Goal: Task Accomplishment & Management: Complete application form

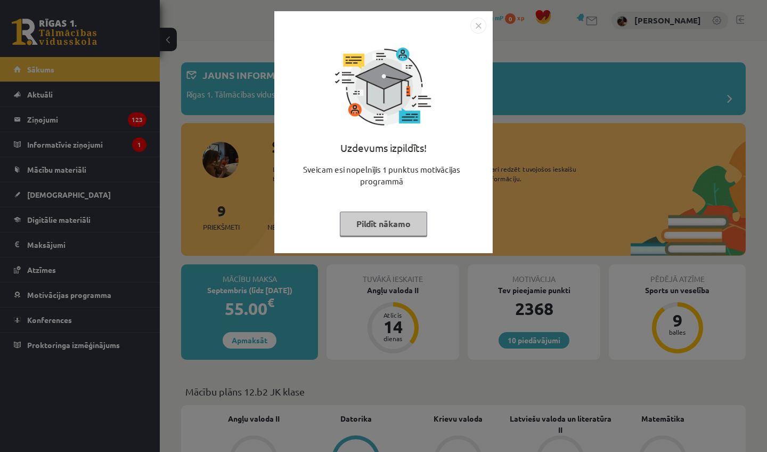
click at [370, 221] on button "Pildīt nākamo" at bounding box center [383, 223] width 87 height 25
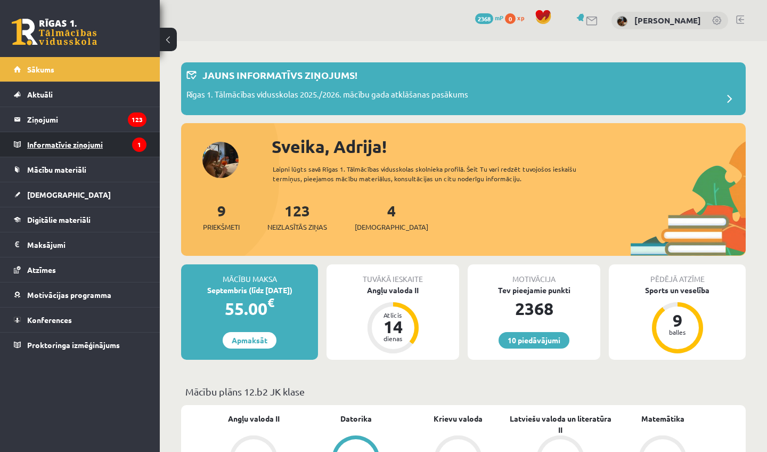
click at [86, 144] on legend "Informatīvie ziņojumi 1" at bounding box center [86, 144] width 119 height 25
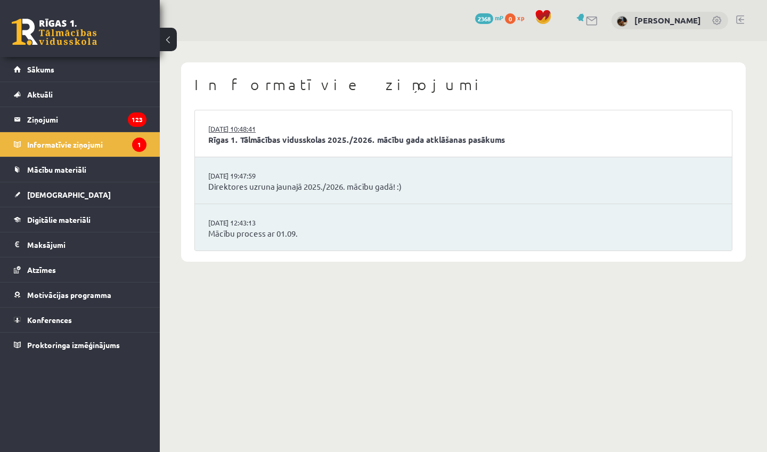
click at [281, 132] on link "02.09.2025 10:48:41" at bounding box center [248, 129] width 80 height 11
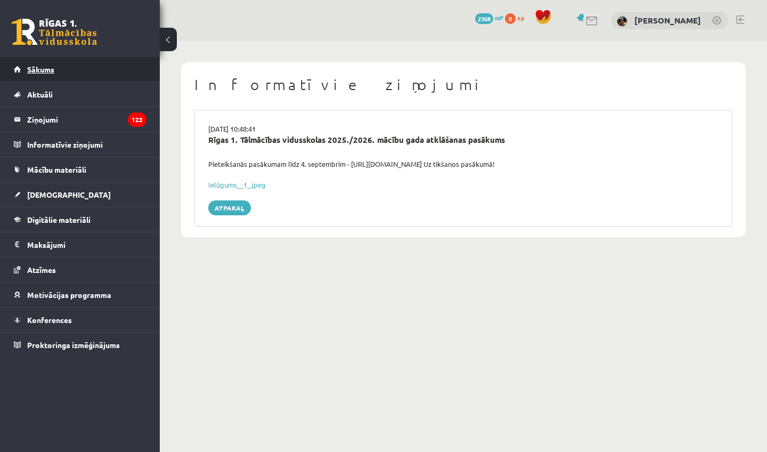
click at [41, 69] on span "Sākums" at bounding box center [40, 69] width 27 height 10
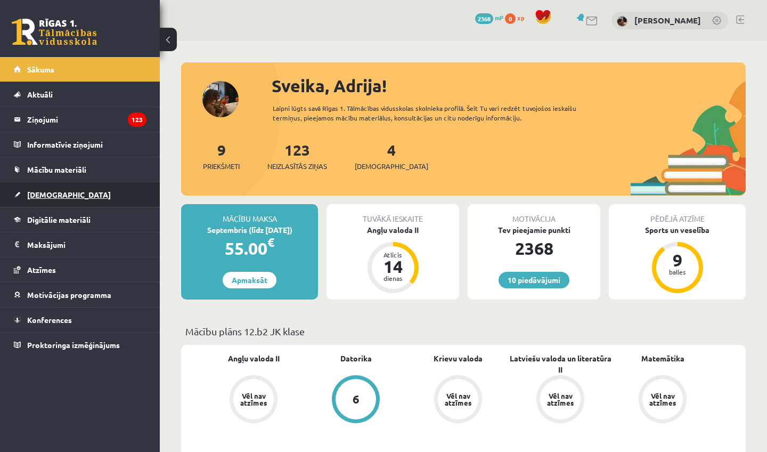
click at [37, 196] on span "[DEMOGRAPHIC_DATA]" at bounding box center [69, 195] width 84 height 10
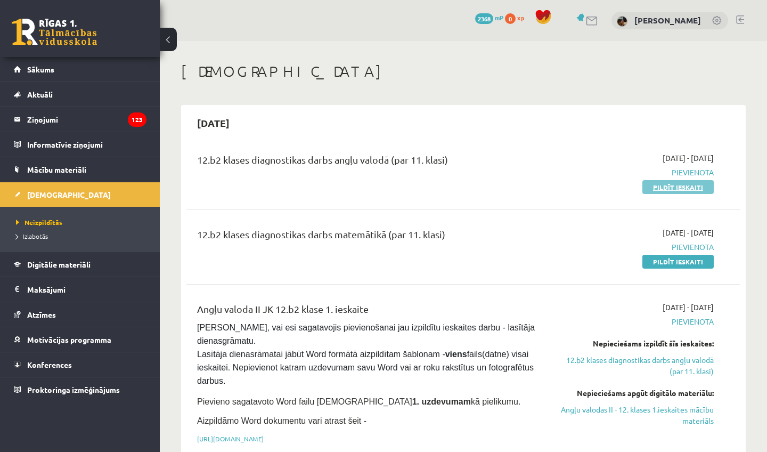
click at [683, 186] on link "Pildīt ieskaiti" at bounding box center [677, 187] width 71 height 14
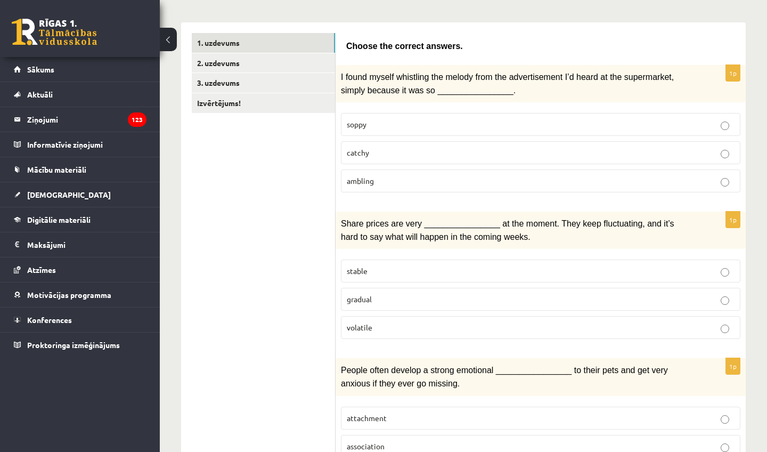
scroll to position [161, 0]
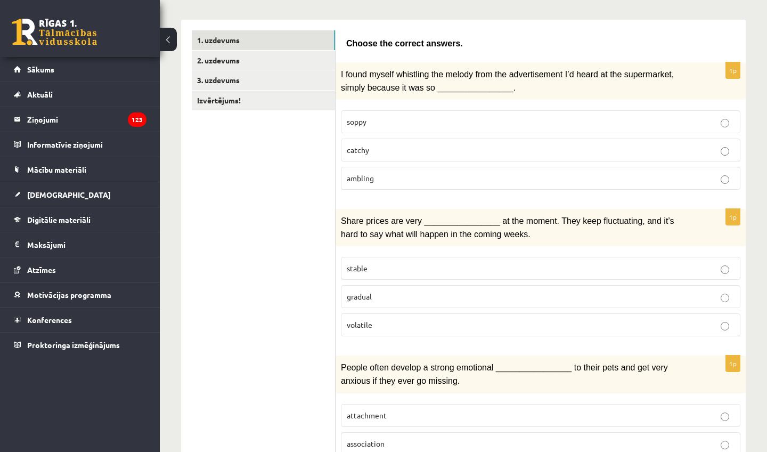
click at [517, 148] on p "catchy" at bounding box center [541, 149] width 388 height 11
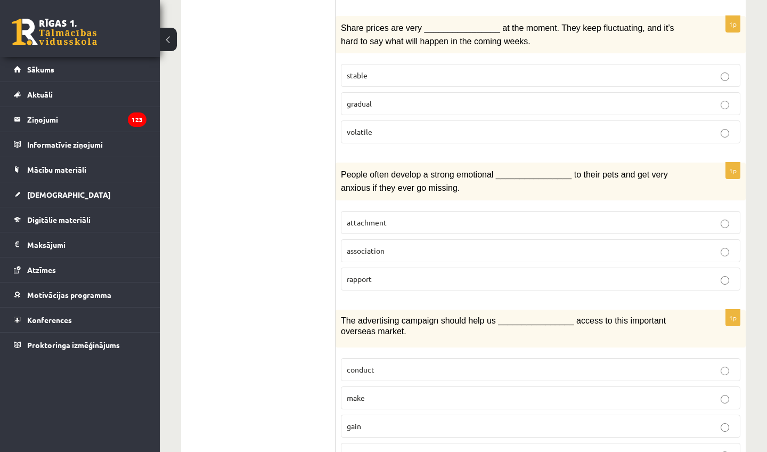
scroll to position [355, 0]
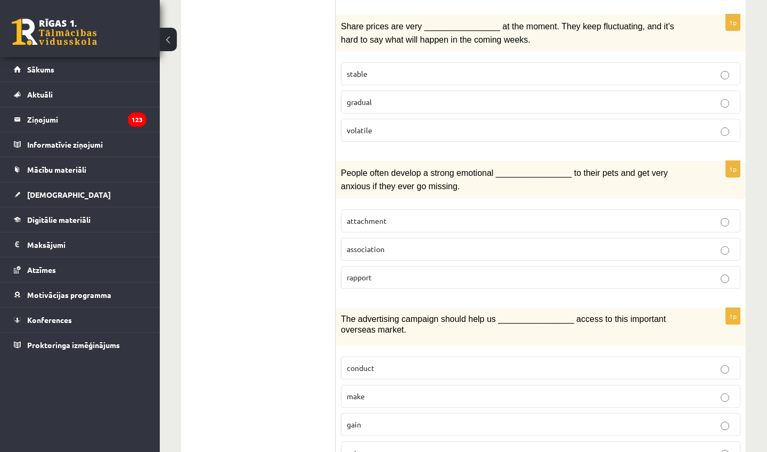
click at [603, 125] on p "volatile" at bounding box center [541, 130] width 388 height 11
click at [492, 220] on p "attachment" at bounding box center [541, 220] width 388 height 11
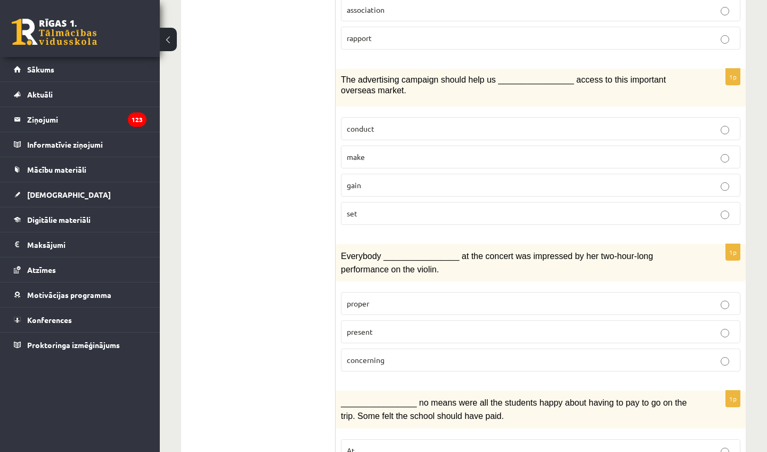
scroll to position [594, 0]
click at [521, 179] on p "gain" at bounding box center [541, 184] width 388 height 11
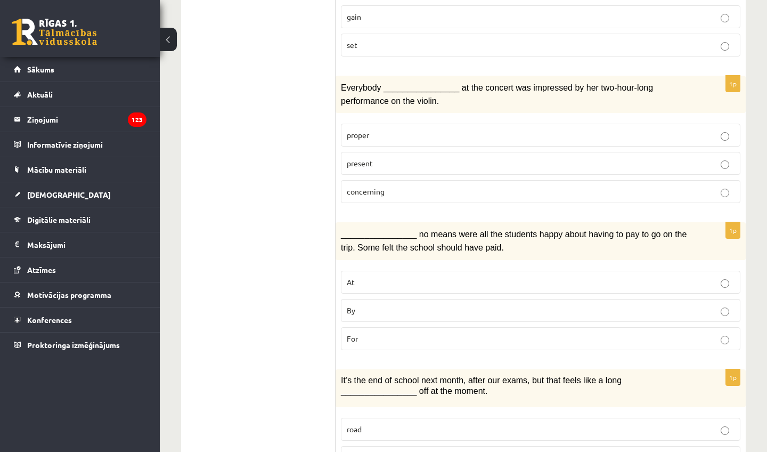
scroll to position [763, 0]
click at [557, 161] on p "present" at bounding box center [541, 163] width 388 height 11
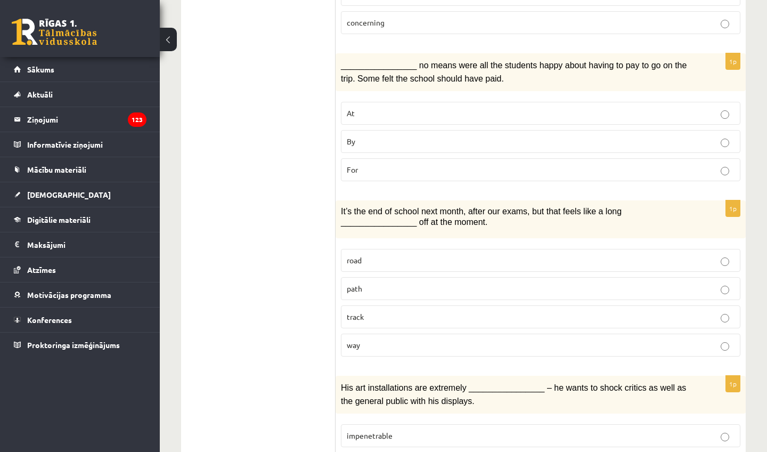
scroll to position [946, 0]
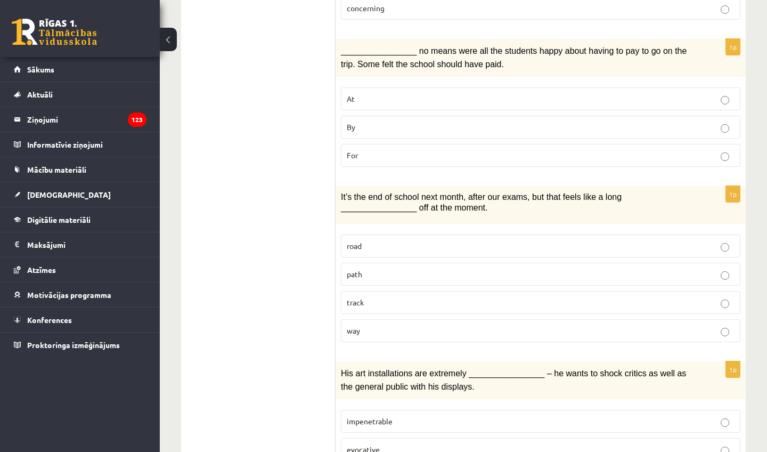
click at [529, 123] on p "By" at bounding box center [541, 126] width 388 height 11
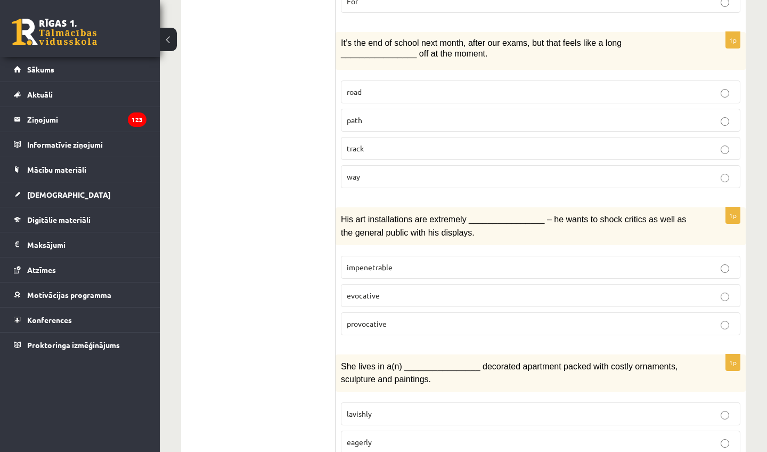
scroll to position [1100, 0]
click at [537, 170] on p "way" at bounding box center [541, 175] width 388 height 11
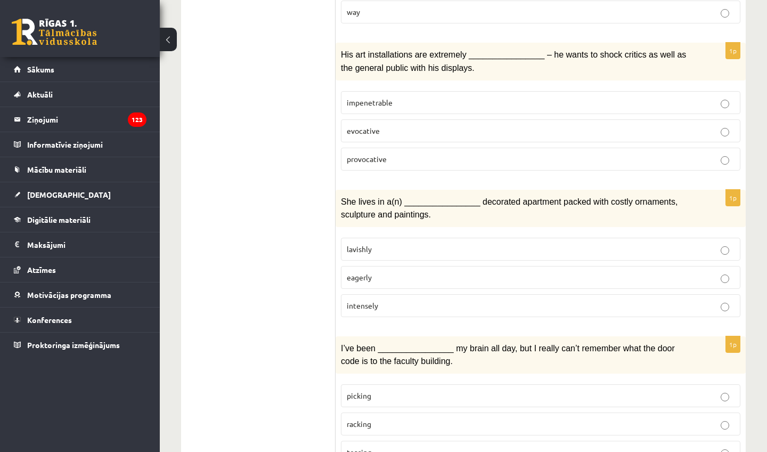
scroll to position [1264, 0]
click at [564, 154] on label "provocative" at bounding box center [540, 159] width 399 height 23
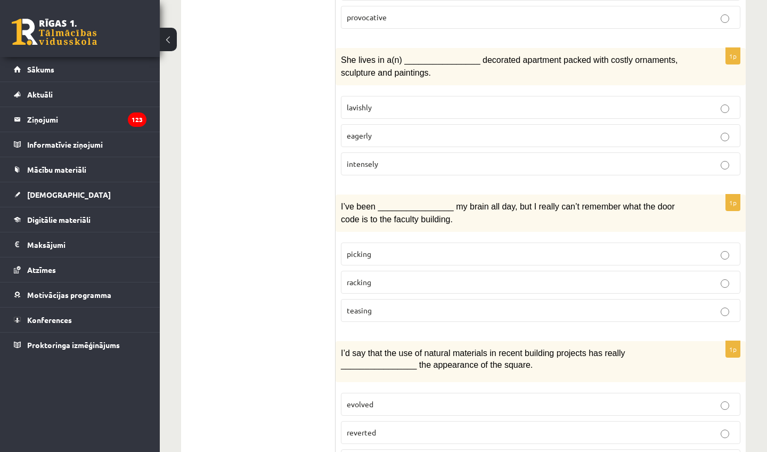
scroll to position [1415, 0]
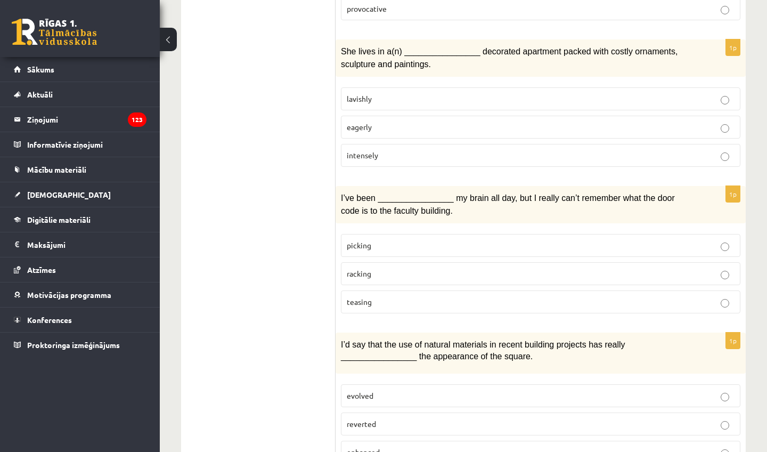
click at [564, 93] on p "lavishly" at bounding box center [541, 98] width 388 height 11
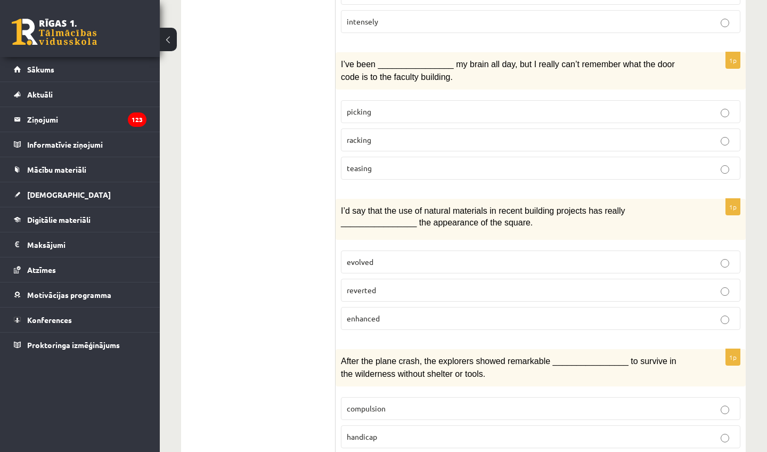
scroll to position [1548, 0]
click at [557, 105] on label "picking" at bounding box center [540, 111] width 399 height 23
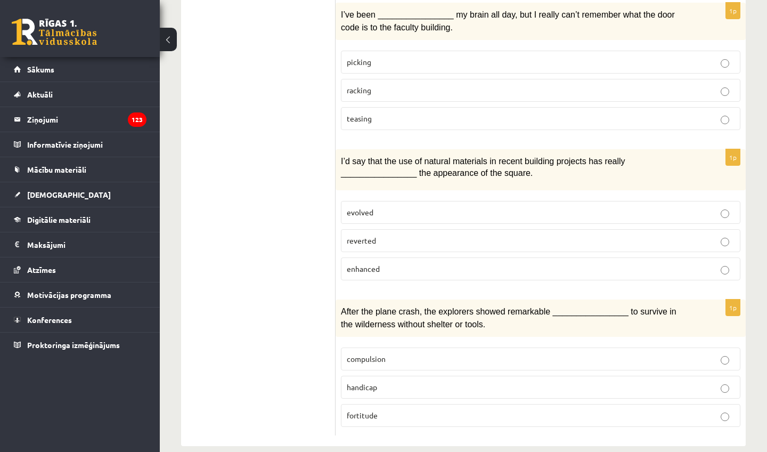
scroll to position [1597, 0]
click at [466, 264] on p "enhanced" at bounding box center [541, 269] width 388 height 11
click at [446, 354] on p "compulsion" at bounding box center [541, 359] width 388 height 11
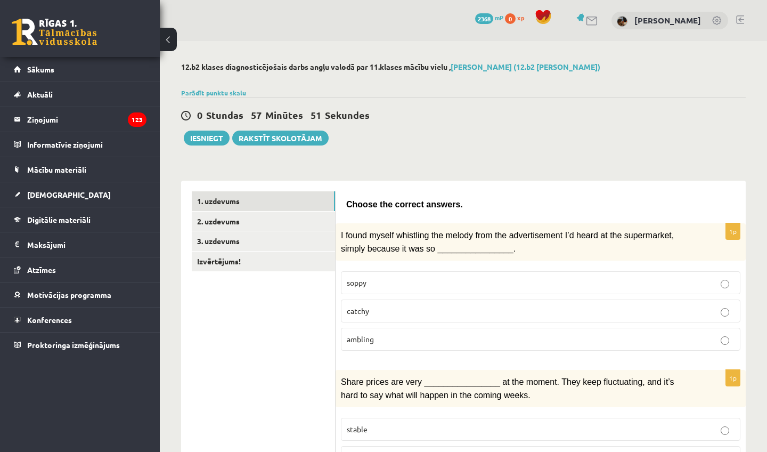
scroll to position [0, 0]
click at [289, 218] on link "2. uzdevums" at bounding box center [263, 221] width 143 height 20
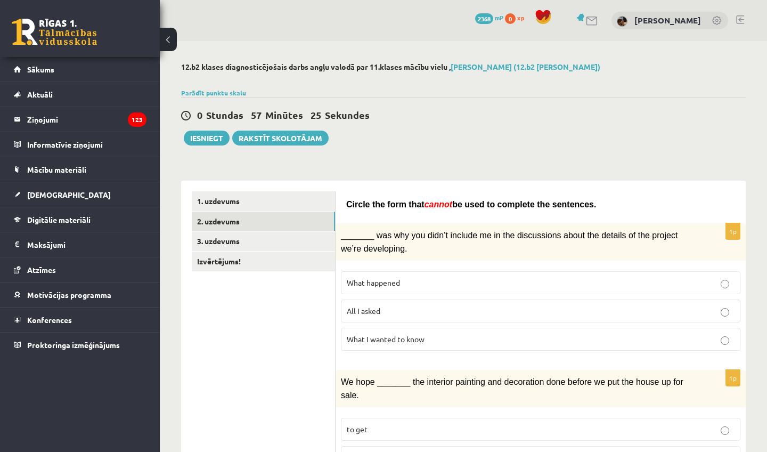
click at [472, 279] on p "What happened" at bounding box center [541, 282] width 388 height 11
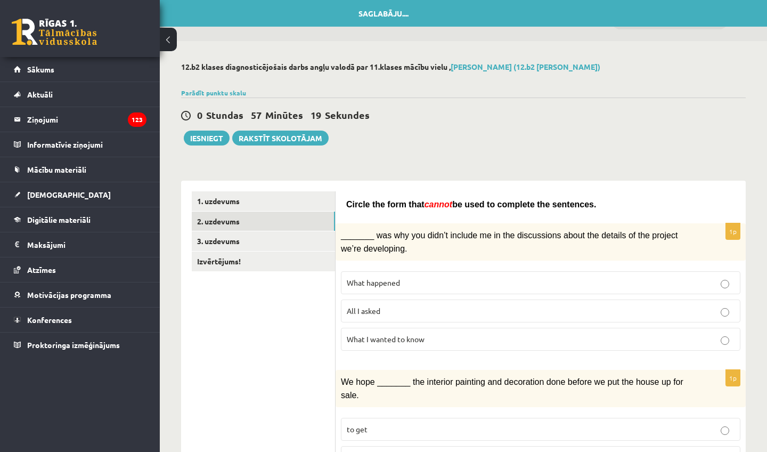
click at [479, 311] on p "All I asked" at bounding box center [541, 310] width 388 height 11
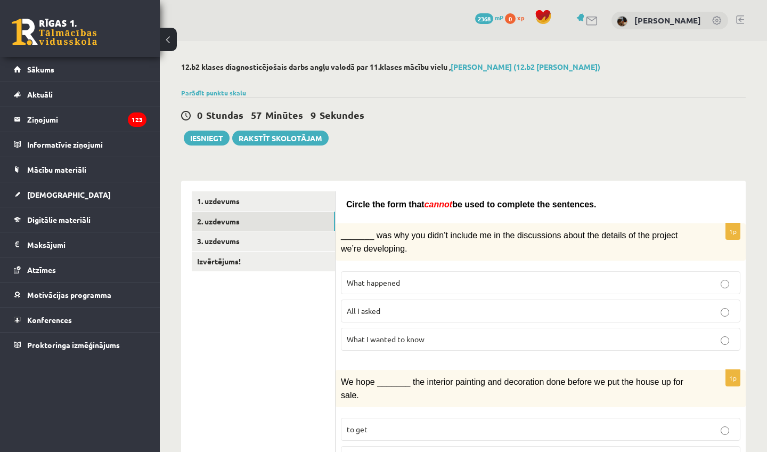
click at [528, 281] on p "What happened" at bounding box center [541, 282] width 388 height 11
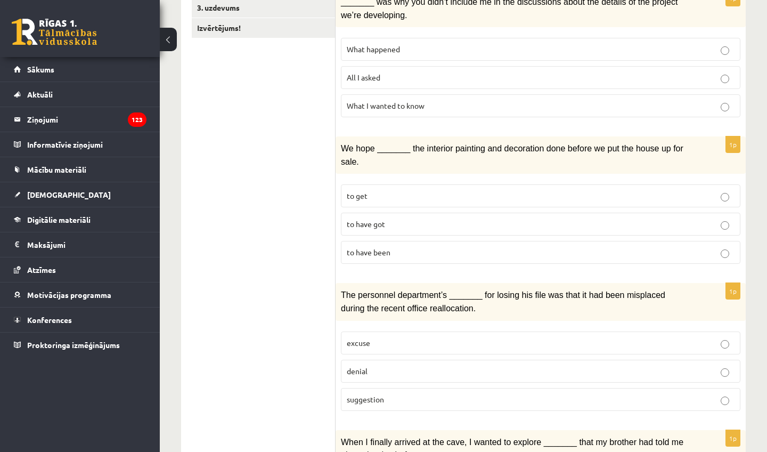
scroll to position [235, 0]
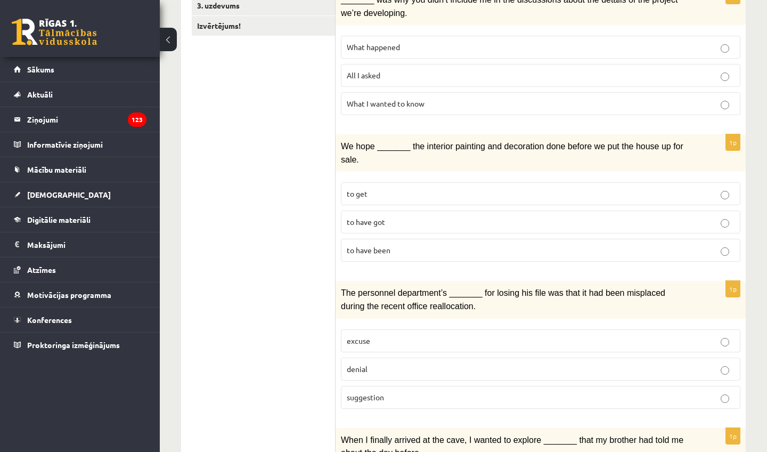
click at [505, 252] on p "to have been" at bounding box center [541, 249] width 388 height 11
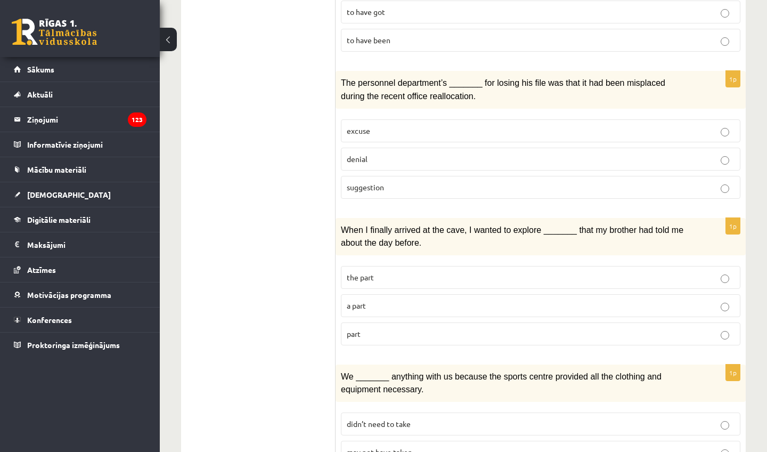
scroll to position [445, 0]
click at [581, 186] on p "suggestion" at bounding box center [541, 187] width 388 height 11
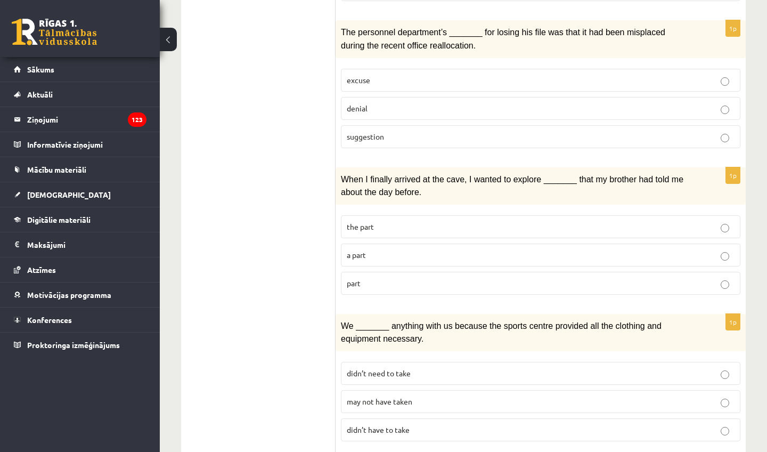
scroll to position [497, 0]
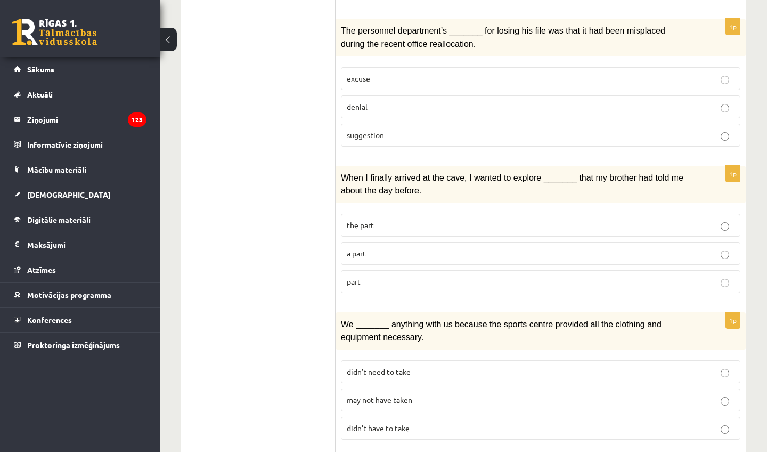
click at [614, 101] on p "denial" at bounding box center [541, 106] width 388 height 11
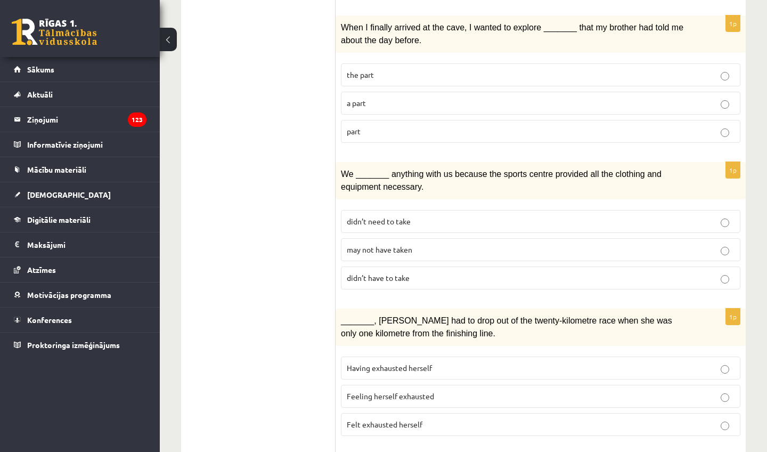
scroll to position [646, 0]
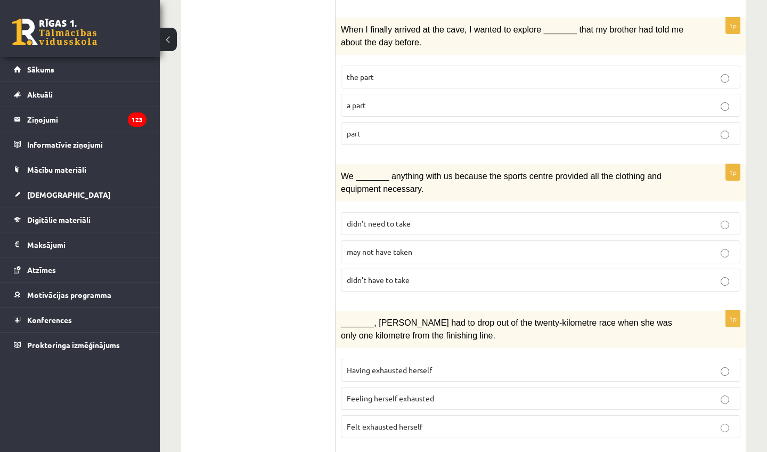
click at [525, 128] on p "part" at bounding box center [541, 133] width 388 height 11
click at [422, 246] on p "may not have taken" at bounding box center [541, 251] width 388 height 11
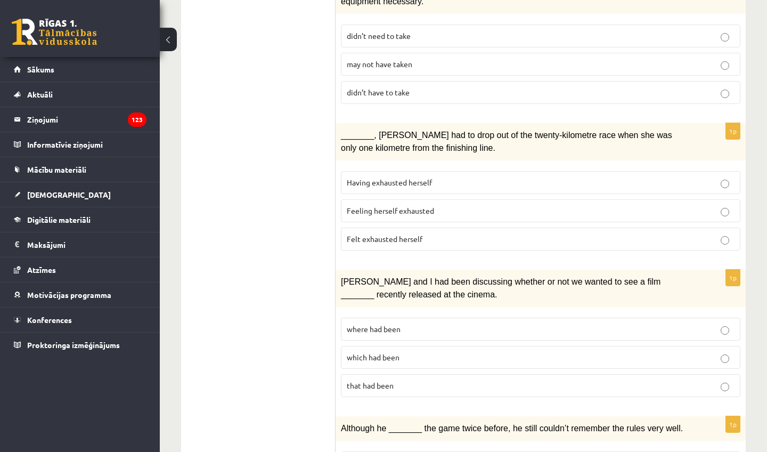
scroll to position [847, 0]
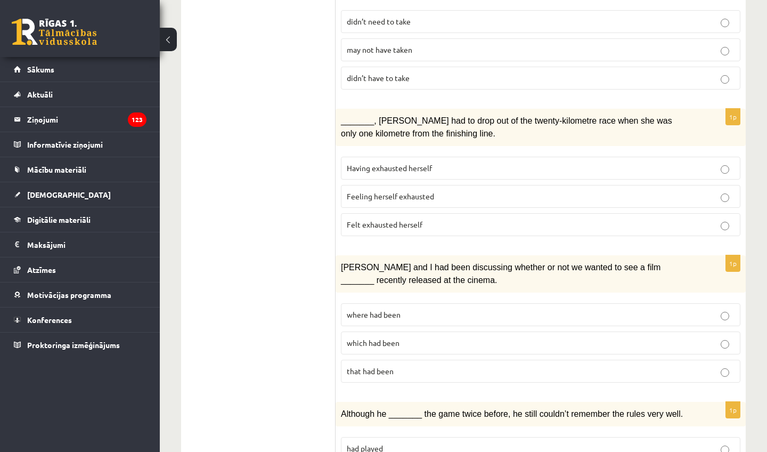
click at [455, 219] on p "Felt exhausted herself" at bounding box center [541, 224] width 388 height 11
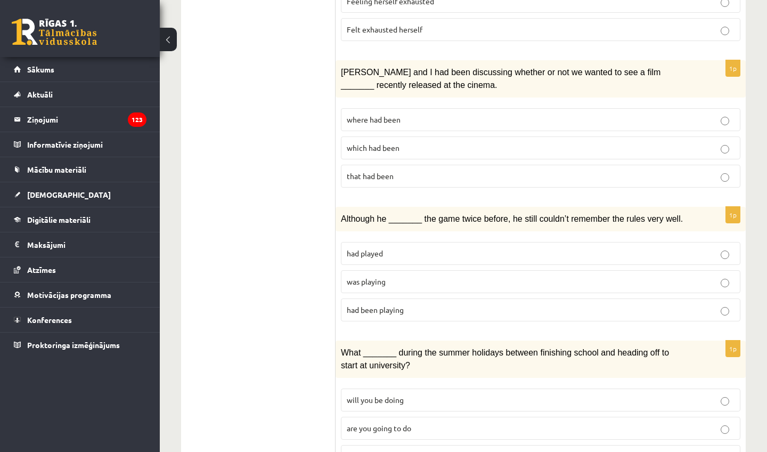
scroll to position [1061, 0]
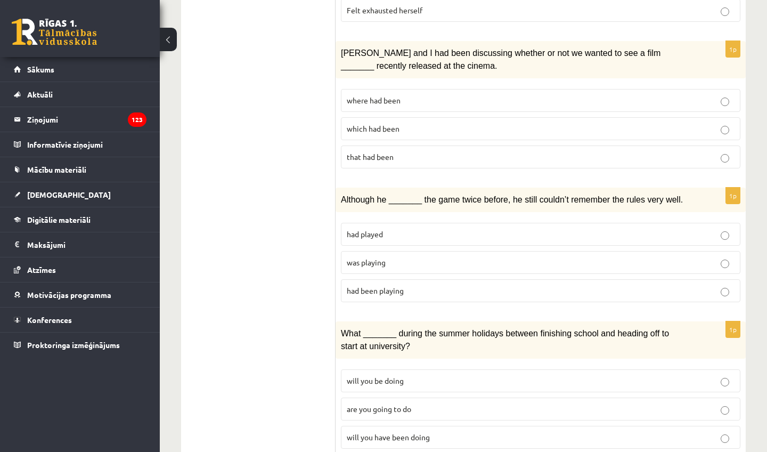
click at [444, 95] on p "where had been" at bounding box center [541, 100] width 388 height 11
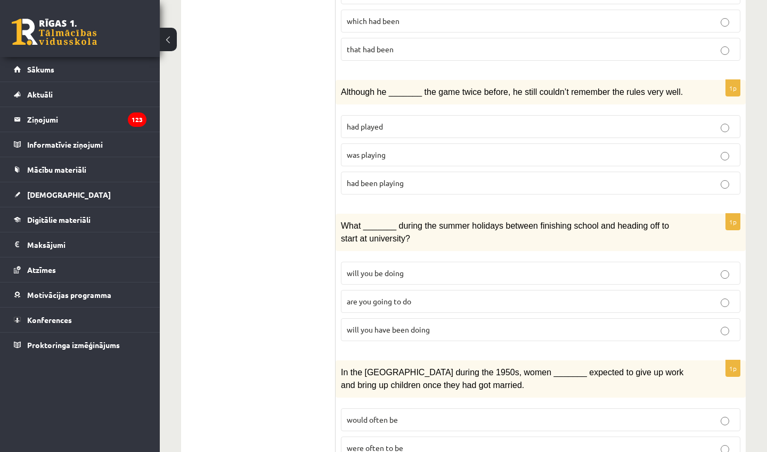
scroll to position [1170, 0]
click at [495, 150] on label "was playing" at bounding box center [540, 154] width 399 height 23
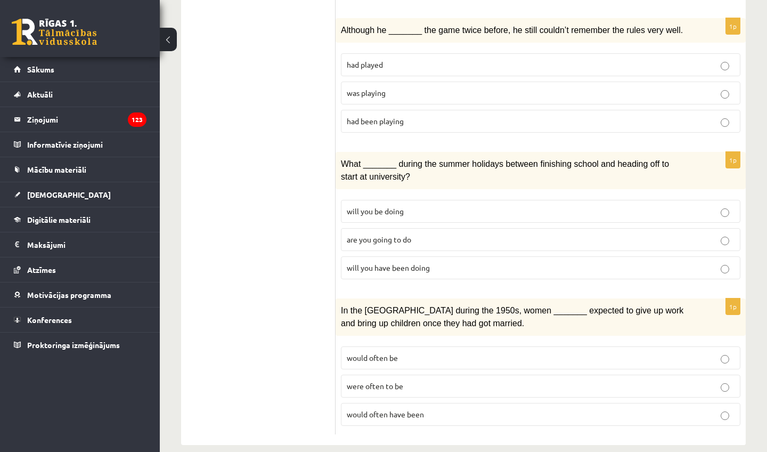
scroll to position [1230, 0]
click at [459, 263] on p "will you have been doing" at bounding box center [541, 268] width 388 height 11
click at [420, 381] on p "were often to be" at bounding box center [541, 386] width 388 height 11
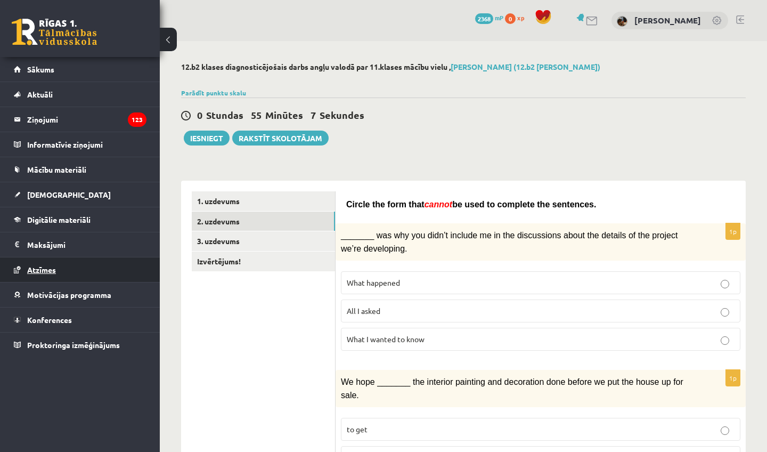
scroll to position [0, 0]
click at [262, 238] on link "3. uzdevums" at bounding box center [263, 241] width 143 height 20
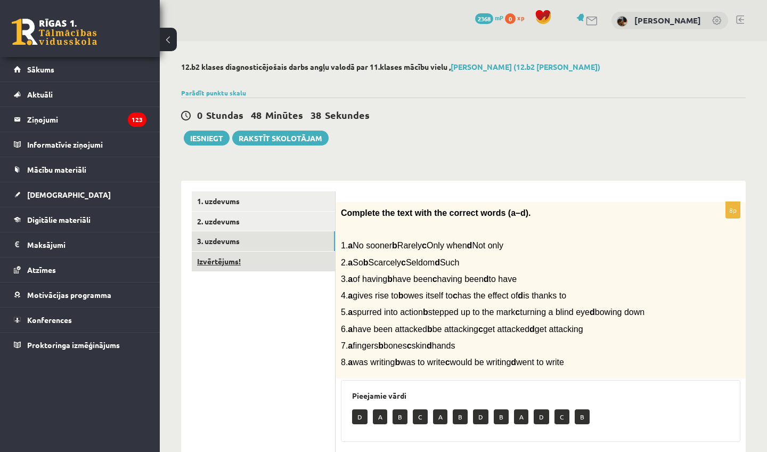
click at [227, 255] on link "Izvērtējums!" at bounding box center [263, 261] width 143 height 20
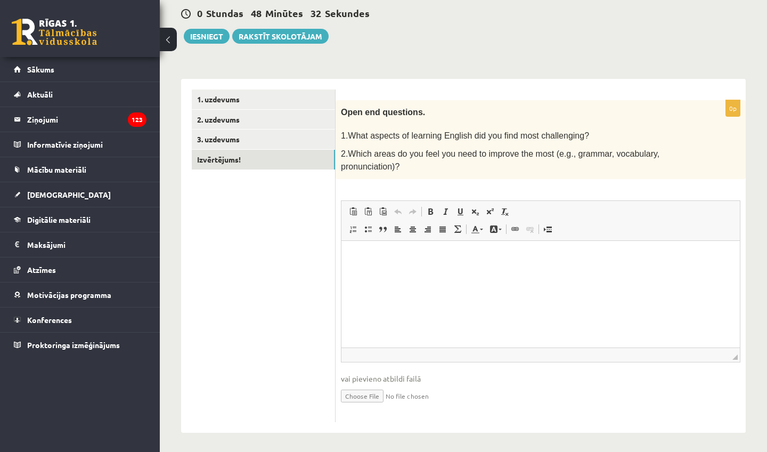
scroll to position [101, 0]
click at [207, 40] on button "Iesniegt" at bounding box center [207, 36] width 46 height 15
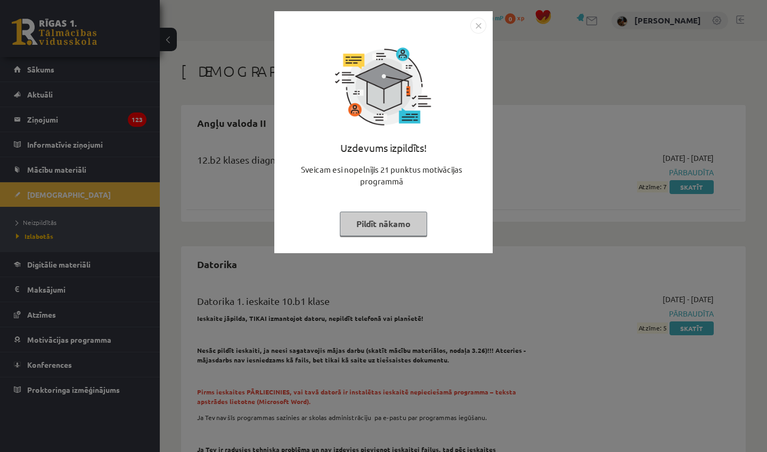
click at [395, 220] on button "Pildīt nākamo" at bounding box center [383, 223] width 87 height 25
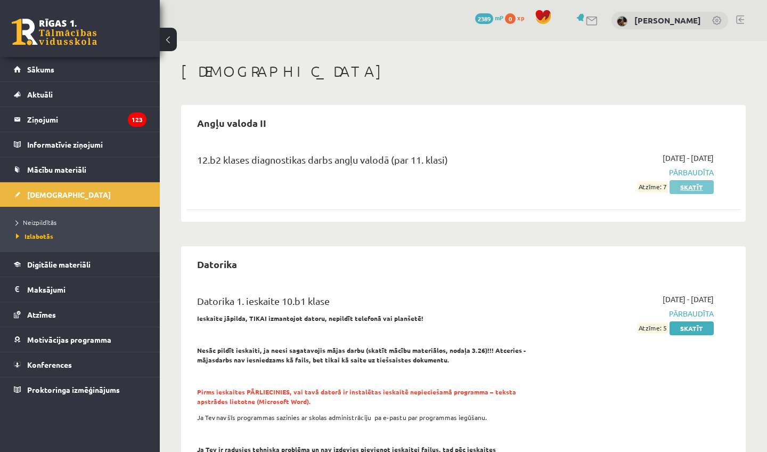
click at [687, 187] on link "Skatīt" at bounding box center [691, 187] width 44 height 14
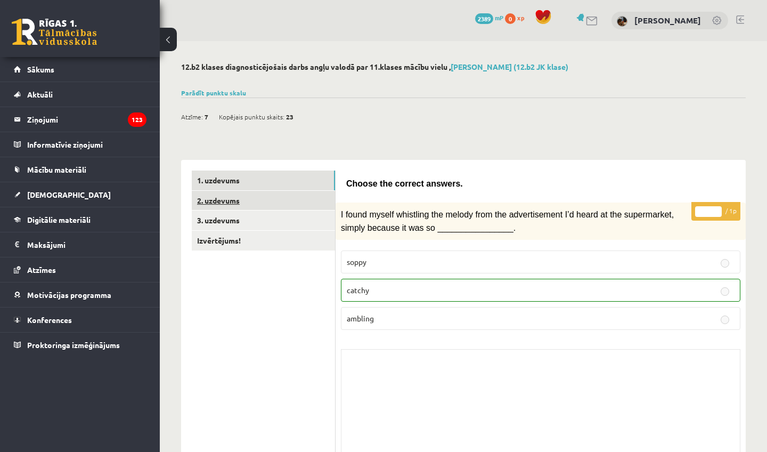
click at [218, 201] on link "2. uzdevums" at bounding box center [263, 201] width 143 height 20
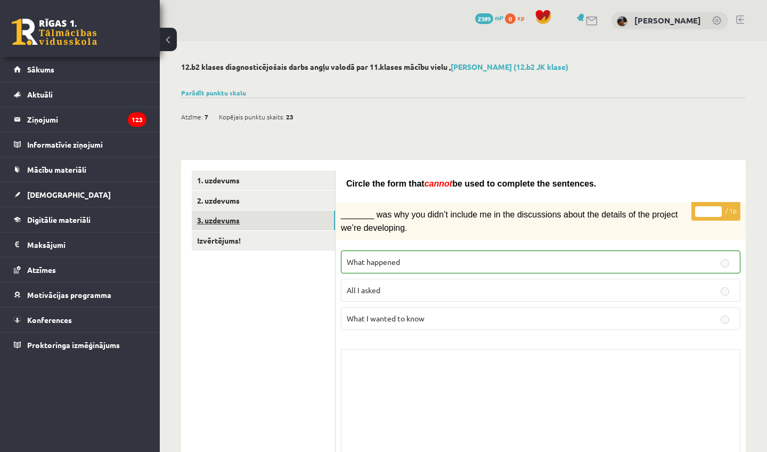
click at [256, 222] on link "3. uzdevums" at bounding box center [263, 220] width 143 height 20
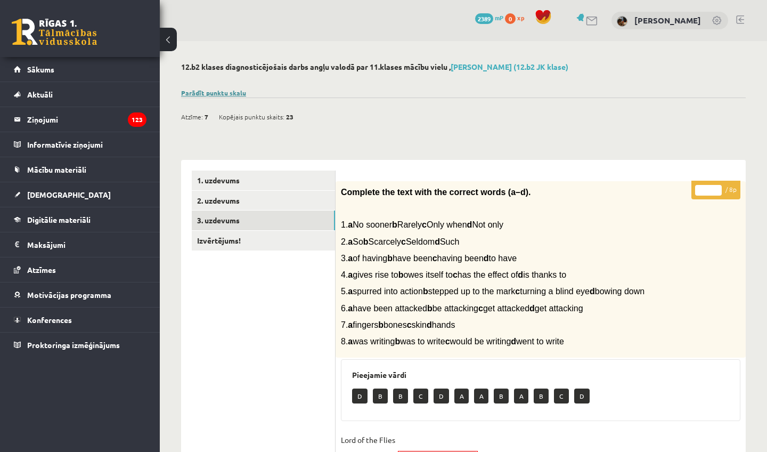
click at [232, 92] on link "Parādīt punktu skalu" at bounding box center [213, 92] width 65 height 9
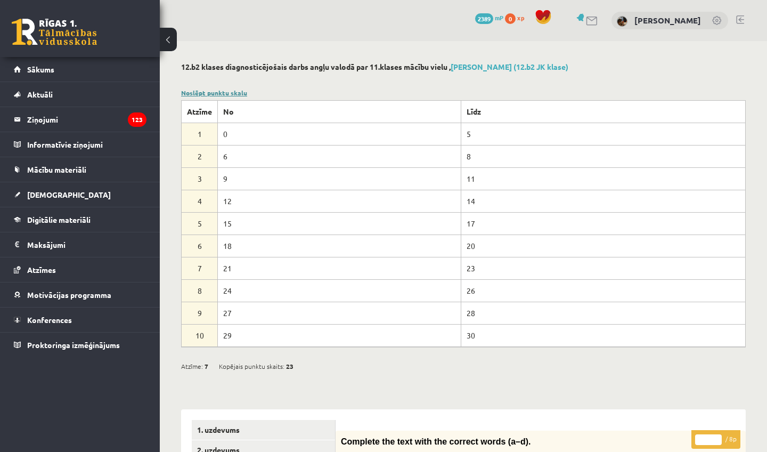
click at [217, 90] on link "Noslēpt punktu skalu" at bounding box center [214, 92] width 66 height 9
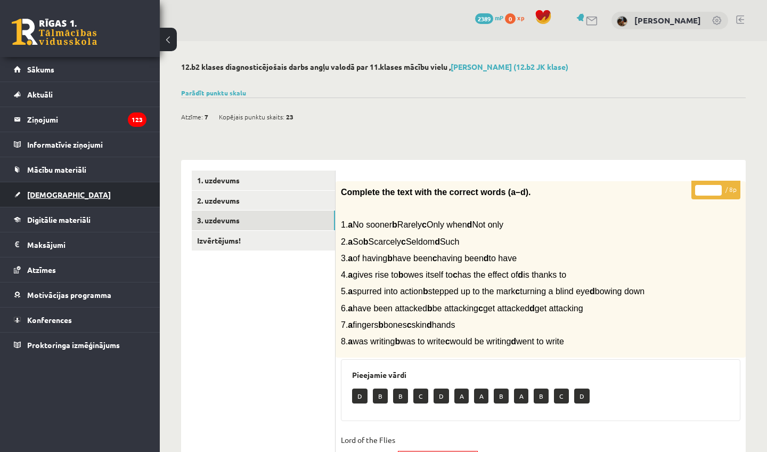
click at [47, 191] on span "[DEMOGRAPHIC_DATA]" at bounding box center [69, 195] width 84 height 10
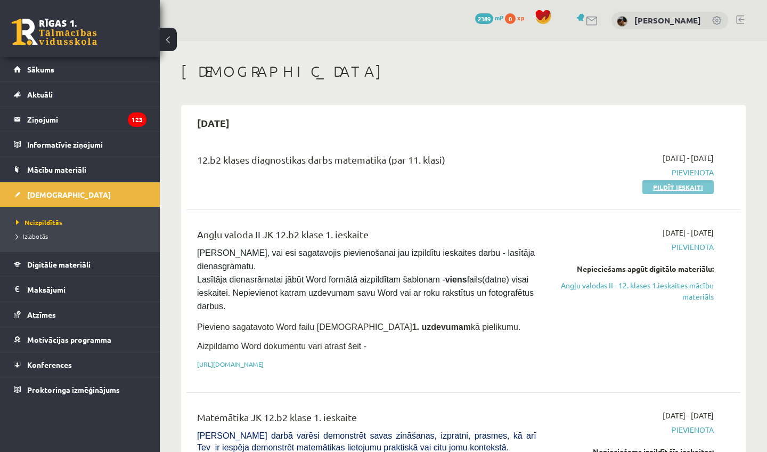
click at [666, 186] on link "Pildīt ieskaiti" at bounding box center [677, 187] width 71 height 14
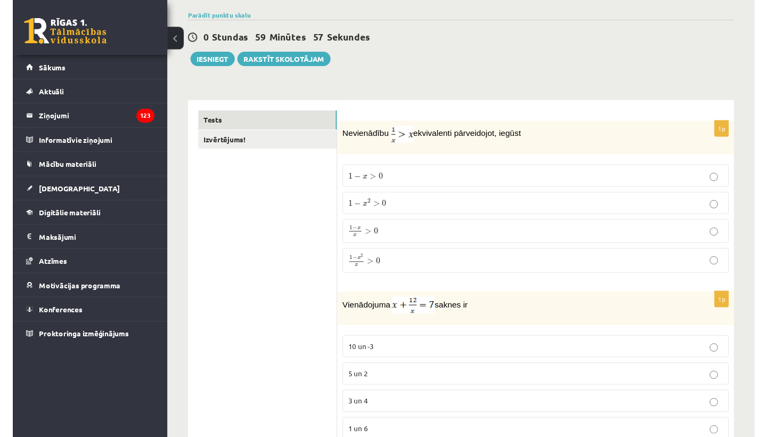
scroll to position [127, 0]
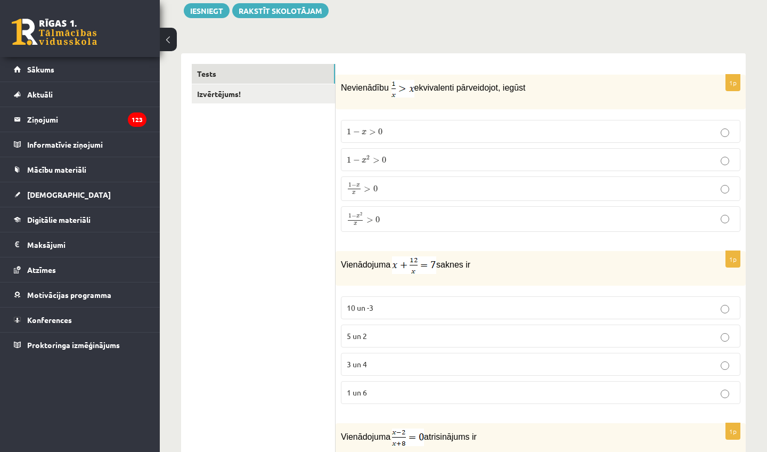
drag, startPoint x: 338, startPoint y: 85, endPoint x: 560, endPoint y: 84, distance: 222.6
click at [560, 84] on div "Nevienādību ekvivalenti pārveidojot, iegūst" at bounding box center [541, 92] width 410 height 35
copy p "Nevienādību ekvivalenti pārveidojot, iegūst"
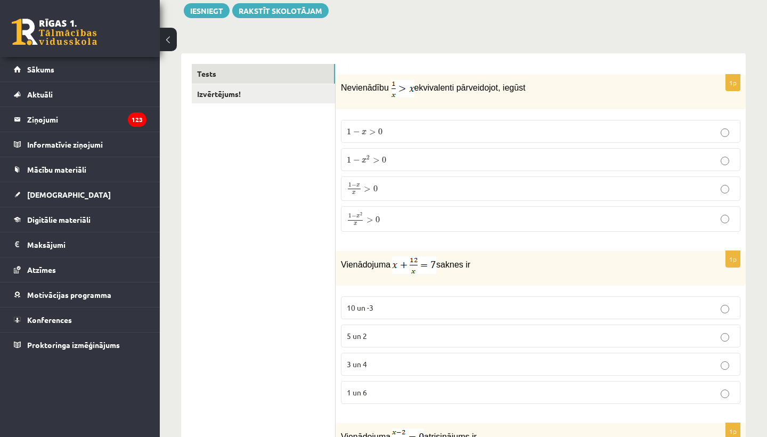
click at [543, 213] on p "1 − x 2 x > 0 1 − x 2 x > 0" at bounding box center [541, 219] width 388 height 14
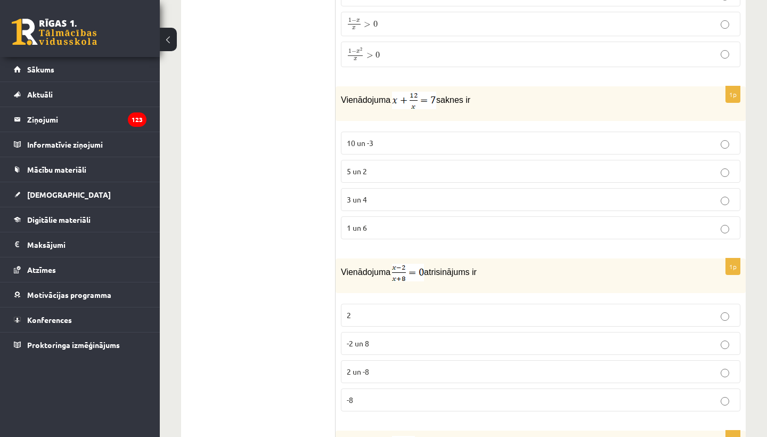
scroll to position [301, 0]
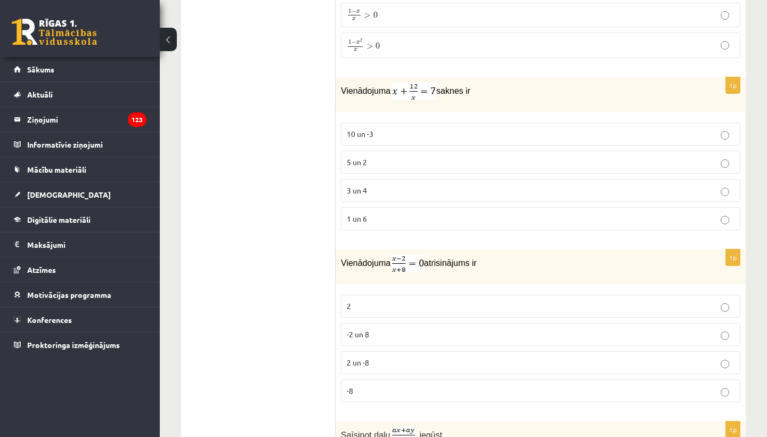
click at [467, 196] on label "3 un 4" at bounding box center [540, 190] width 399 height 23
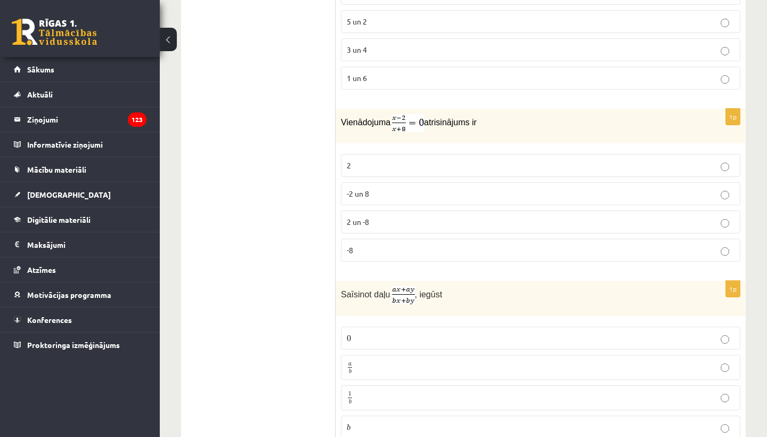
scroll to position [447, 0]
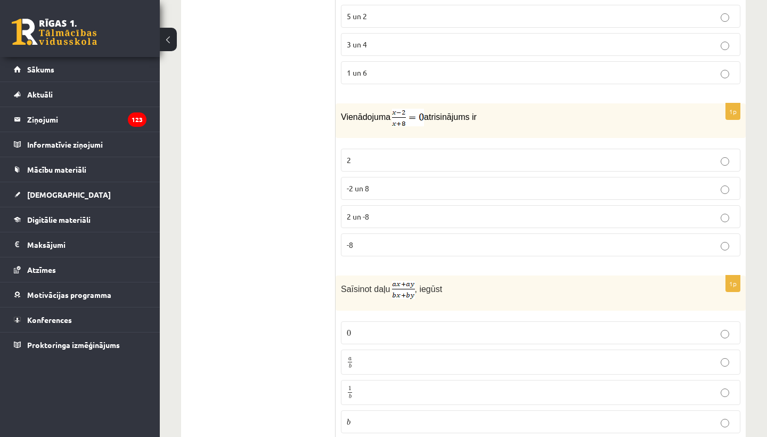
click at [427, 158] on p "2" at bounding box center [541, 159] width 388 height 11
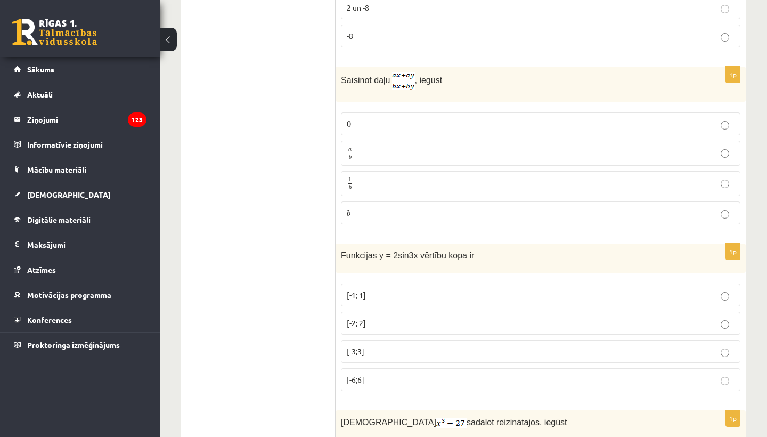
scroll to position [672, 0]
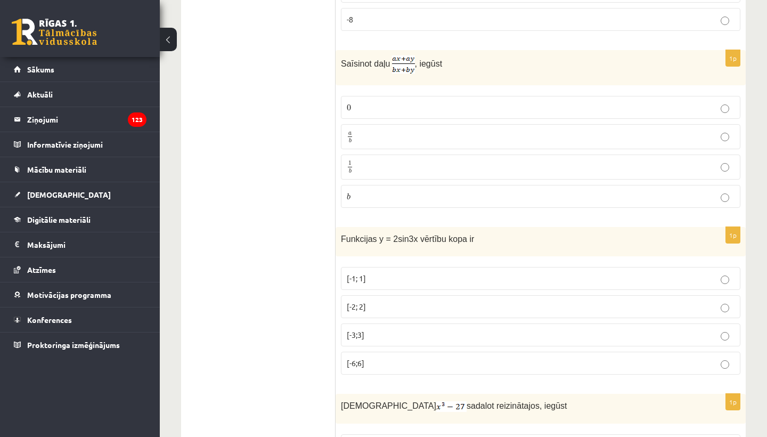
click at [376, 132] on p "a b a b" at bounding box center [541, 136] width 388 height 13
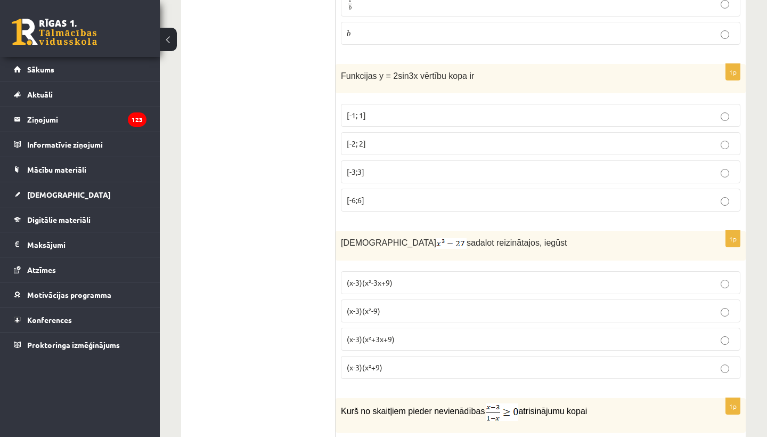
scroll to position [843, 0]
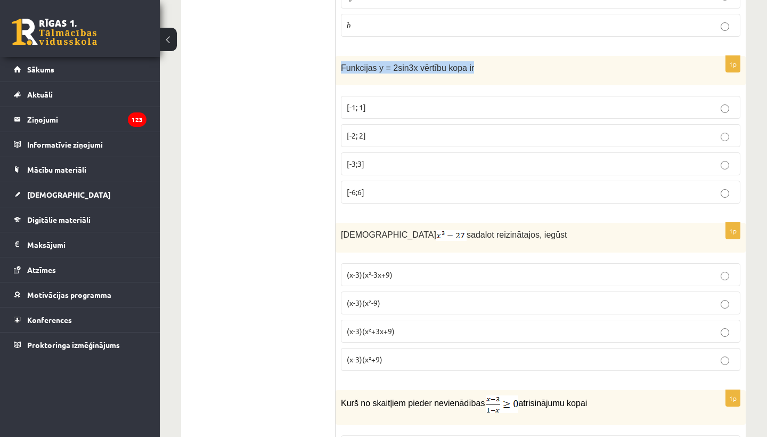
drag, startPoint x: 339, startPoint y: 65, endPoint x: 479, endPoint y: 66, distance: 140.1
click at [479, 66] on div "Funkcijas y = 2sin3x vērtību kopa ir" at bounding box center [541, 70] width 410 height 29
copy span "Funkcijas y = 2sin3x vērtību kopa ir"
click at [542, 70] on p "Funkcijas y = 2sin3x vērtību kopa ir" at bounding box center [514, 67] width 346 height 12
click at [366, 136] on p "[-2; 2]" at bounding box center [541, 135] width 388 height 11
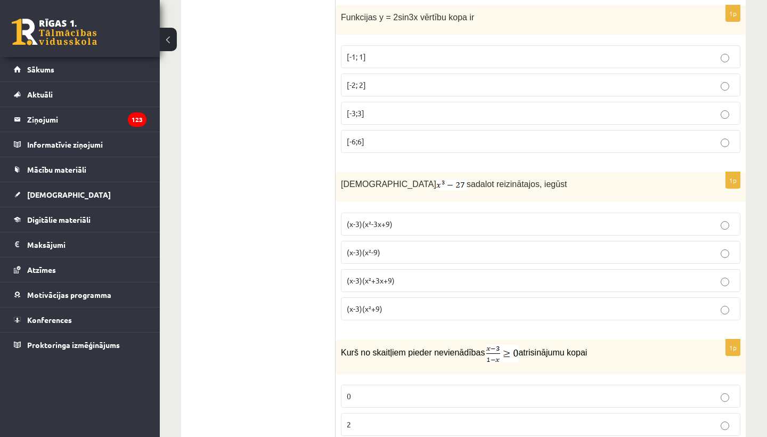
scroll to position [965, 0]
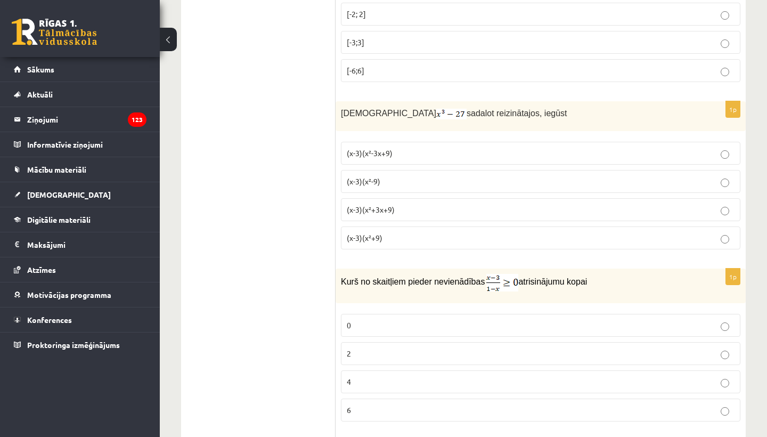
click at [404, 208] on p "(x-3)(x²+3x+9)" at bounding box center [541, 209] width 388 height 11
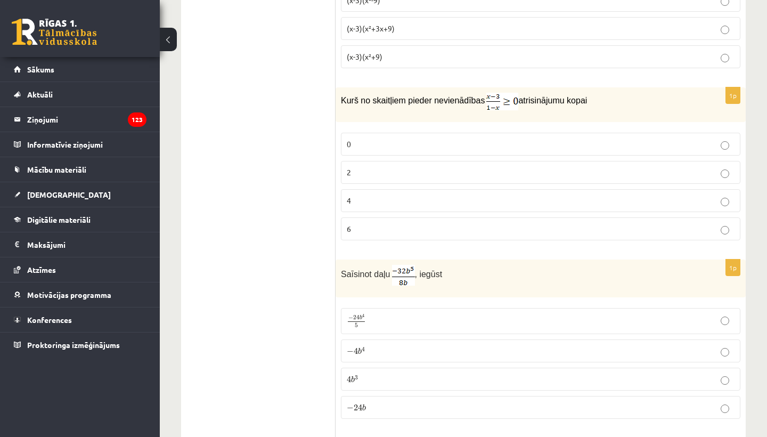
scroll to position [1148, 0]
click at [401, 169] on p "2" at bounding box center [541, 170] width 388 height 11
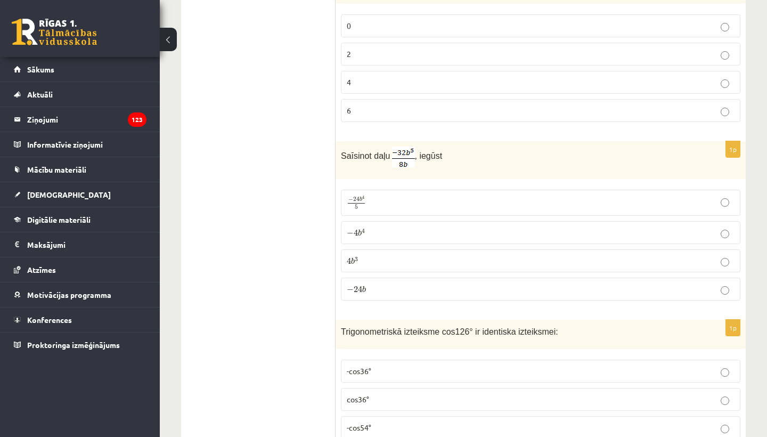
scroll to position [1264, 0]
click at [390, 224] on label "− 4 b 4 − 4 b 4" at bounding box center [540, 232] width 399 height 23
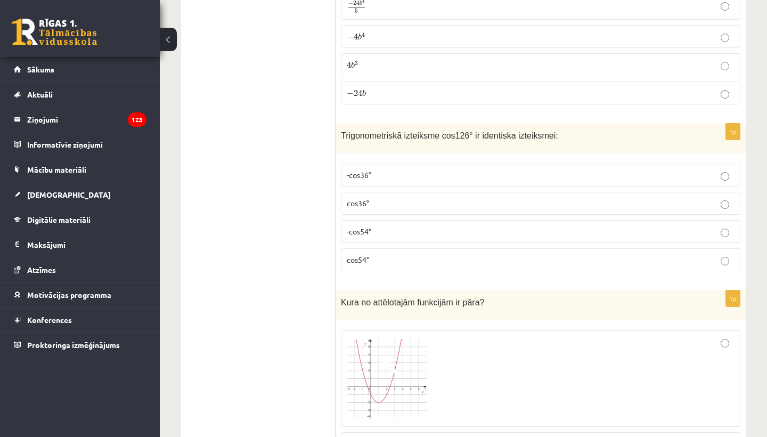
scroll to position [1461, 0]
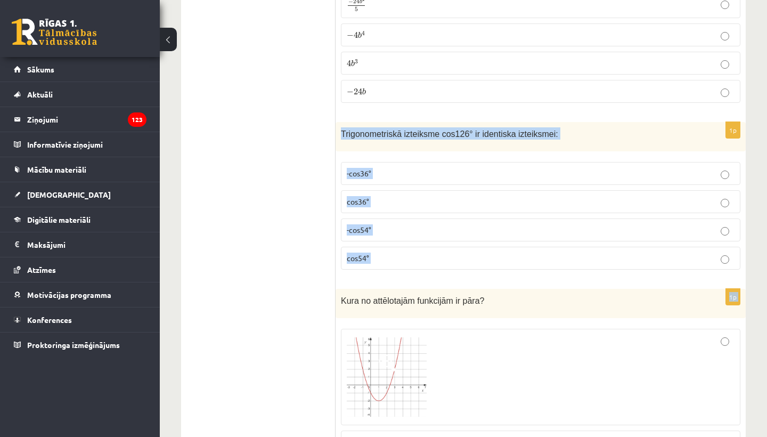
drag, startPoint x: 342, startPoint y: 130, endPoint x: 404, endPoint y: 275, distance: 157.3
click at [404, 276] on div "1p Trigonometriskā izteiksme cos126° ir identiska izteiksmei: -cos36° cos36° -c…" at bounding box center [541, 200] width 410 height 156
copy div "Trigonometriskā izteiksme cos126° ir identiska izteiksmei: -cos36° cos36° -cos5…"
click at [404, 275] on div "1p Trigonometriskā izteiksme cos126° ir identiska izteiksmei: -cos36° cos36° -c…" at bounding box center [541, 200] width 410 height 156
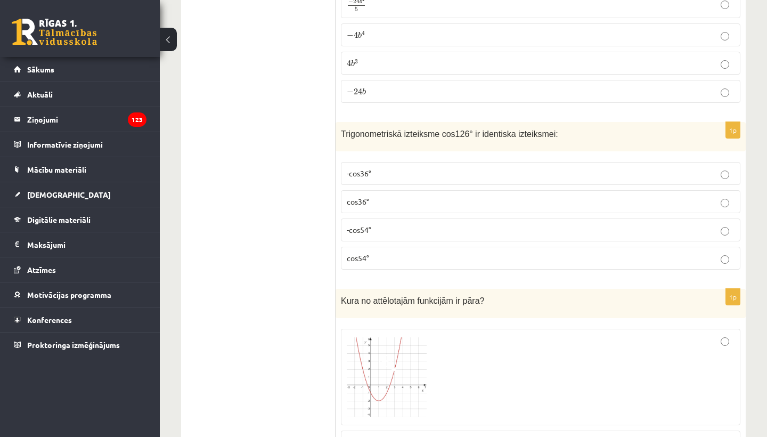
click at [391, 231] on p "-cos54°" at bounding box center [541, 229] width 388 height 11
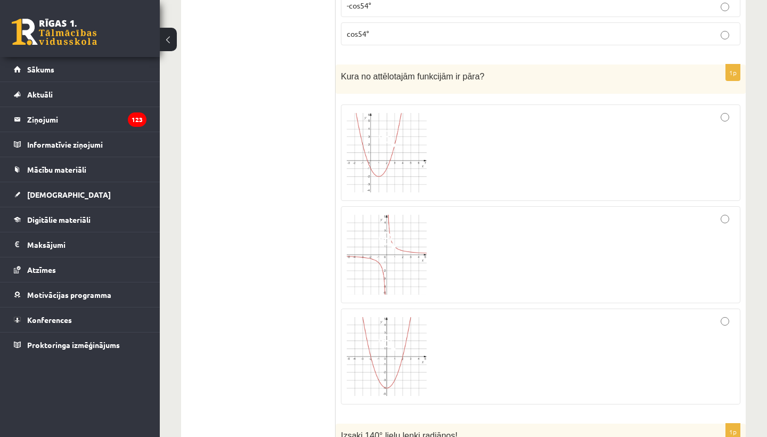
scroll to position [1686, 0]
click at [488, 243] on div at bounding box center [541, 254] width 388 height 85
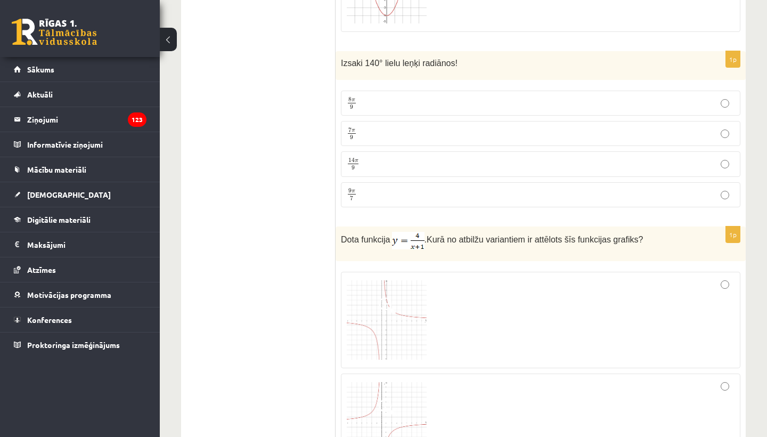
scroll to position [2054, 0]
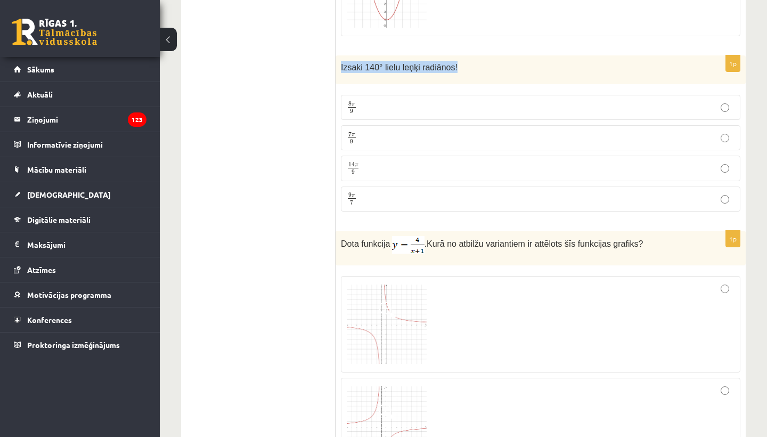
drag, startPoint x: 338, startPoint y: 63, endPoint x: 461, endPoint y: 68, distance: 123.1
click at [461, 68] on div "Izsaki 140° lielu leņķi radiānos!" at bounding box center [541, 69] width 410 height 29
copy span "Izsaki 140° lielu leņķi radiānos!"
click at [467, 217] on div "1p Izsaki 140° lielu leņķi radiānos! 8 π 9 8 π 9 7 π 9 7 π 9 14 π 9 14 π 9 9 π …" at bounding box center [541, 137] width 410 height 165
click at [381, 142] on p "7 π 9 7 π 9" at bounding box center [541, 137] width 388 height 13
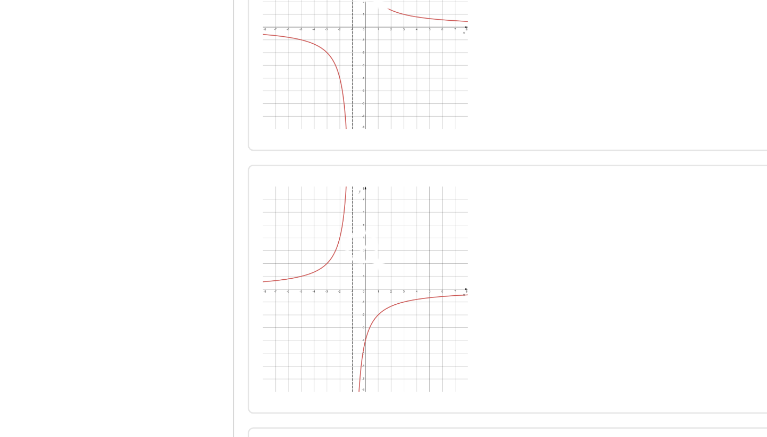
scroll to position [2253, 0]
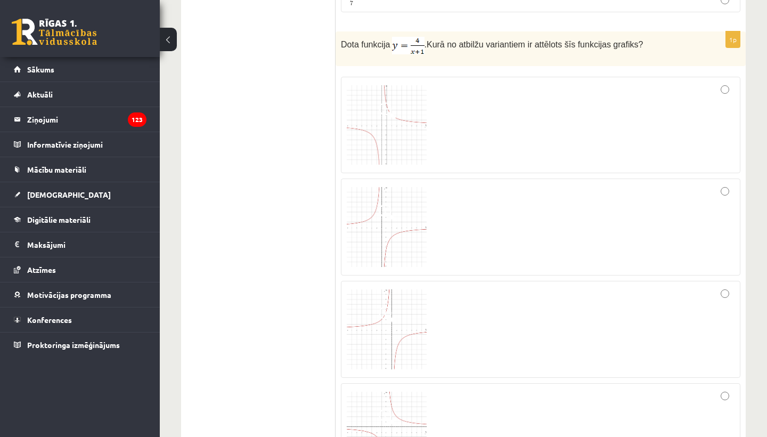
click at [386, 314] on span at bounding box center [387, 314] width 17 height 17
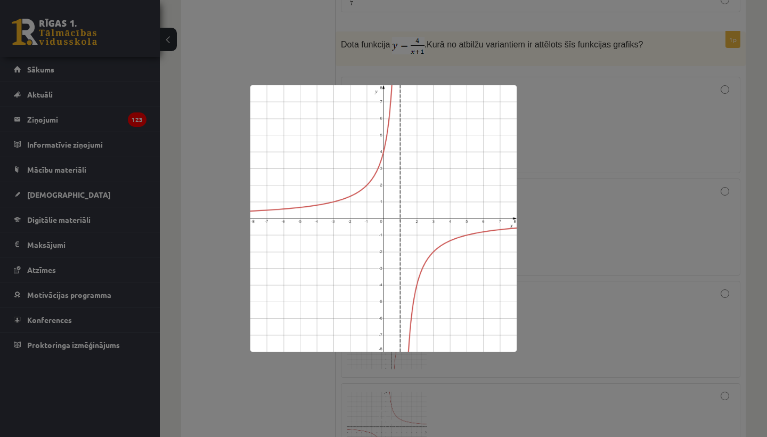
click at [762, 216] on div at bounding box center [383, 218] width 767 height 437
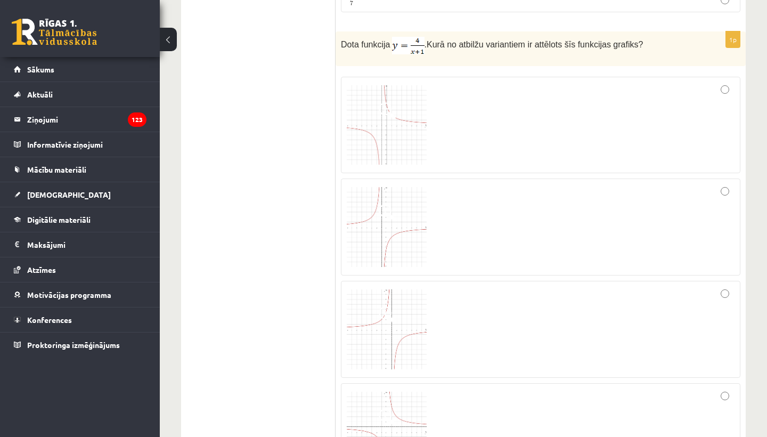
click at [640, 334] on div at bounding box center [541, 329] width 388 height 85
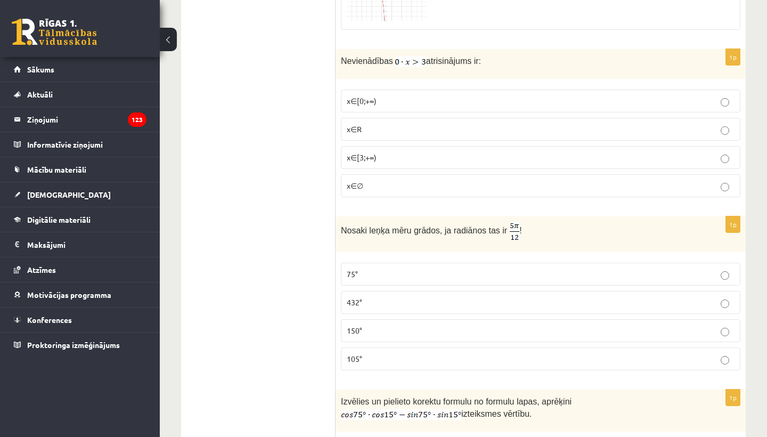
scroll to position [2703, 0]
click at [708, 185] on p "x∈∅" at bounding box center [541, 185] width 388 height 11
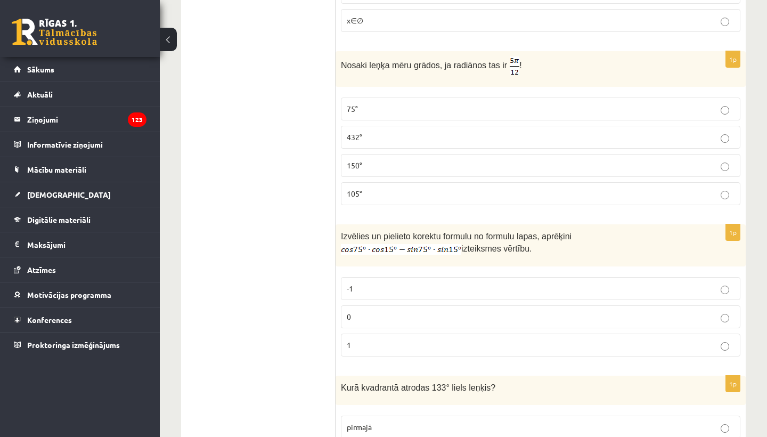
scroll to position [2871, 0]
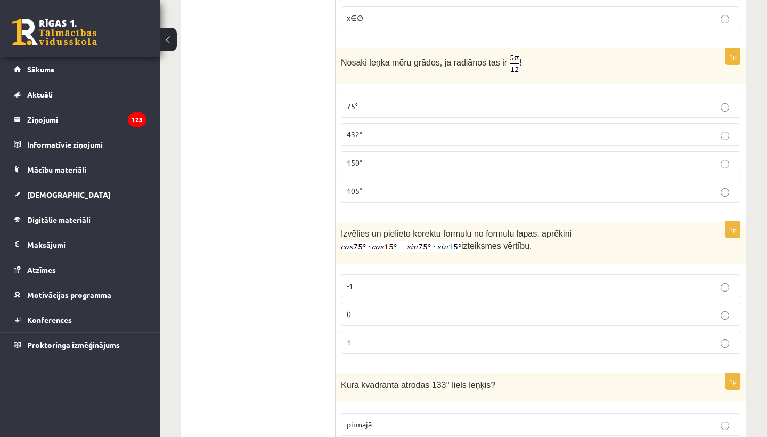
click at [676, 183] on label "105°" at bounding box center [540, 190] width 399 height 23
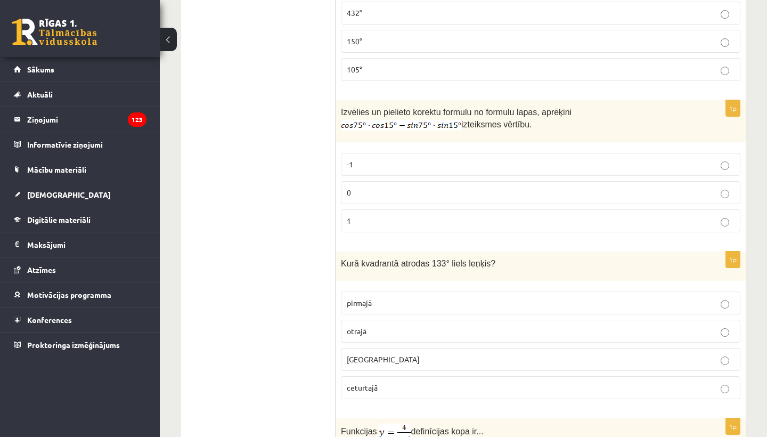
scroll to position [2994, 0]
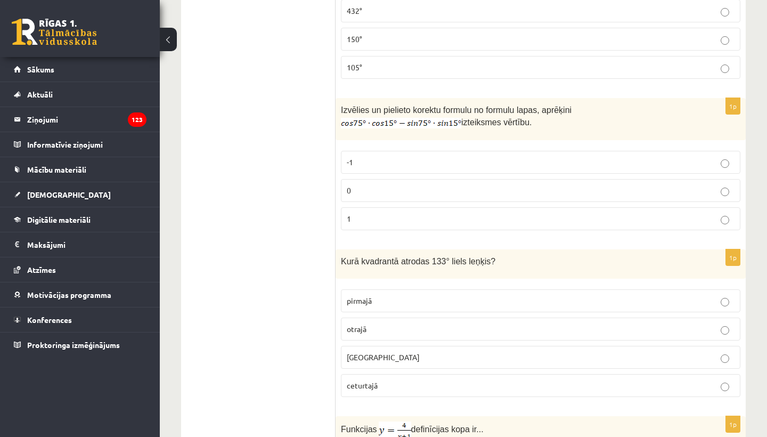
click at [715, 189] on p "0" at bounding box center [541, 190] width 388 height 11
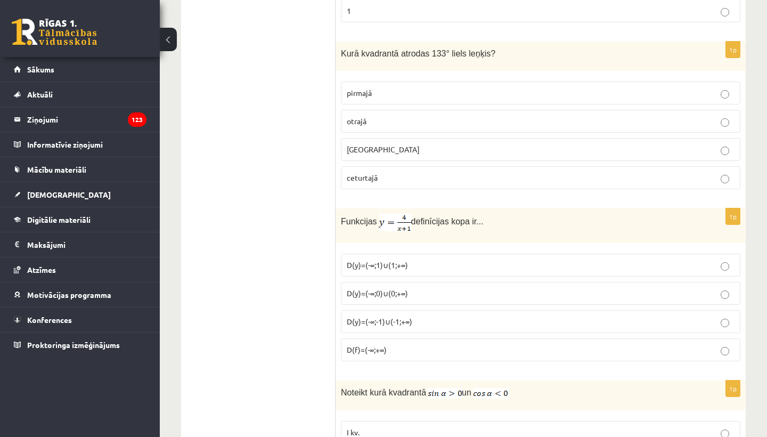
scroll to position [3203, 0]
click at [687, 115] on p "otrajā" at bounding box center [541, 120] width 388 height 11
drag, startPoint x: 340, startPoint y: 48, endPoint x: 502, endPoint y: 50, distance: 162.5
click at [502, 50] on div "Kurā kvadrantā atrodas 133° liels leņķis?" at bounding box center [541, 54] width 410 height 29
copy span "Kurā kvadrantā atrodas 133° liels leņķis?"
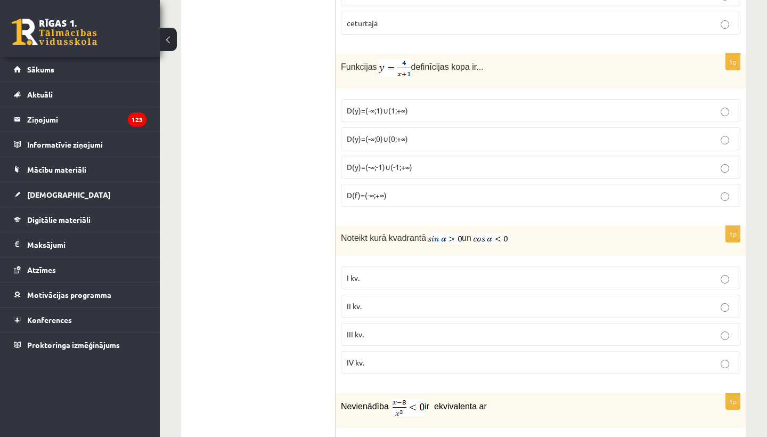
scroll to position [3361, 0]
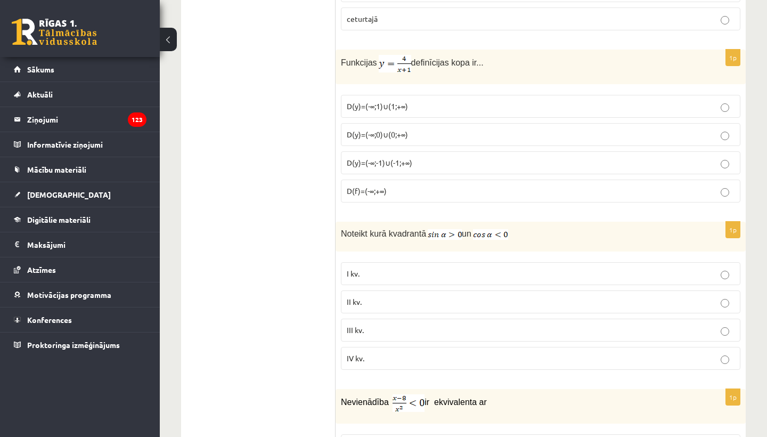
click at [693, 133] on p "D(y)=(-∞;0)∪(0;+∞)" at bounding box center [541, 134] width 388 height 11
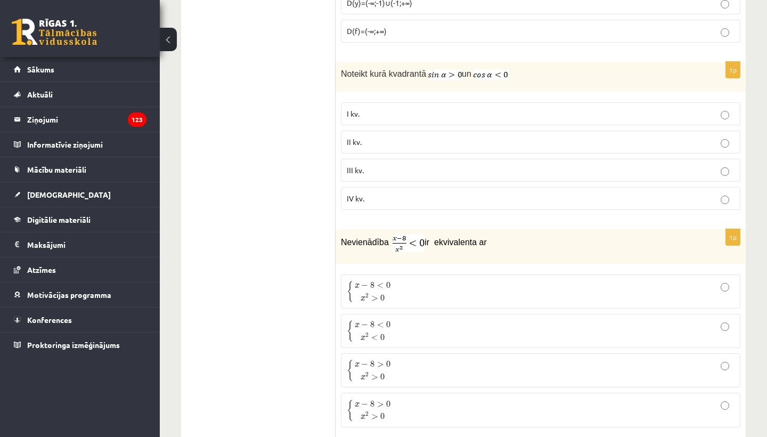
scroll to position [3516, 0]
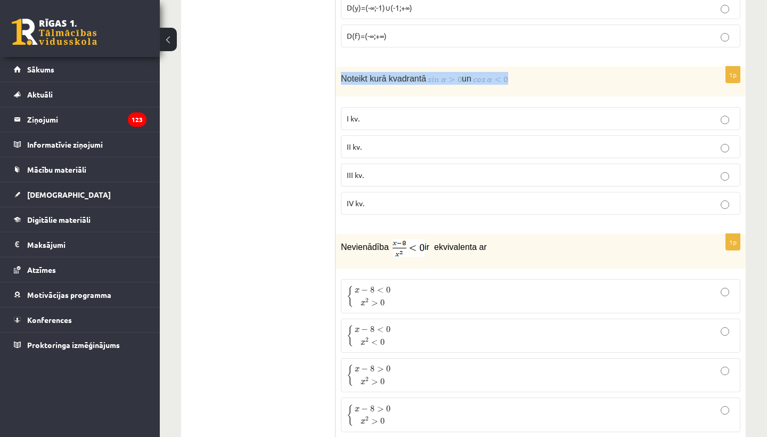
drag, startPoint x: 338, startPoint y: 73, endPoint x: 548, endPoint y: 87, distance: 210.8
click at [550, 88] on div "Noteikt kurā kvadrantā un" at bounding box center [541, 82] width 410 height 30
copy p "Noteikt kurā kvadrantā un"
click at [405, 145] on p "II kv." at bounding box center [541, 146] width 388 height 11
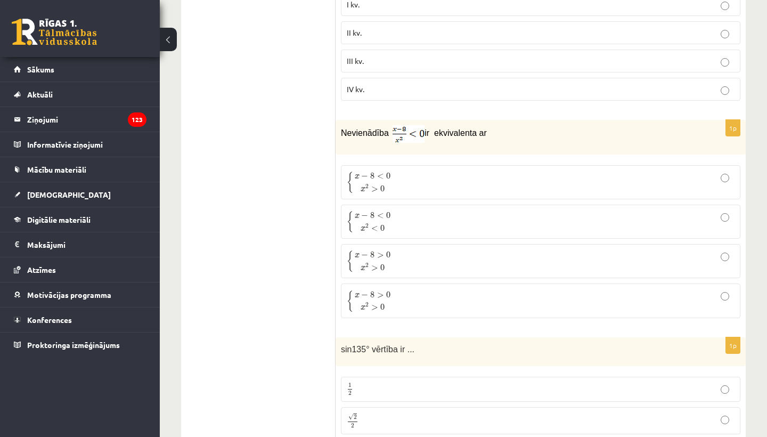
scroll to position [3631, 0]
click at [672, 220] on p "{ x − 8 < 0 x 2 < 0 { x − 8 < 0 x 2 < 0" at bounding box center [541, 220] width 388 height 22
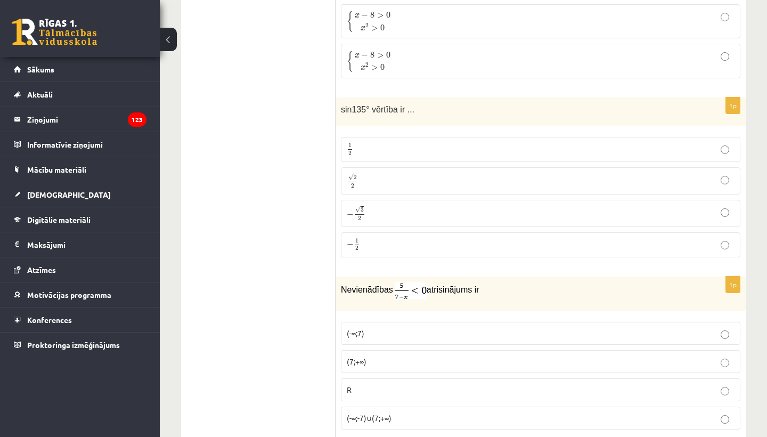
scroll to position [3881, 0]
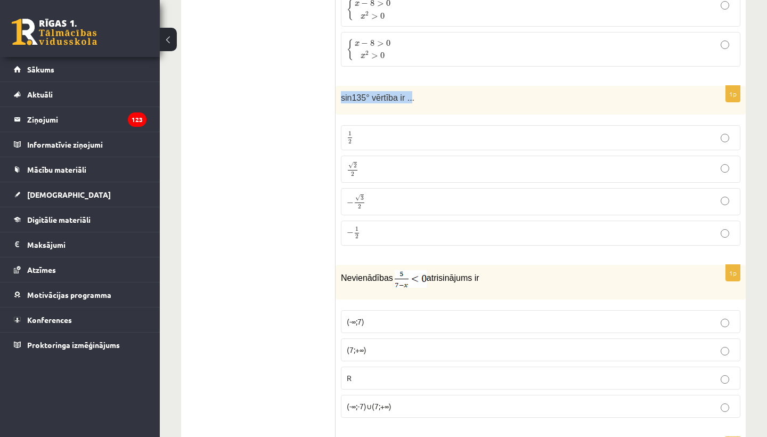
drag, startPoint x: 340, startPoint y: 91, endPoint x: 413, endPoint y: 95, distance: 73.1
click at [413, 95] on div "sin135° vērtība ir ..." at bounding box center [541, 100] width 410 height 29
copy span "sin135° vērtība ir .."
click at [376, 156] on label "√ 2 2 2 2" at bounding box center [540, 169] width 399 height 27
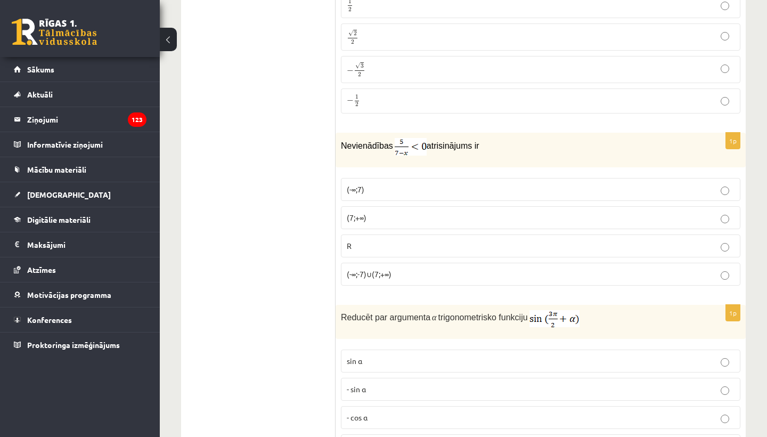
scroll to position [4014, 0]
click at [382, 211] on p "(7;+∞)" at bounding box center [541, 216] width 388 height 11
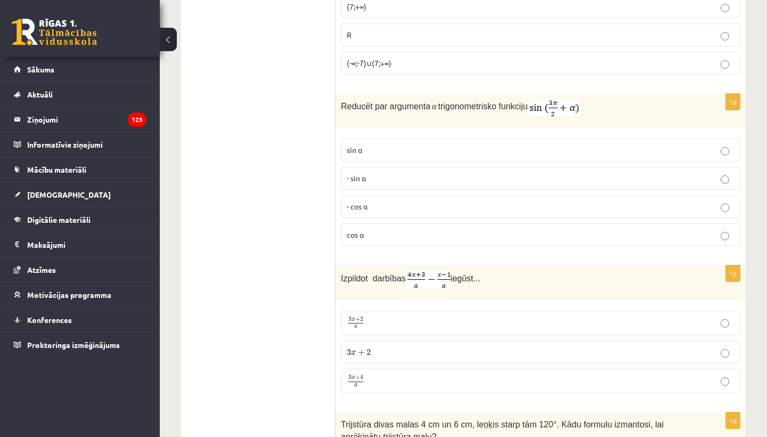
scroll to position [4232, 0]
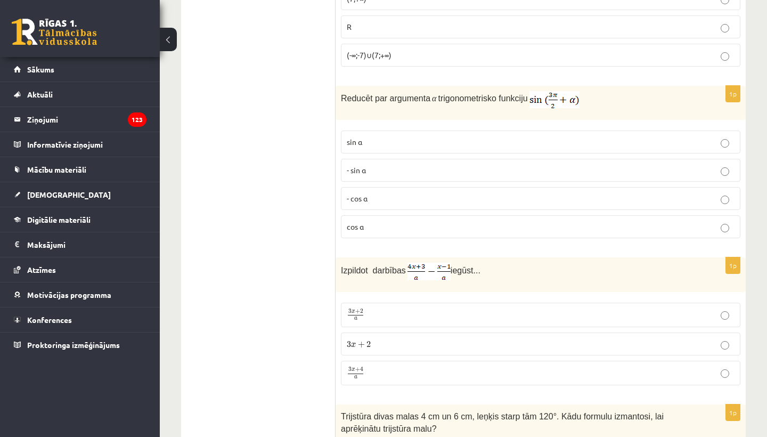
click at [393, 198] on p "- cos ⁡α" at bounding box center [541, 198] width 388 height 11
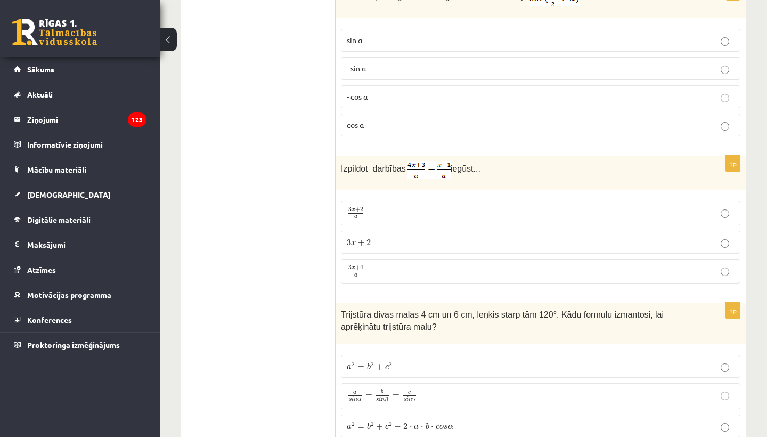
scroll to position [4336, 0]
click at [671, 263] on p "3 x + 4 a 3 x + 4 a" at bounding box center [541, 269] width 388 height 13
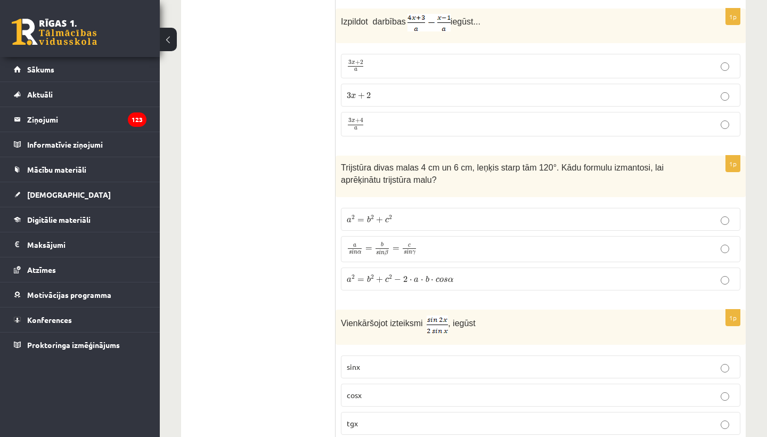
scroll to position [4521, 0]
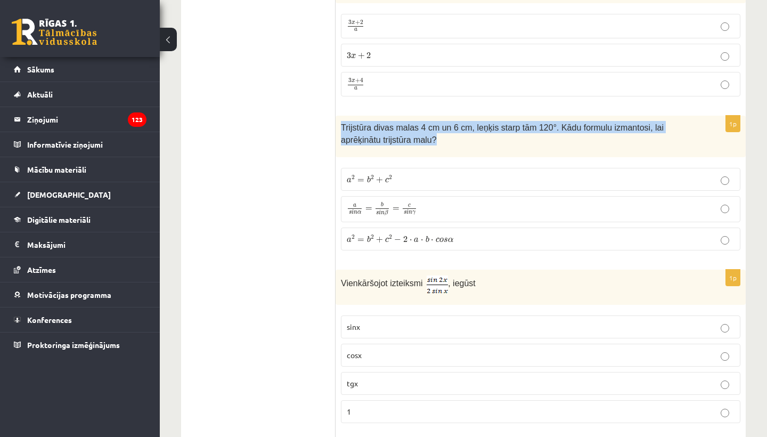
drag, startPoint x: 339, startPoint y: 119, endPoint x: 462, endPoint y: 138, distance: 125.0
click at [462, 138] on div "Trijstūra divas malas 4 cm un 6 cm, leņķis starp tām 120°. Kādu formulu izmanto…" at bounding box center [541, 136] width 410 height 41
copy span "Trijstūra divas malas 4 cm un 6 cm, leņķis starp tām 120°. Kādu formulu izmanto…"
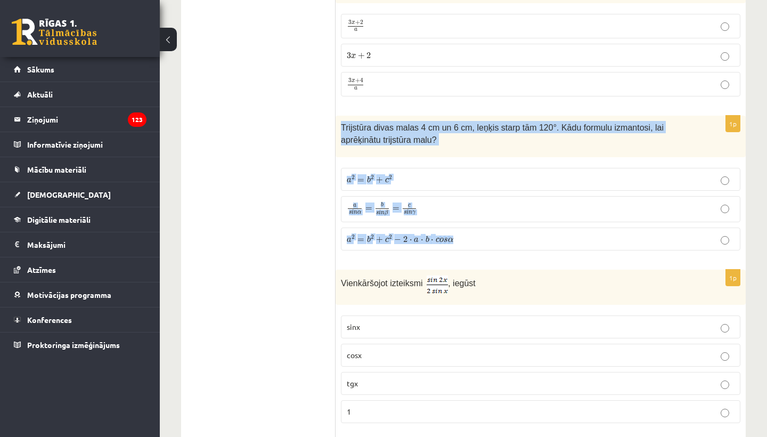
drag, startPoint x: 340, startPoint y: 119, endPoint x: 481, endPoint y: 243, distance: 188.3
click at [481, 243] on div "1p Trijstūra divas malas 4 cm un 6 cm, leņķis starp tām 120°. Kādu formulu izma…" at bounding box center [541, 187] width 410 height 143
copy div "Trijstūra divas malas 4 cm un 6 cm, leņķis starp tām 120°. Kādu formulu izmanto…"
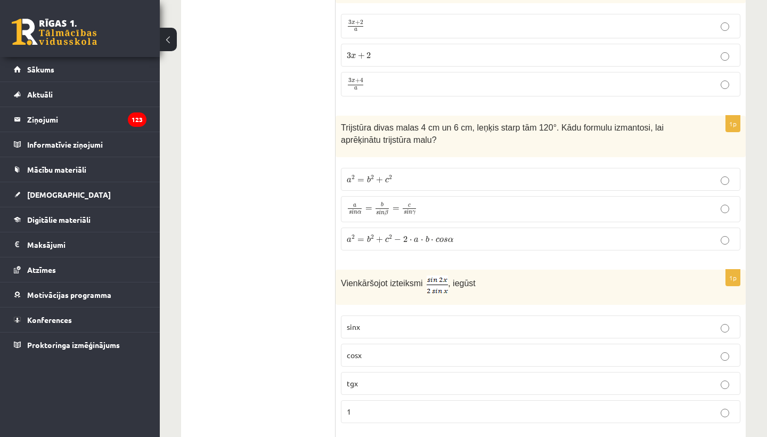
click at [374, 235] on span "a 2 = b 2 + c 2 − 2 ⋅ a ⋅ b ⋅ c o s α" at bounding box center [400, 239] width 107 height 8
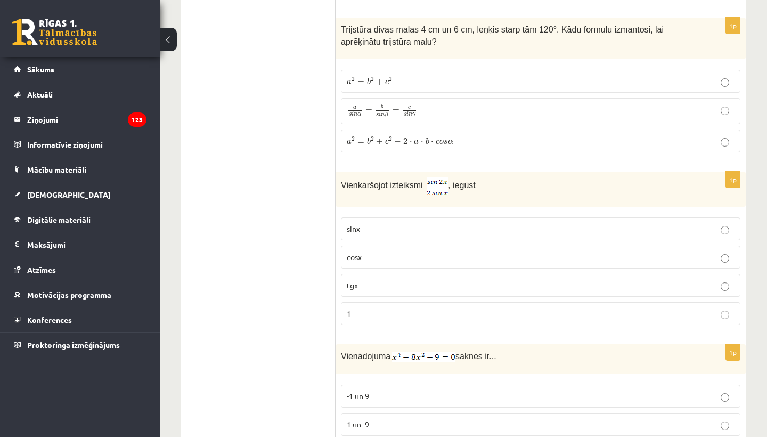
scroll to position [4619, 0]
click at [705, 255] on p "cosx" at bounding box center [541, 256] width 388 height 11
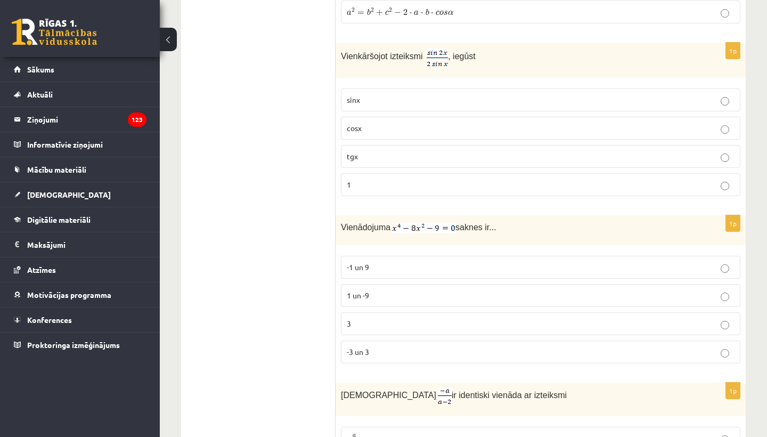
scroll to position [4819, 0]
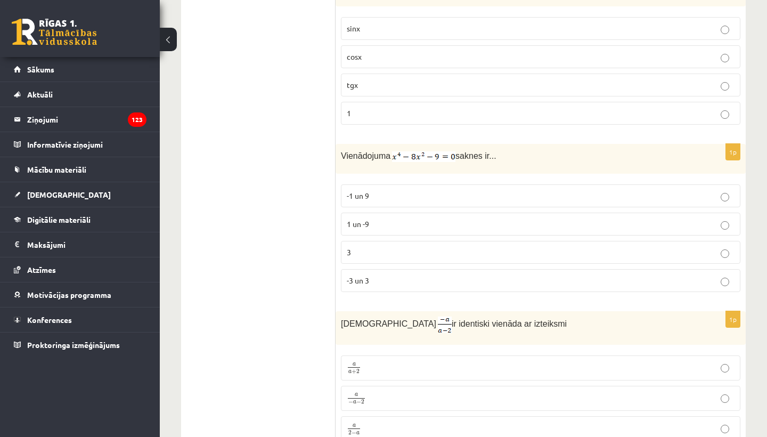
click at [594, 276] on p "-3 un 3" at bounding box center [541, 280] width 388 height 11
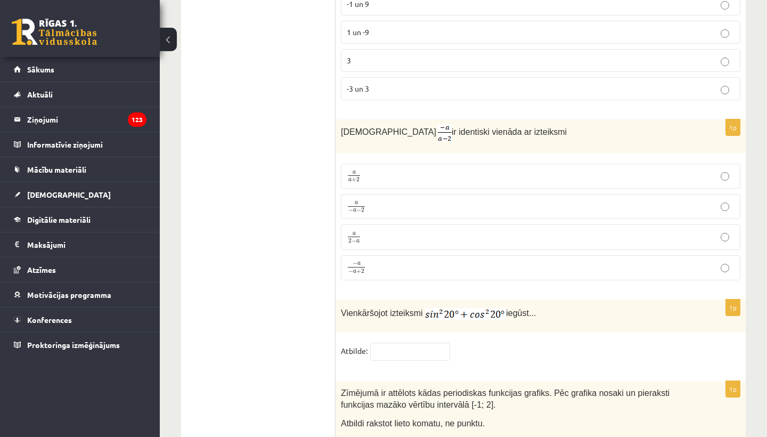
scroll to position [5010, 0]
click at [558, 233] on p "a 2 − a a 2 − a" at bounding box center [541, 237] width 388 height 13
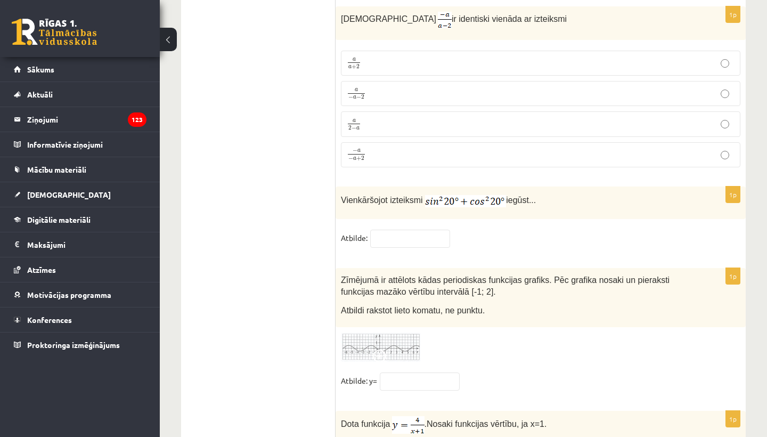
scroll to position [5125, 0]
click at [394, 232] on input "text" at bounding box center [410, 237] width 80 height 18
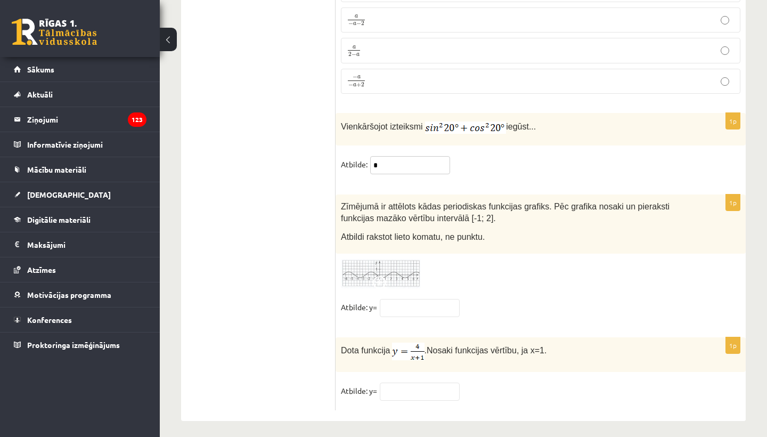
scroll to position [5197, 0]
type input "*"
click at [391, 268] on img at bounding box center [381, 273] width 80 height 29
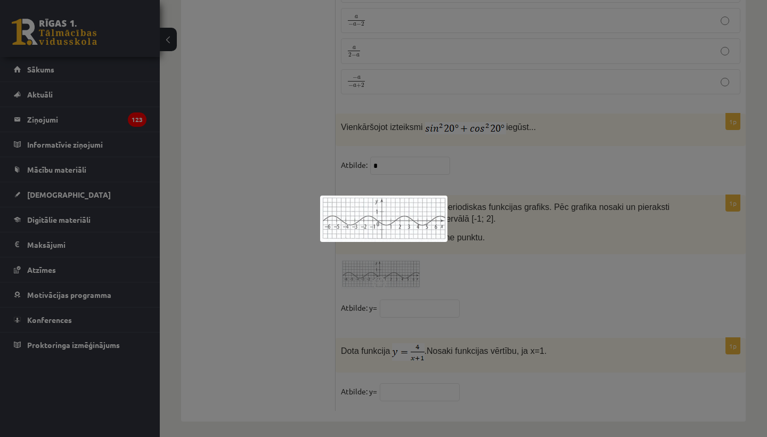
click at [485, 282] on div at bounding box center [383, 218] width 767 height 437
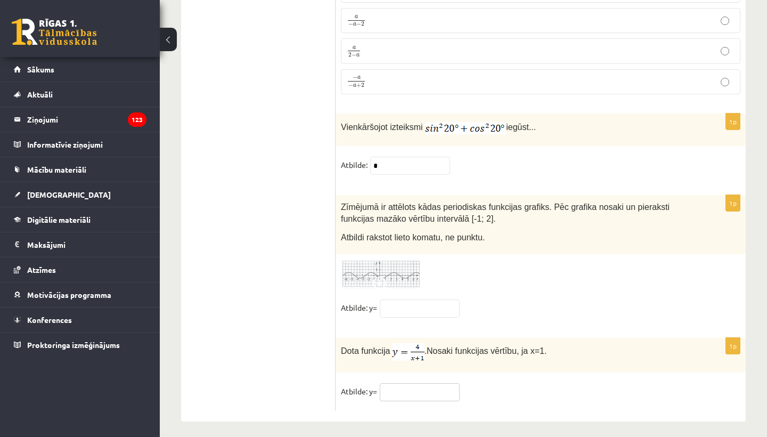
click at [417, 386] on input "text" at bounding box center [420, 392] width 80 height 18
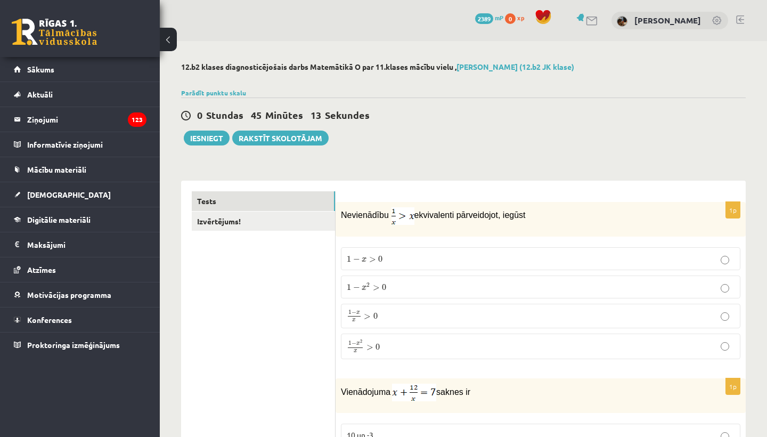
scroll to position [0, 0]
type input "*"
click at [216, 219] on link "Izvērtējums!" at bounding box center [263, 221] width 143 height 20
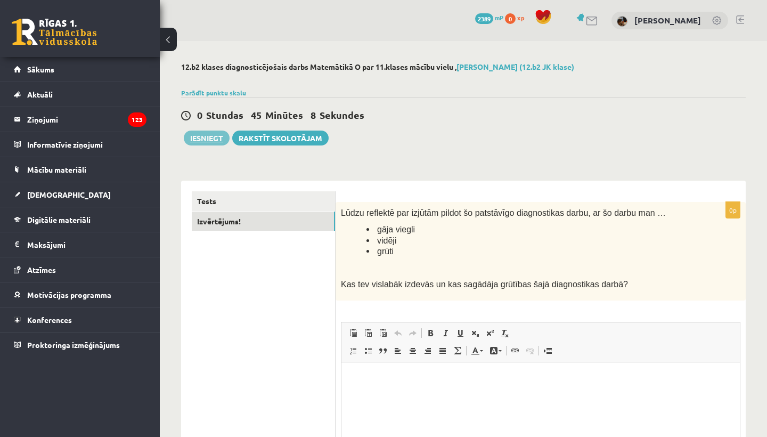
click at [210, 140] on button "Iesniegt" at bounding box center [207, 137] width 46 height 15
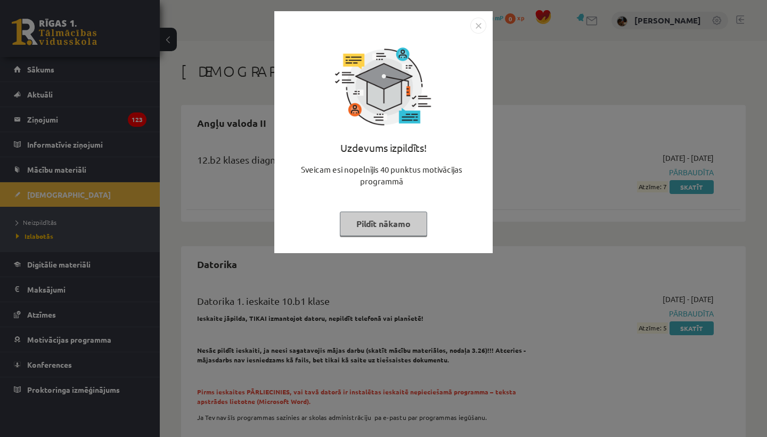
click at [394, 217] on button "Pildīt nākamo" at bounding box center [383, 223] width 87 height 25
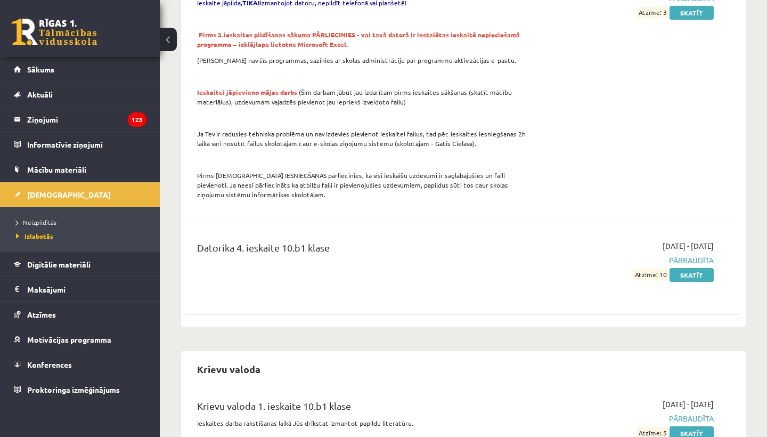
scroll to position [732, 0]
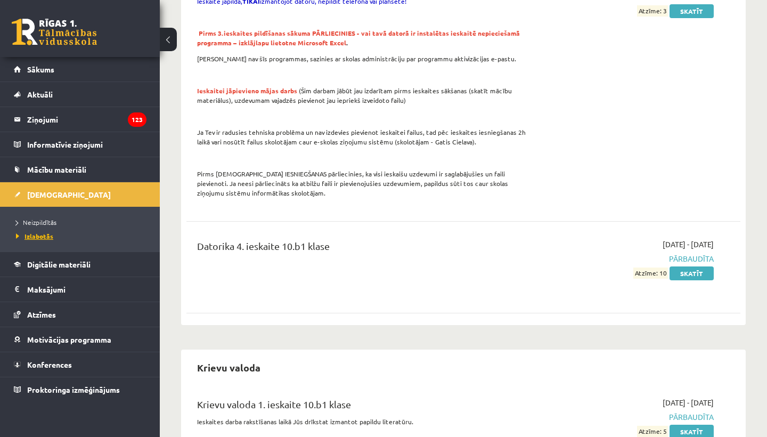
click at [29, 234] on span "Izlabotās" at bounding box center [34, 236] width 37 height 9
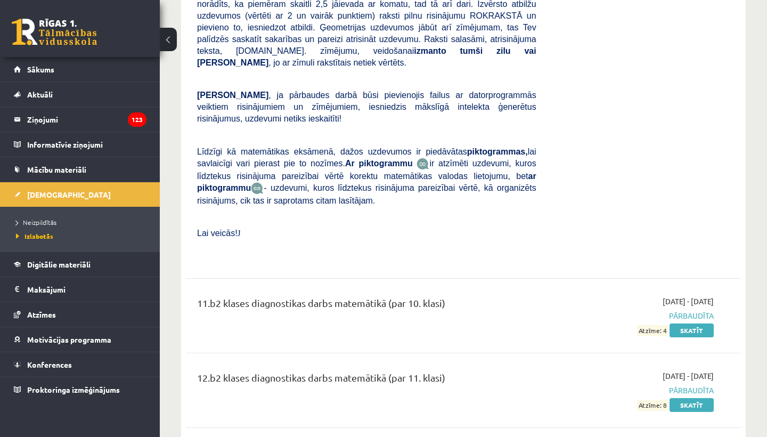
scroll to position [5430, 0]
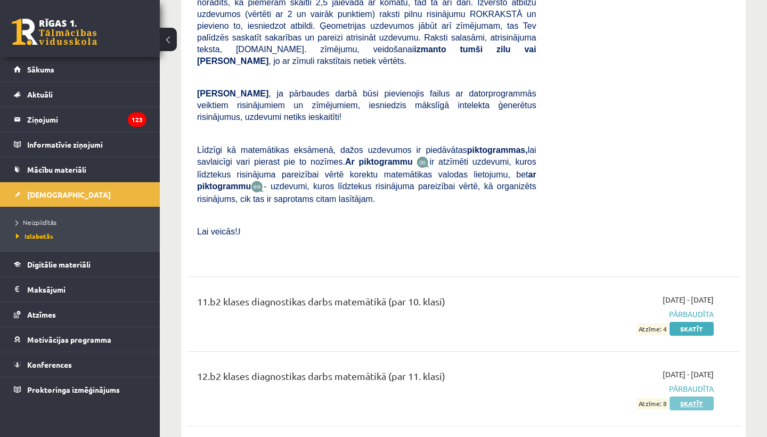
click at [692, 396] on link "Skatīt" at bounding box center [691, 403] width 44 height 14
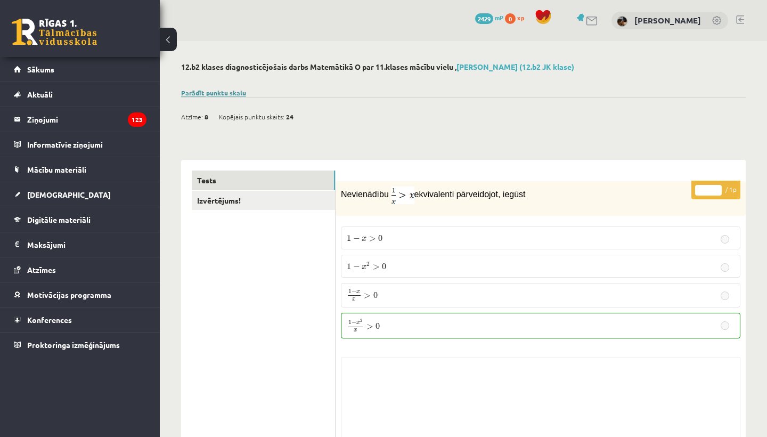
click at [225, 94] on link "Parādīt punktu skalu" at bounding box center [213, 92] width 65 height 9
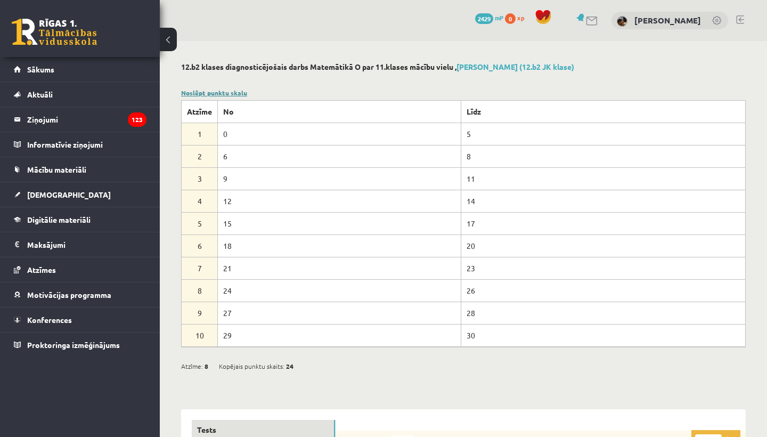
click at [225, 94] on link "Noslēpt punktu skalu" at bounding box center [214, 92] width 66 height 9
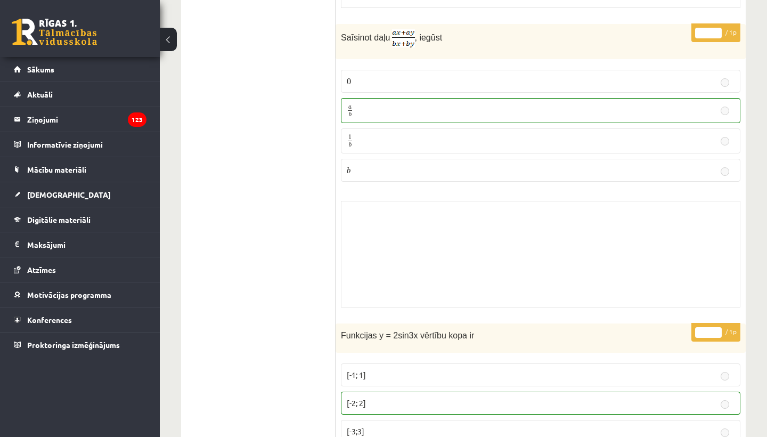
scroll to position [1046, 0]
click at [54, 193] on span "[DEMOGRAPHIC_DATA]" at bounding box center [69, 195] width 84 height 10
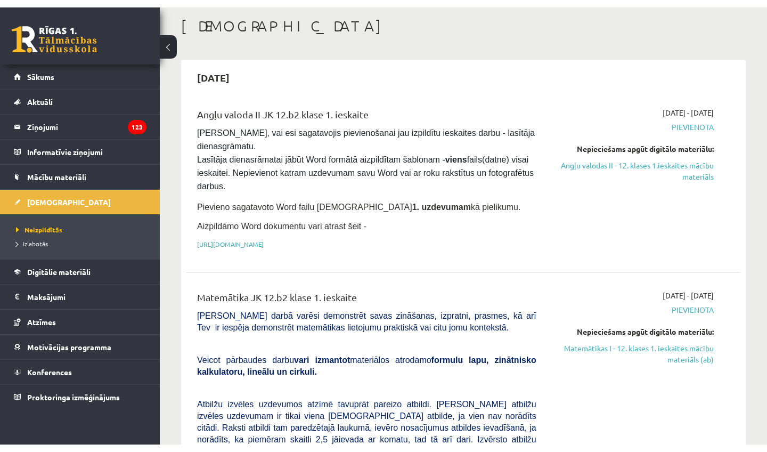
scroll to position [114, 0]
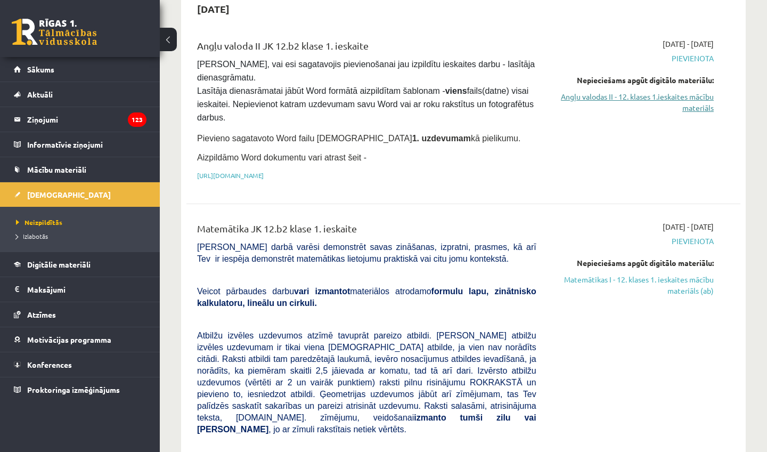
click at [703, 99] on link "Angļu valodas II - 12. klases 1.ieskaites mācību materiāls" at bounding box center [632, 102] width 161 height 22
click at [695, 100] on link "Angļu valodas II - 12. klases 1.ieskaites mācību materiāls" at bounding box center [632, 102] width 161 height 22
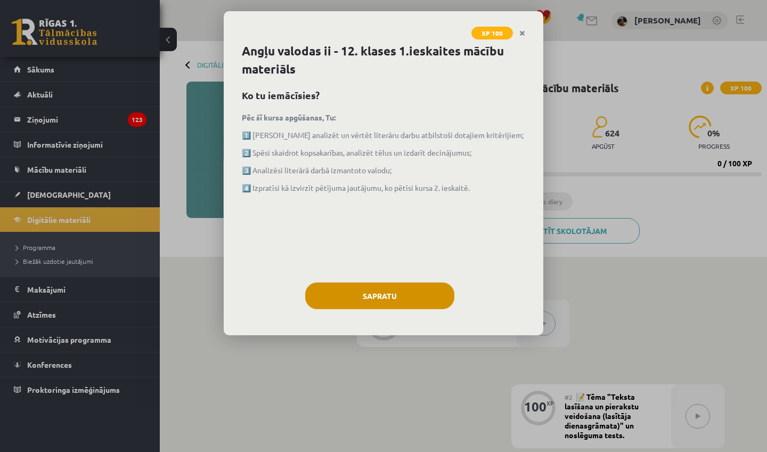
click at [421, 297] on button "Sapratu" at bounding box center [379, 295] width 149 height 27
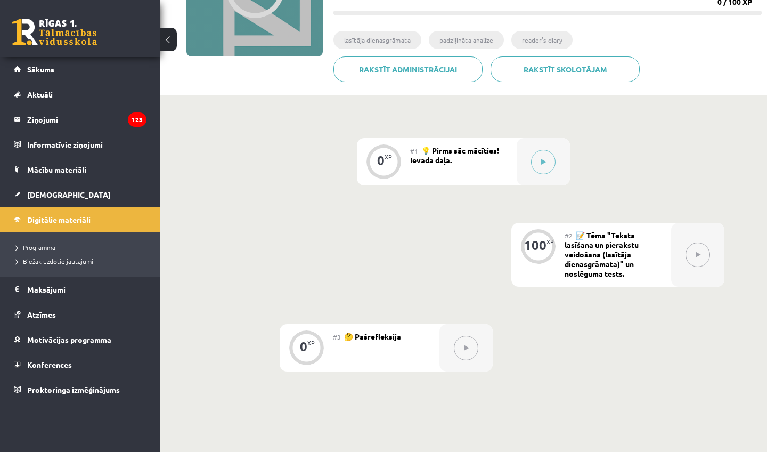
scroll to position [170, 0]
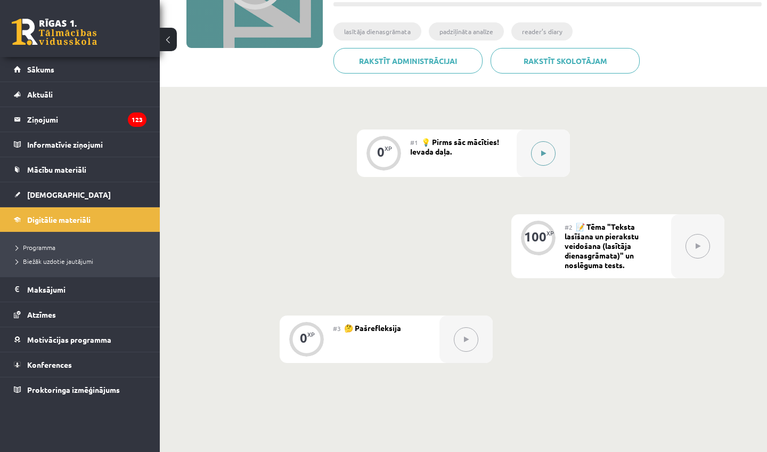
click at [543, 157] on button at bounding box center [543, 153] width 25 height 25
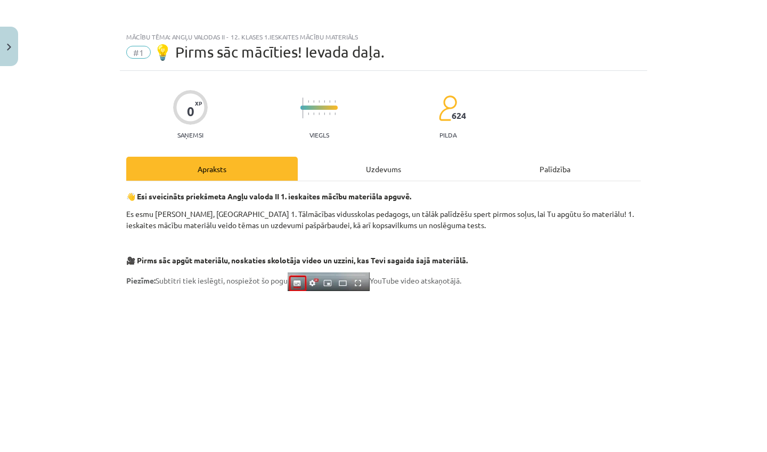
click at [385, 166] on div "Uzdevums" at bounding box center [384, 169] width 172 height 24
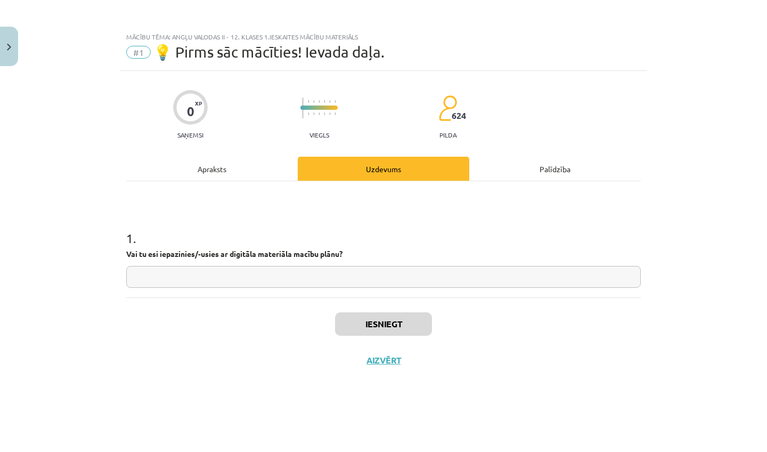
click at [367, 276] on input "text" at bounding box center [383, 277] width 515 height 22
type input "**"
click at [367, 332] on button "Iesniegt" at bounding box center [383, 323] width 97 height 23
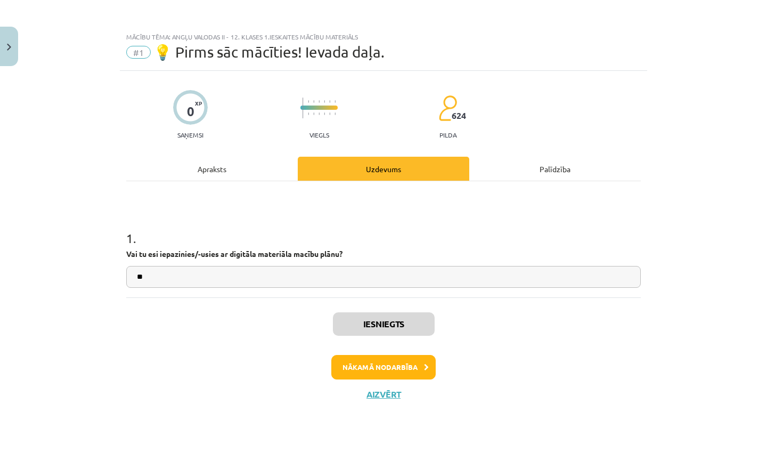
click at [385, 365] on button "Nākamā nodarbība" at bounding box center [383, 367] width 104 height 25
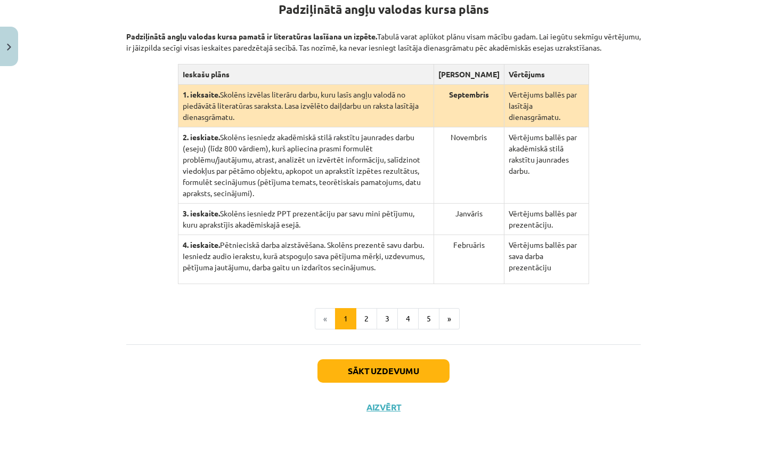
scroll to position [229, 0]
click at [365, 329] on button "2" at bounding box center [366, 318] width 21 height 21
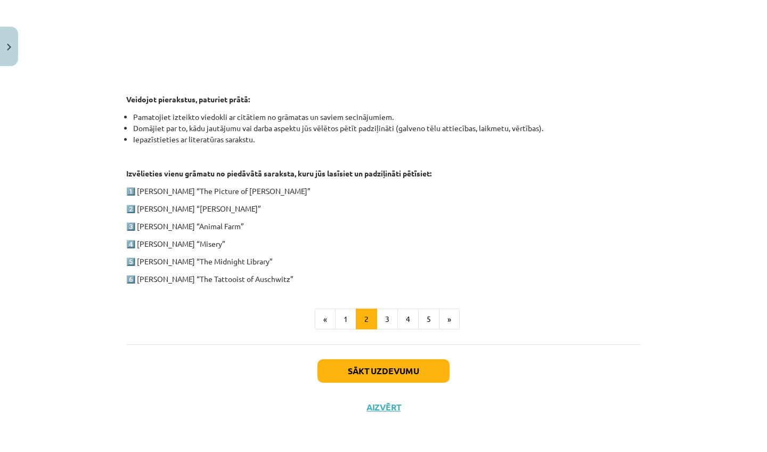
scroll to position [469, 0]
click at [389, 318] on button "3" at bounding box center [387, 318] width 21 height 21
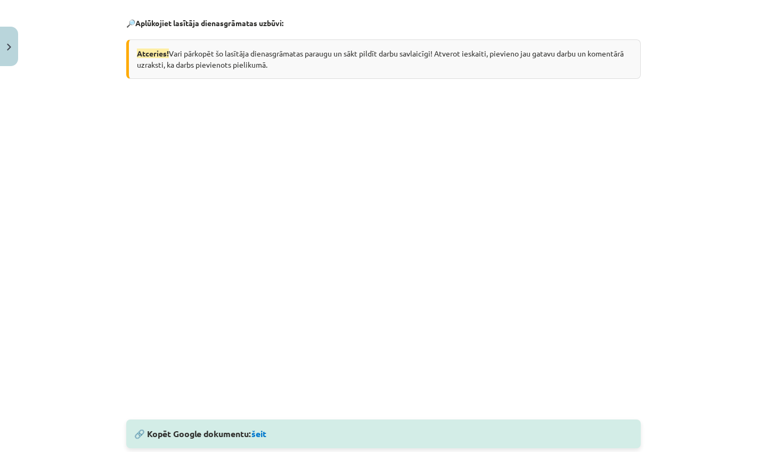
scroll to position [806, 0]
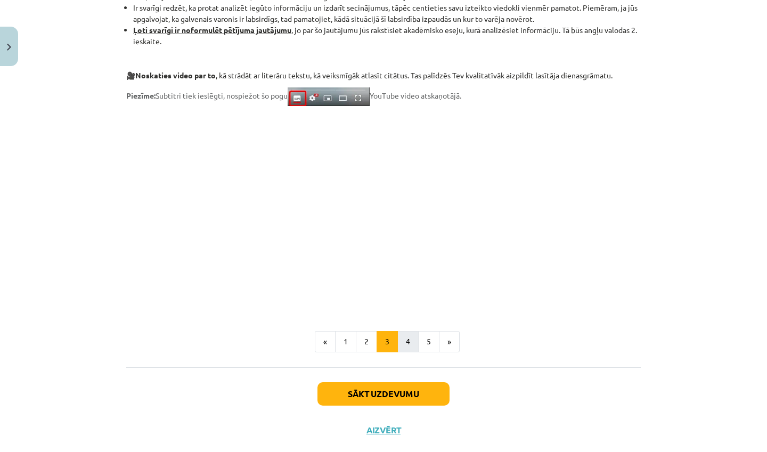
click at [409, 345] on button "4" at bounding box center [407, 341] width 21 height 21
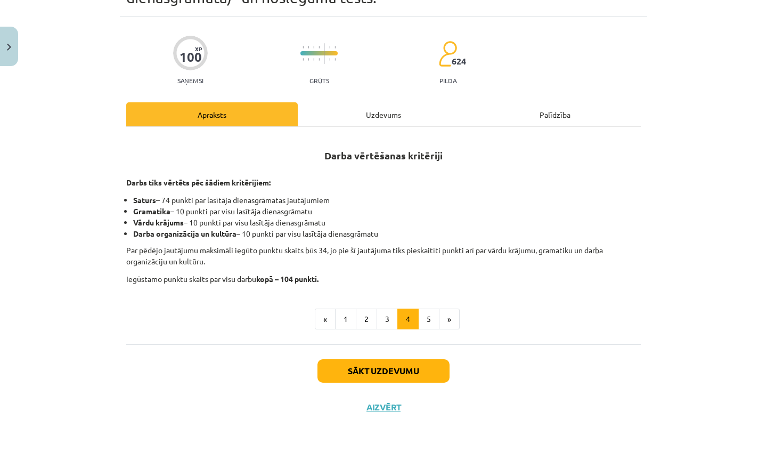
scroll to position [72, 0]
click at [426, 314] on button "5" at bounding box center [428, 318] width 21 height 21
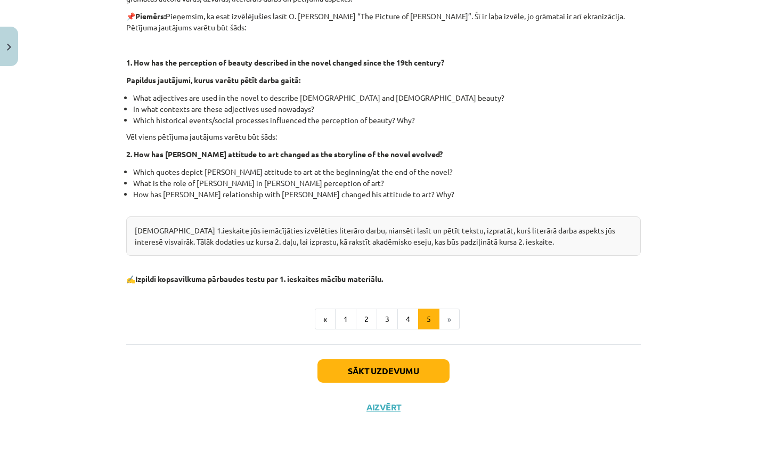
scroll to position [267, 0]
click at [400, 370] on button "Sākt uzdevumu" at bounding box center [383, 370] width 132 height 23
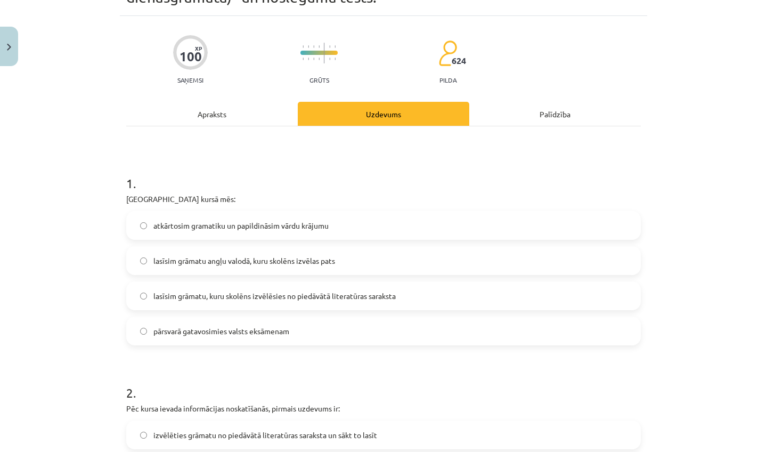
scroll to position [93, 0]
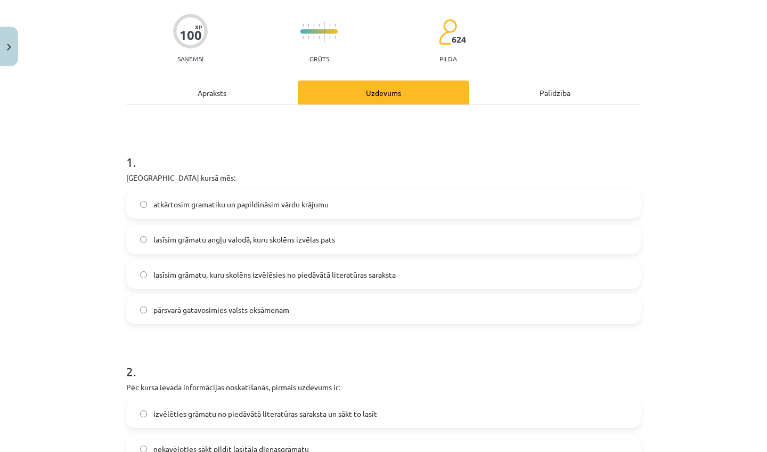
click at [248, 93] on div "Apraksts" at bounding box center [212, 92] width 172 height 24
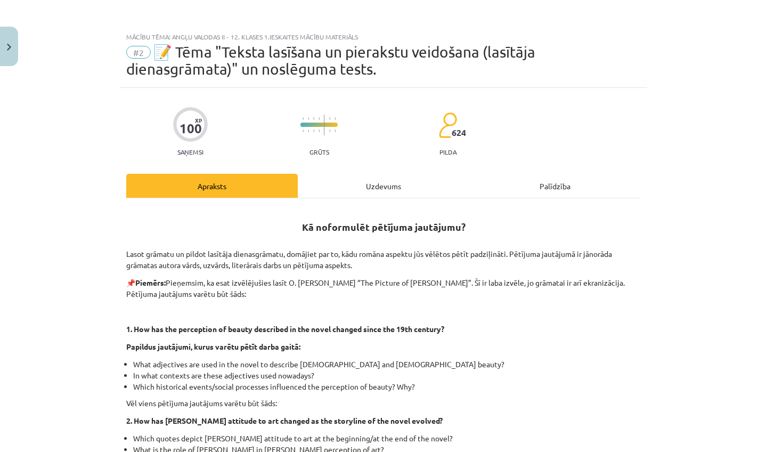
scroll to position [0, 0]
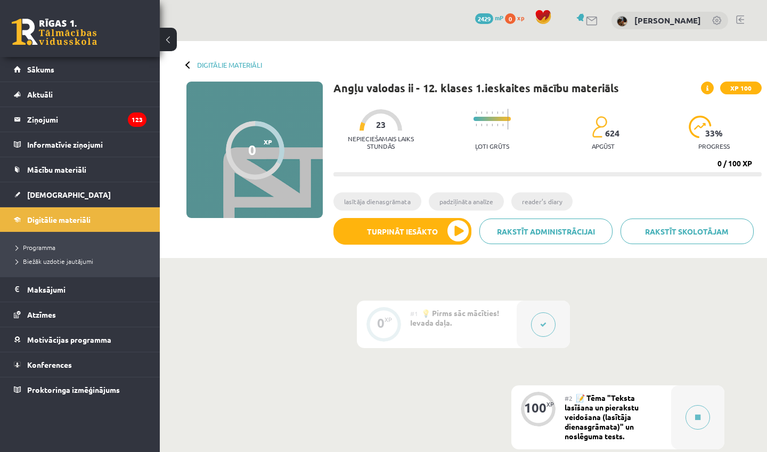
click at [459, 327] on div "#1 💡 Pirms sāc mācīties! Ievada daļa." at bounding box center [463, 323] width 107 height 47
click at [384, 323] on div "0" at bounding box center [380, 323] width 7 height 10
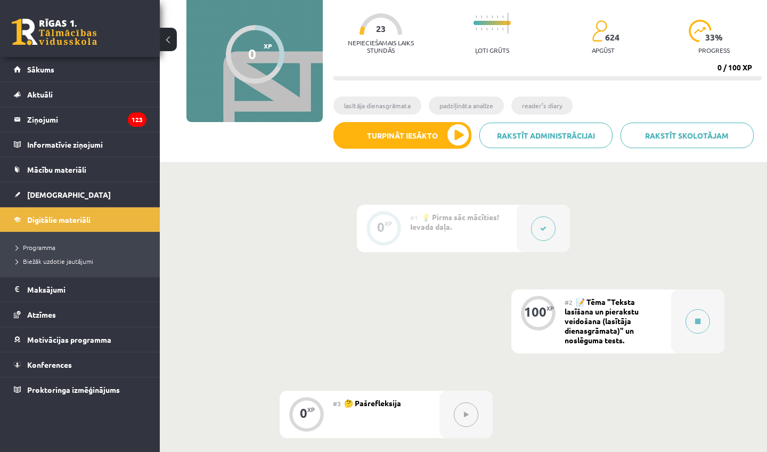
scroll to position [99, 0]
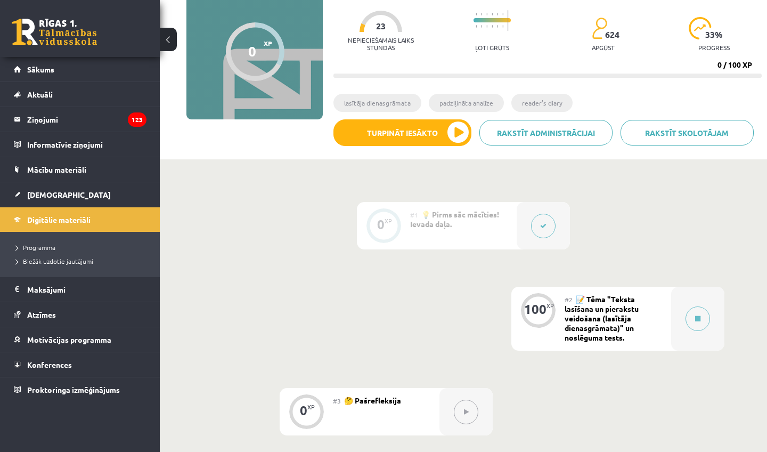
click at [578, 313] on span "📝 Tēma "Teksta lasīšana un pierakstu veidošana (lasītāja dienasgrāmata)" un nos…" at bounding box center [602, 318] width 74 height 48
click at [456, 135] on button "Turpināt iesākto" at bounding box center [402, 132] width 138 height 27
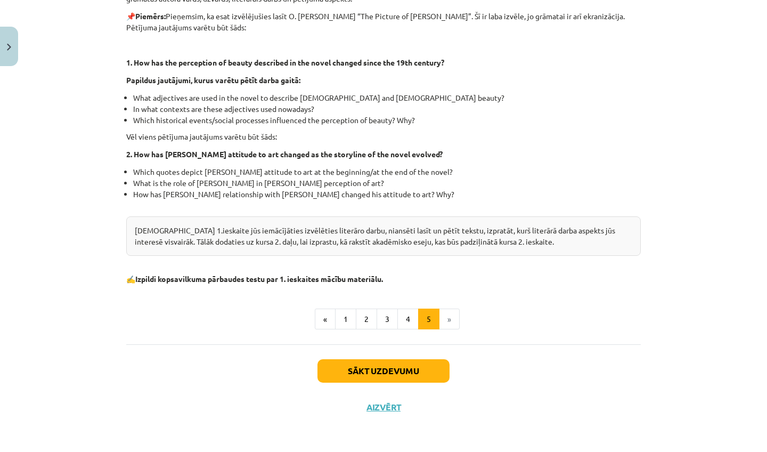
scroll to position [267, 0]
click at [344, 320] on button "1" at bounding box center [345, 318] width 21 height 21
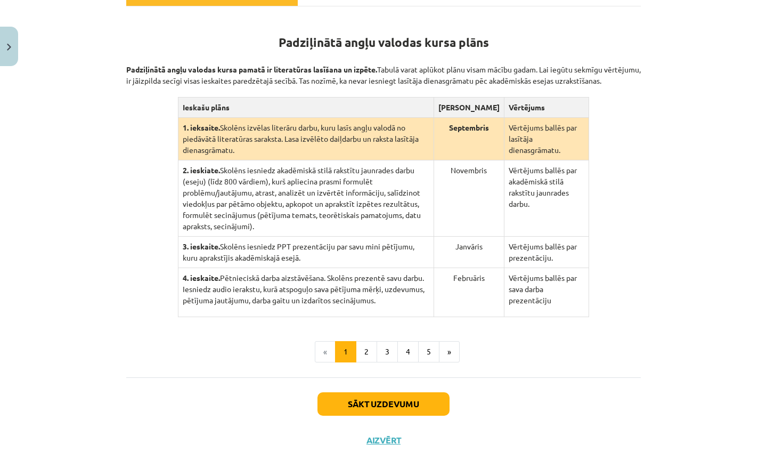
scroll to position [191, 0]
click at [368, 363] on button "2" at bounding box center [366, 351] width 21 height 21
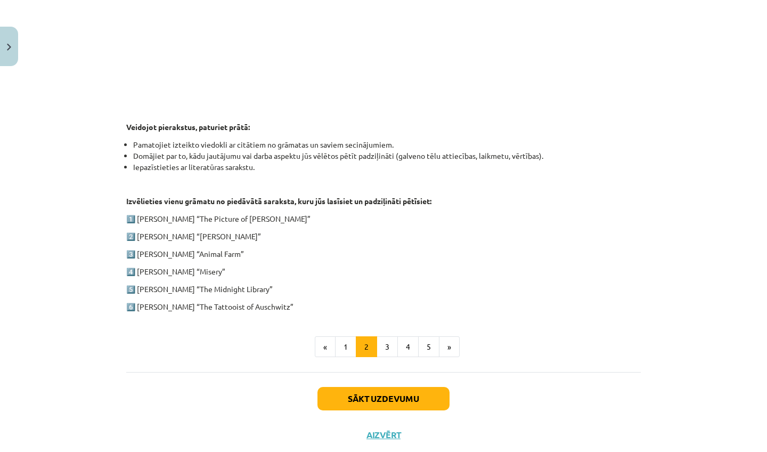
scroll to position [439, 0]
click at [387, 345] on button "3" at bounding box center [387, 347] width 21 height 21
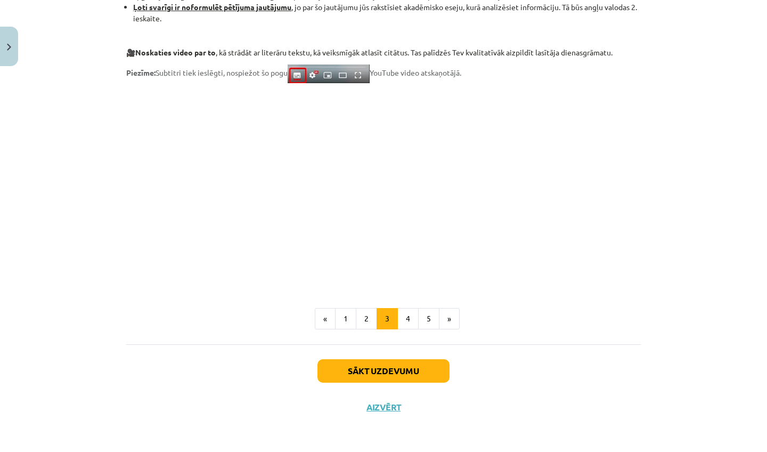
scroll to position [831, 0]
click at [409, 316] on button "4" at bounding box center [407, 318] width 21 height 21
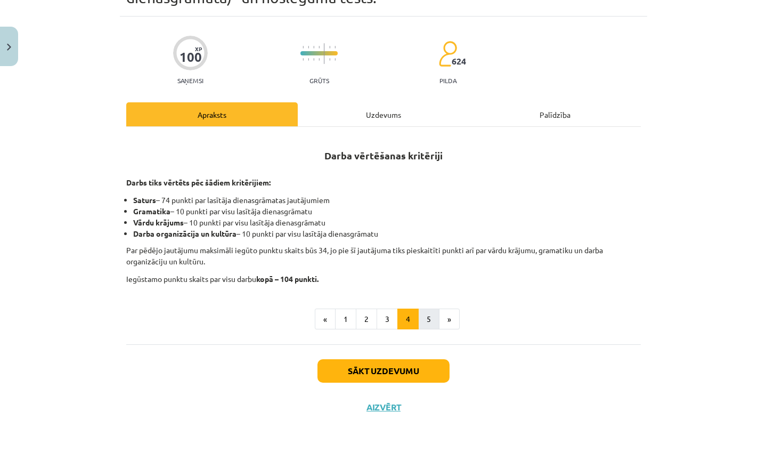
click at [430, 316] on button "5" at bounding box center [428, 318] width 21 height 21
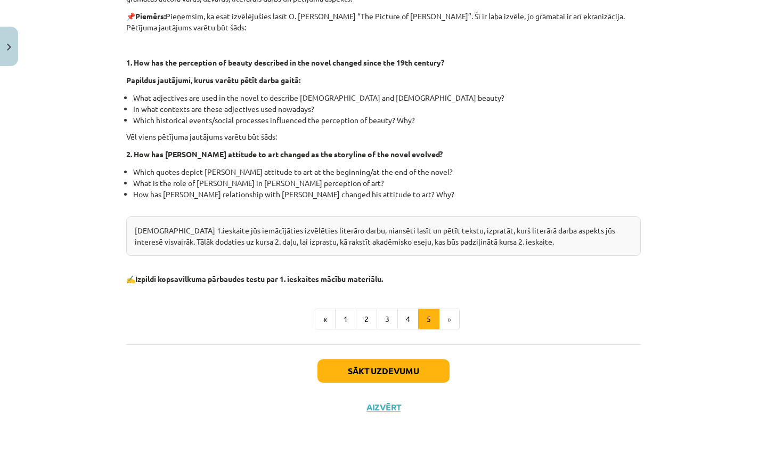
scroll to position [267, 0]
click at [448, 316] on li "»" at bounding box center [449, 318] width 20 height 21
click at [418, 371] on button "Sākt uzdevumu" at bounding box center [383, 370] width 132 height 23
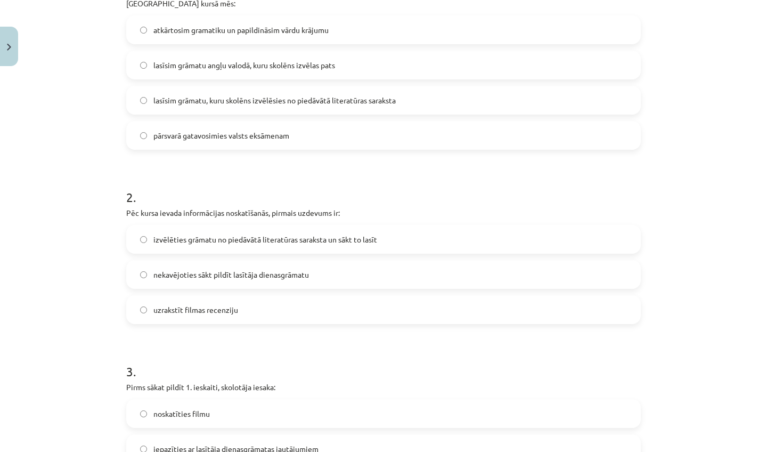
scroll to position [27, 0]
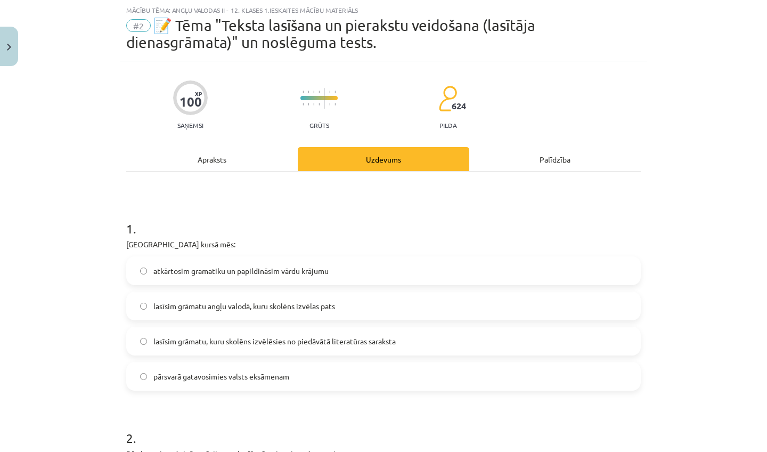
click at [413, 343] on label "lasīsim grāmatu, kuru skolēns izvēlēsies no piedāvātā literatūras saraksta" at bounding box center [383, 341] width 512 height 27
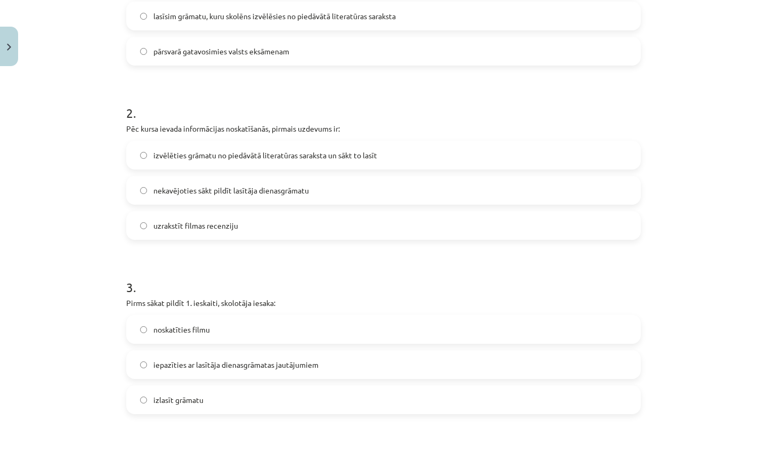
scroll to position [351, 0]
click at [474, 157] on label "izvēlēties grāmatu no piedāvātā literatūras saraksta un sākt to lasīt" at bounding box center [383, 155] width 512 height 27
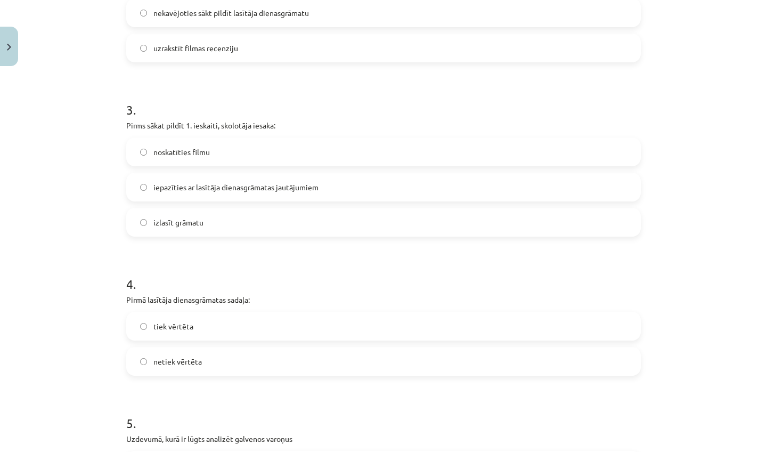
scroll to position [530, 0]
click at [327, 185] on label "iepazīties ar lasītāja dienasgrāmatas jautājumiem" at bounding box center [383, 185] width 512 height 27
click at [543, 221] on label "izlasīt grāmatu" at bounding box center [383, 220] width 512 height 27
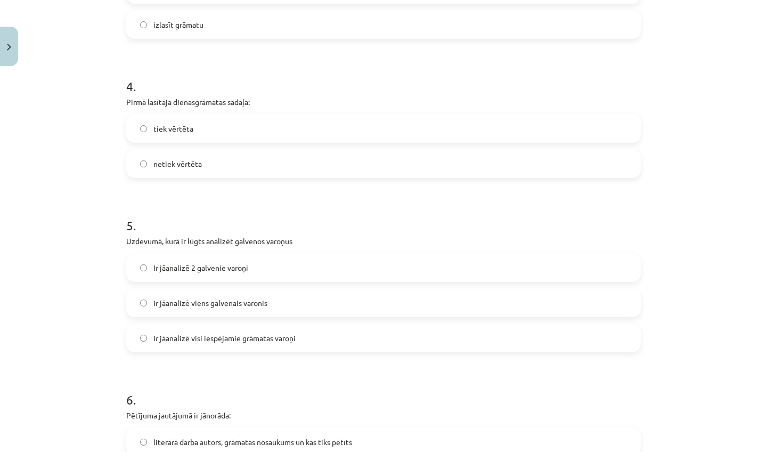
scroll to position [729, 0]
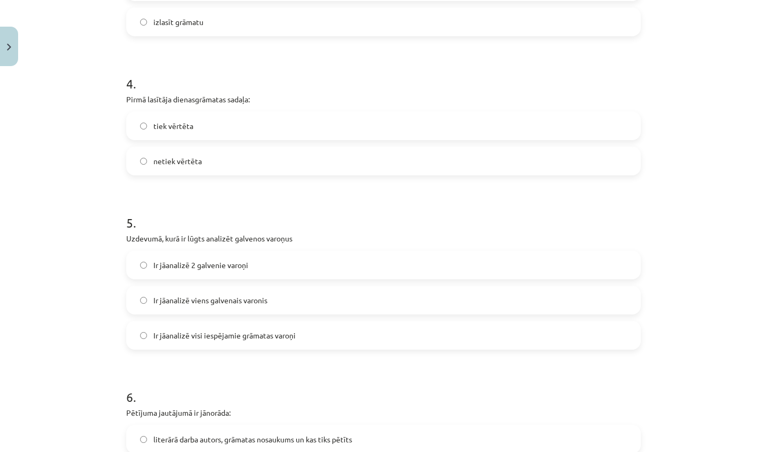
click at [329, 129] on label "tiek vērtēta" at bounding box center [383, 125] width 512 height 27
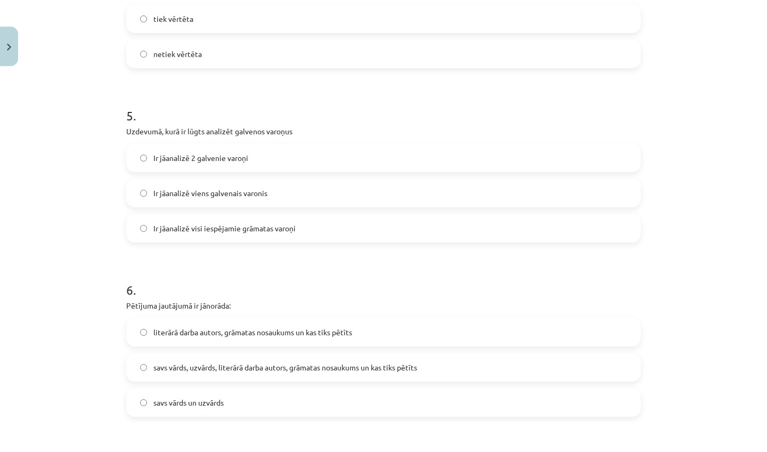
scroll to position [844, 0]
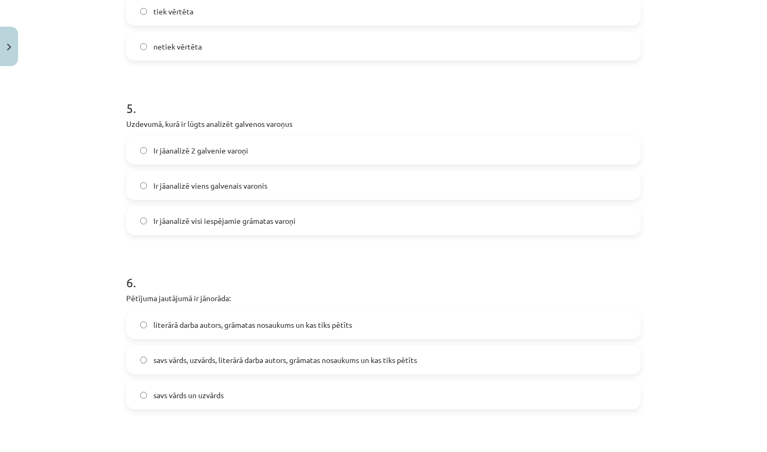
click at [391, 151] on label "Ir jāanalizē 2 galvenie varoņi" at bounding box center [383, 150] width 512 height 27
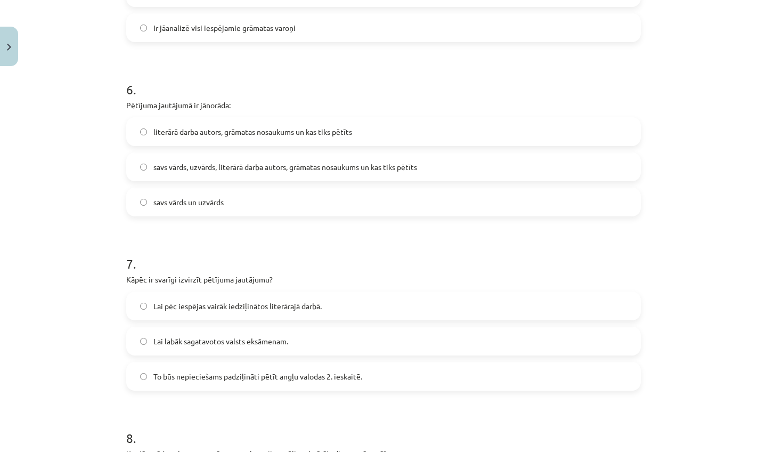
scroll to position [1039, 0]
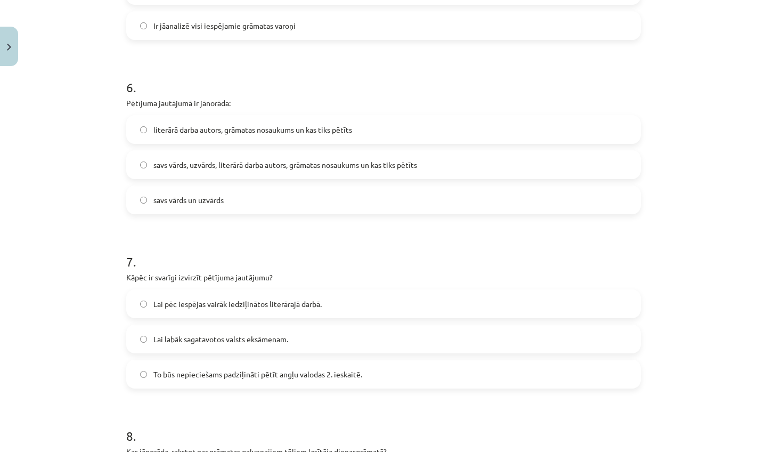
click at [401, 165] on span "savs vārds, uzvārds, literārā darba autors, grāmatas nosaukums un kas tiks pētī…" at bounding box center [285, 164] width 264 height 11
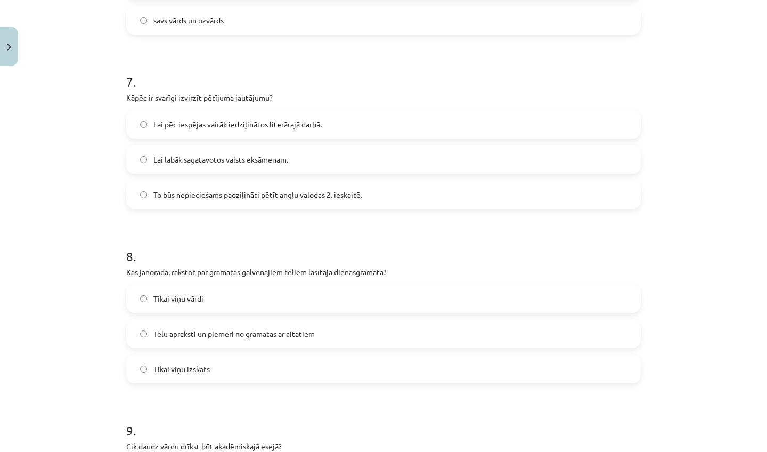
scroll to position [1218, 0]
click at [369, 118] on label "Lai pēc iespējas vairāk iedziļinātos literārajā darbā." at bounding box center [383, 124] width 512 height 27
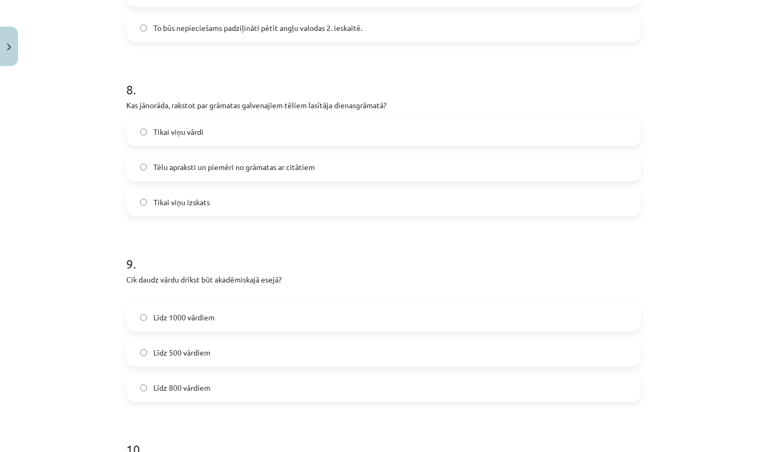
scroll to position [1387, 0]
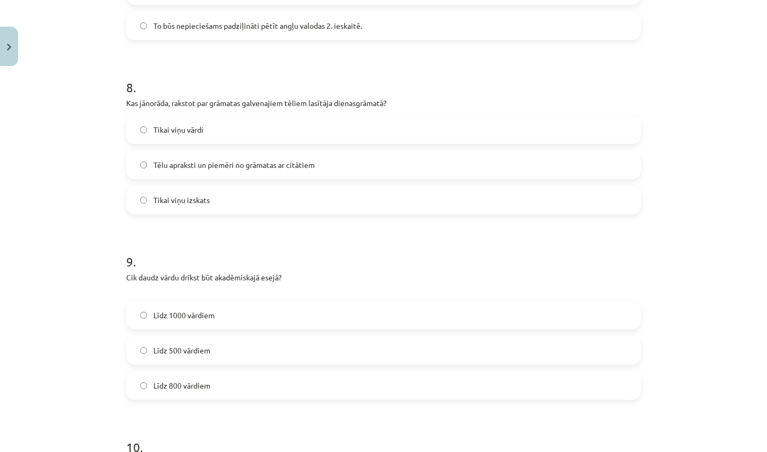
click at [390, 165] on label "Tēlu apraksti un piemēri no grāmatas ar citātiem" at bounding box center [383, 164] width 512 height 27
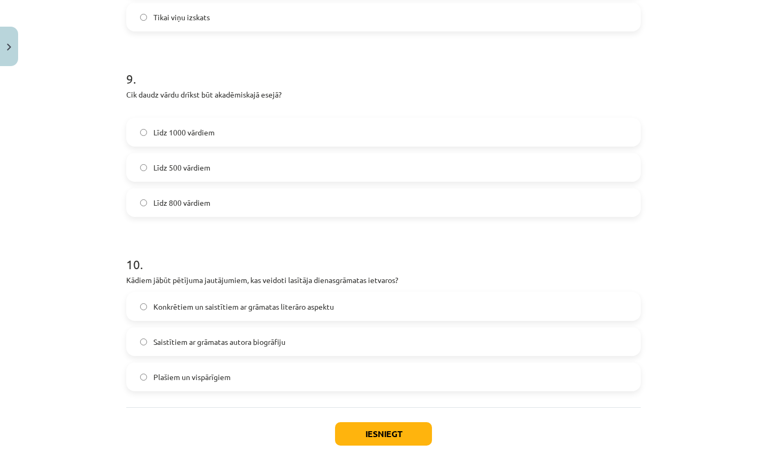
scroll to position [1575, 0]
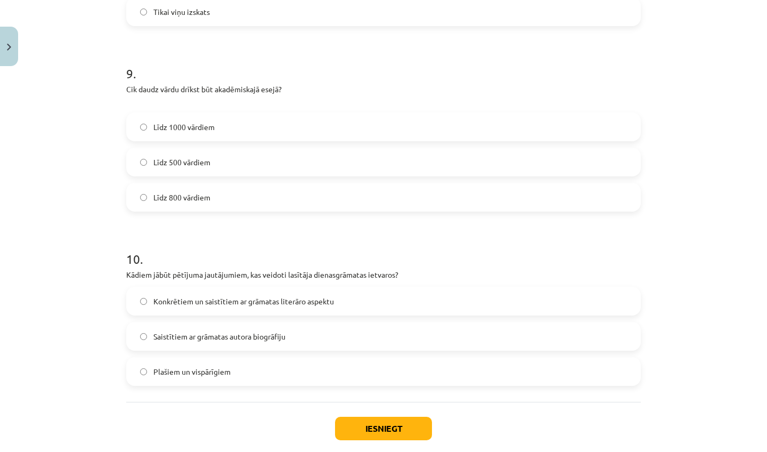
click at [420, 201] on label "Līdz 800 vārdiem" at bounding box center [383, 197] width 512 height 27
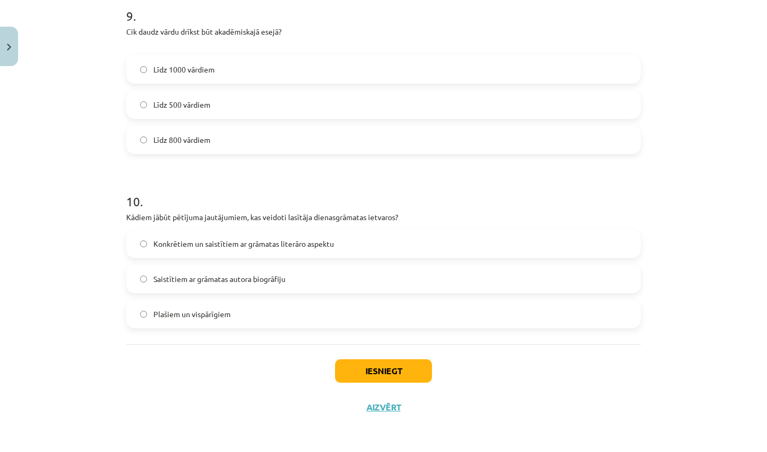
scroll to position [1634, 0]
click at [543, 276] on label "Saistītiem ar grāmatas autora biogrāfiju" at bounding box center [383, 278] width 512 height 27
click at [405, 368] on button "Iesniegt" at bounding box center [383, 370] width 97 height 23
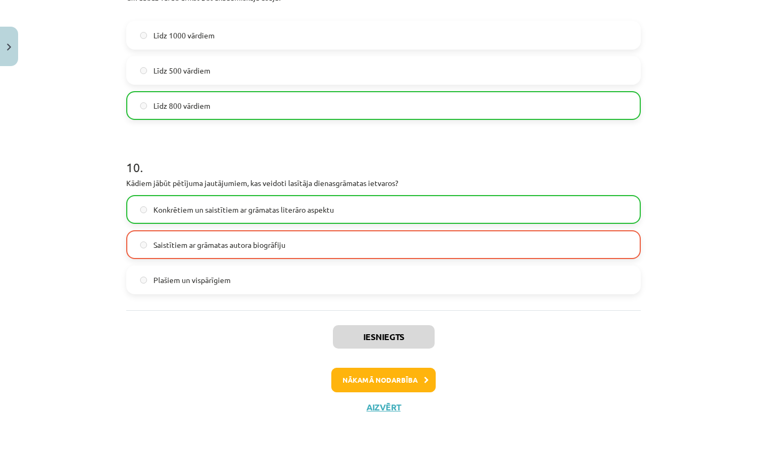
scroll to position [1668, 0]
click at [385, 377] on button "Nākamā nodarbība" at bounding box center [383, 380] width 104 height 25
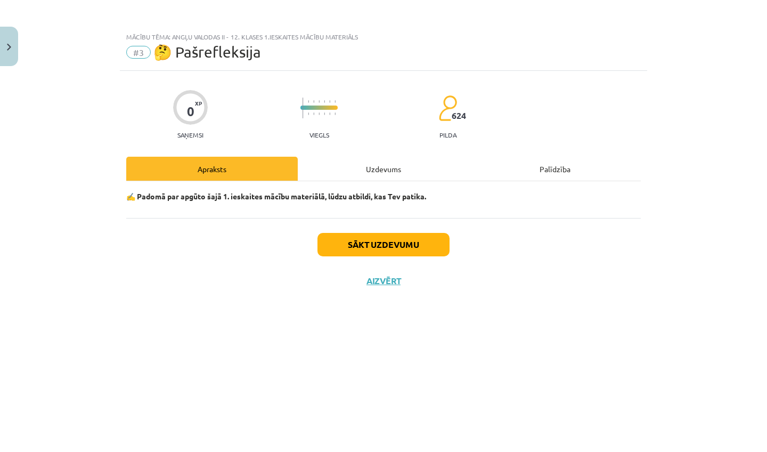
click at [423, 241] on button "Sākt uzdevumu" at bounding box center [383, 244] width 132 height 23
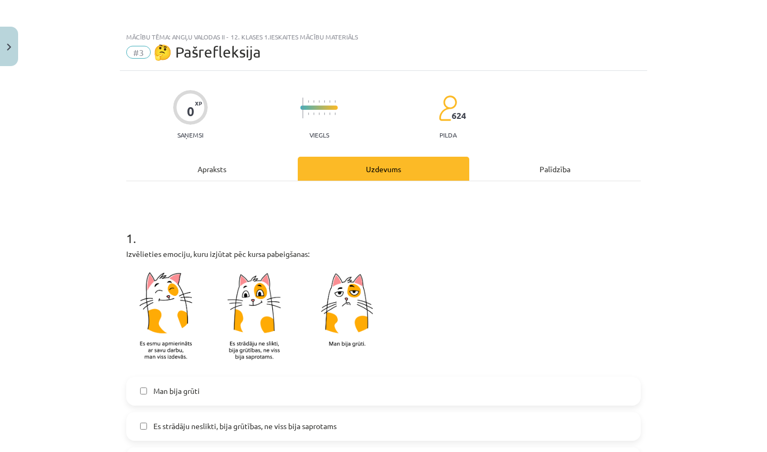
scroll to position [175, 0]
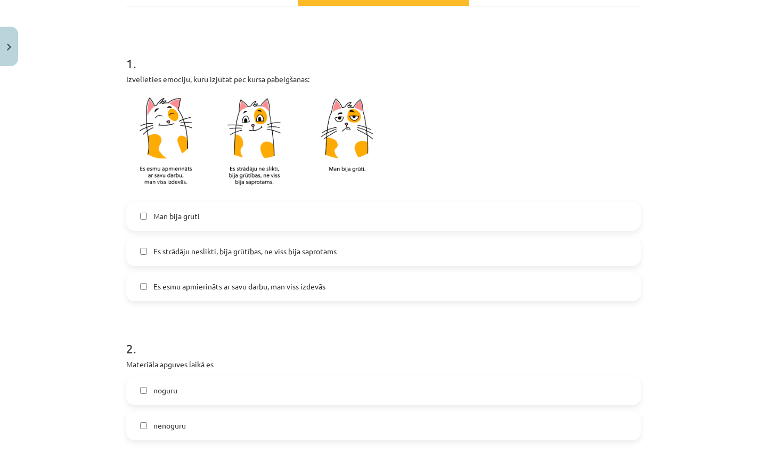
click at [326, 248] on span "Es strādāju neslikti, bija grūtības, ne viss bija saprotams" at bounding box center [244, 251] width 183 height 11
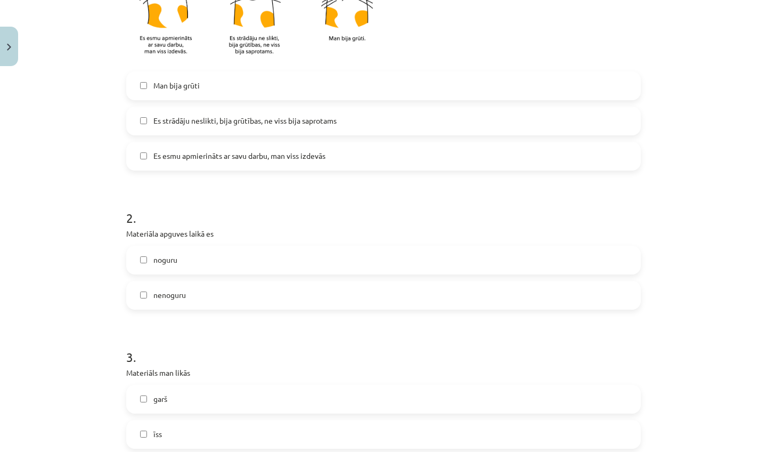
scroll to position [306, 0]
click at [238, 305] on label "nenoguru" at bounding box center [383, 294] width 512 height 27
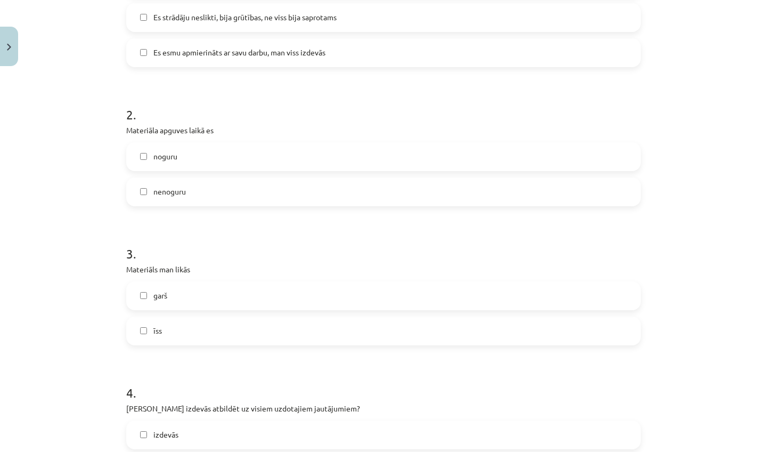
scroll to position [412, 0]
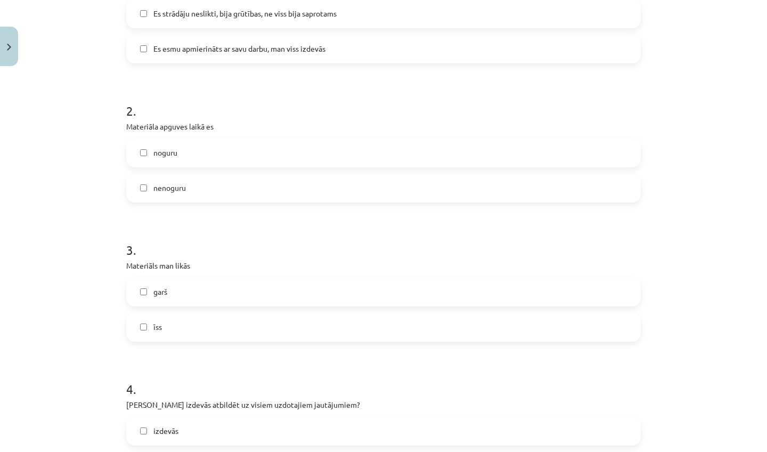
click at [260, 285] on label "garš" at bounding box center [383, 292] width 512 height 27
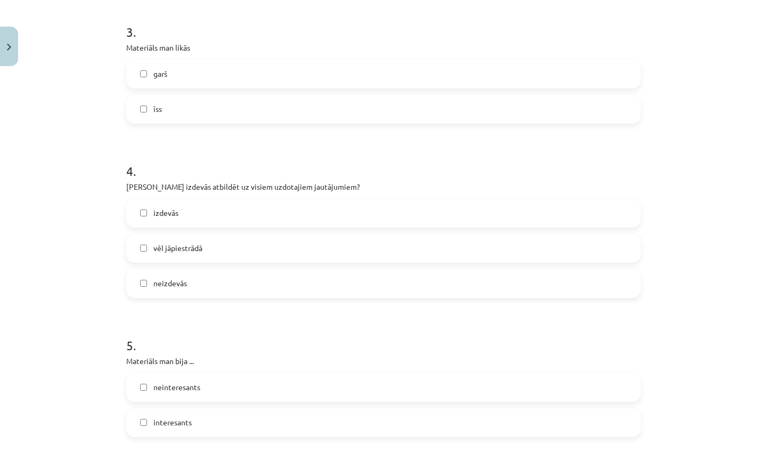
scroll to position [634, 0]
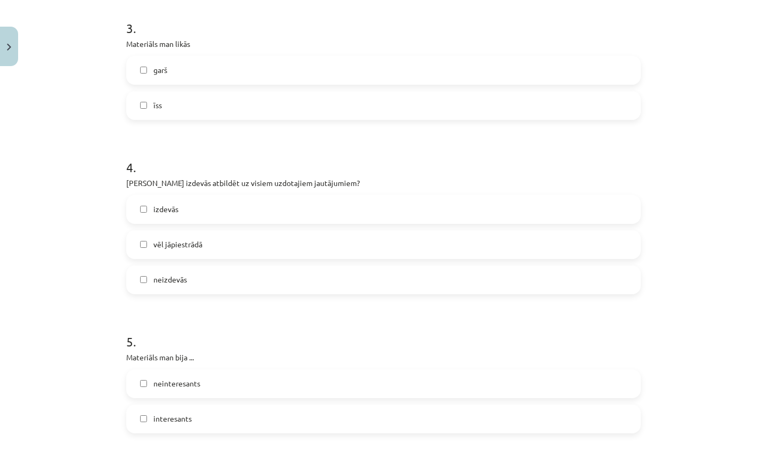
click at [257, 250] on label "vēl jāpiestrādā" at bounding box center [383, 244] width 512 height 27
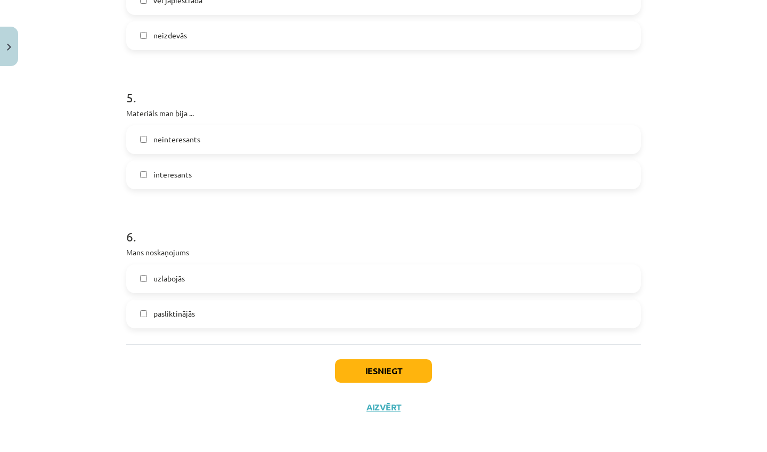
scroll to position [879, 0]
click at [307, 180] on label "interesants" at bounding box center [383, 174] width 512 height 27
click at [234, 276] on label "uzlabojās" at bounding box center [383, 278] width 512 height 27
click at [385, 369] on button "Iesniegt" at bounding box center [383, 370] width 97 height 23
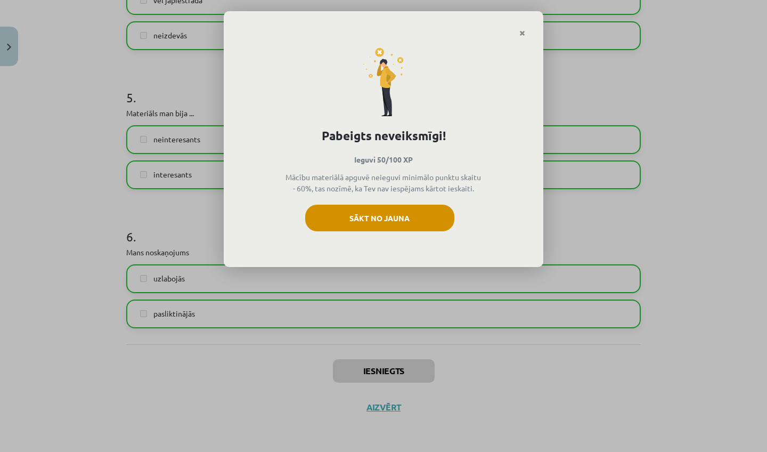
click at [390, 218] on button "Sākt no jauna" at bounding box center [379, 218] width 149 height 27
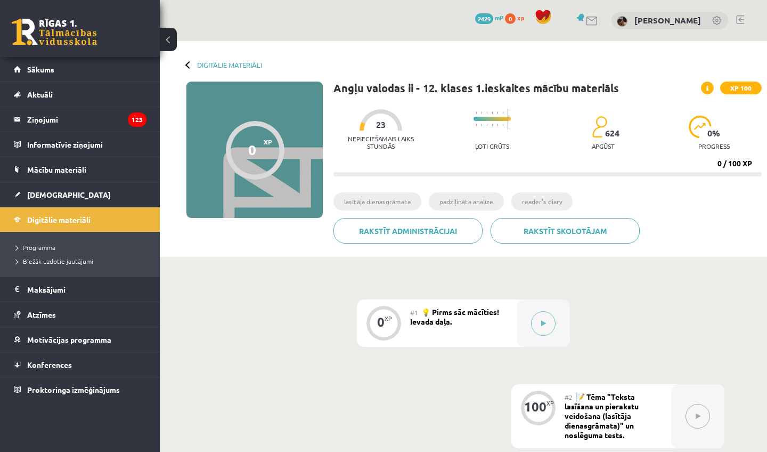
scroll to position [99, 0]
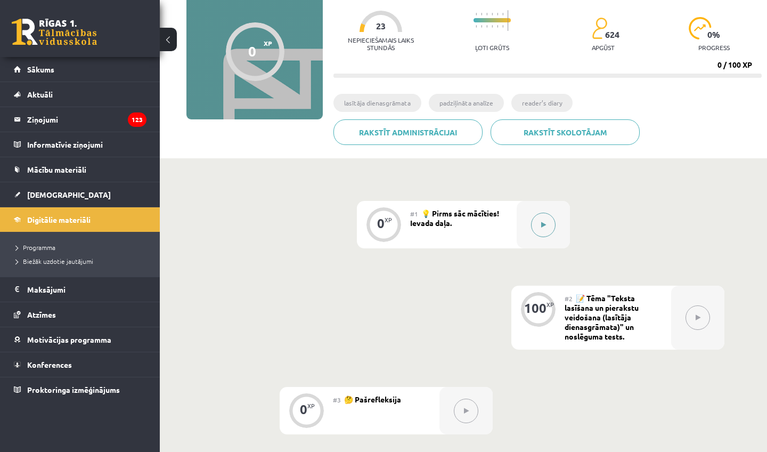
click at [546, 228] on button at bounding box center [543, 225] width 25 height 25
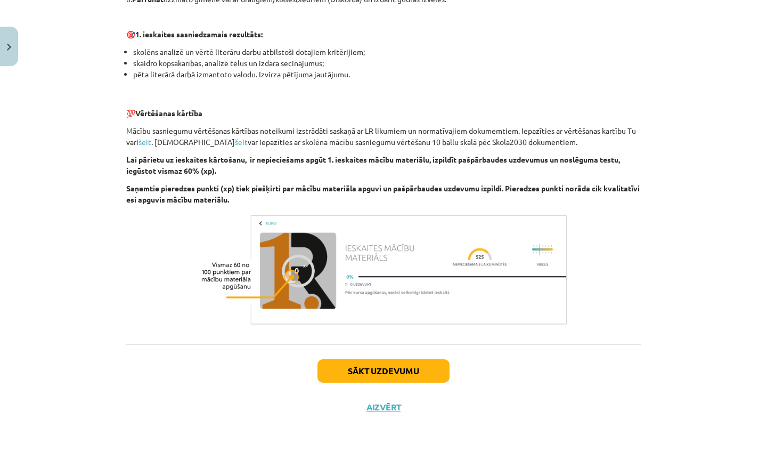
scroll to position [672, 0]
click at [407, 374] on button "Sākt uzdevumu" at bounding box center [383, 370] width 132 height 23
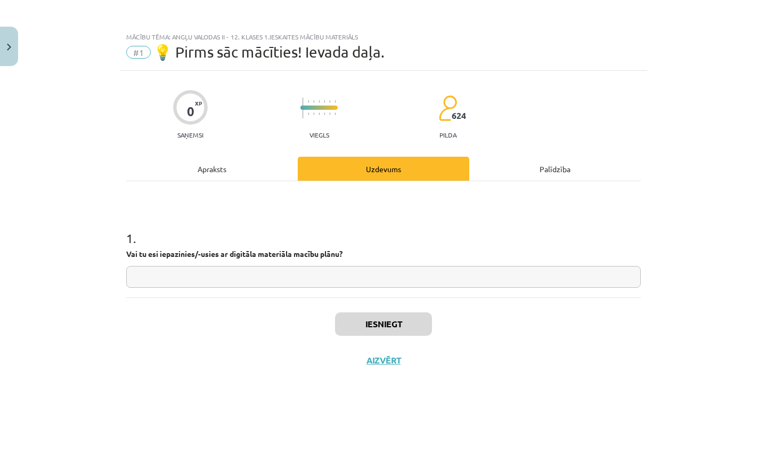
scroll to position [0, 0]
click at [391, 277] on input "text" at bounding box center [383, 277] width 515 height 22
type input "**"
click at [357, 328] on button "Iesniegt" at bounding box center [383, 323] width 97 height 23
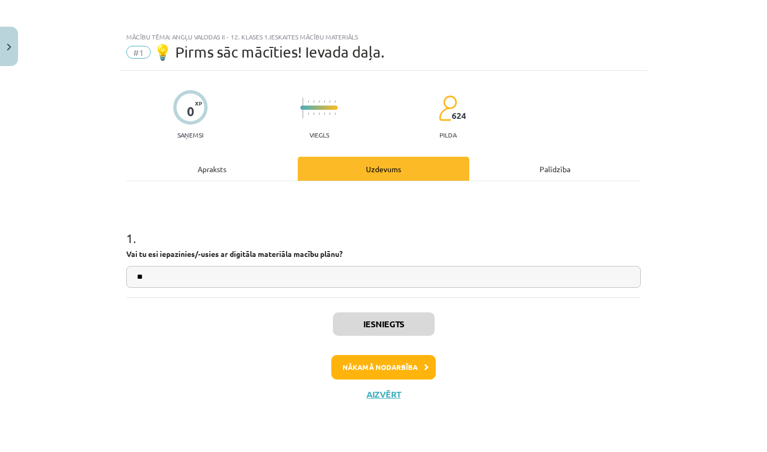
click at [396, 369] on button "Nākamā nodarbība" at bounding box center [383, 367] width 104 height 25
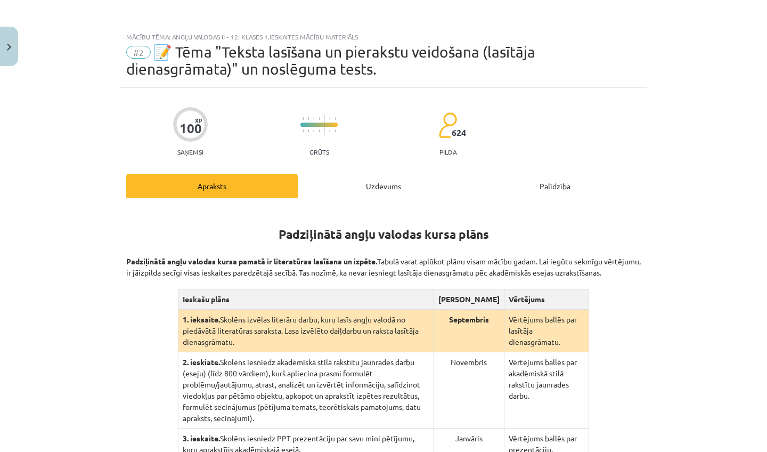
click at [383, 184] on div "Uzdevums" at bounding box center [384, 186] width 172 height 24
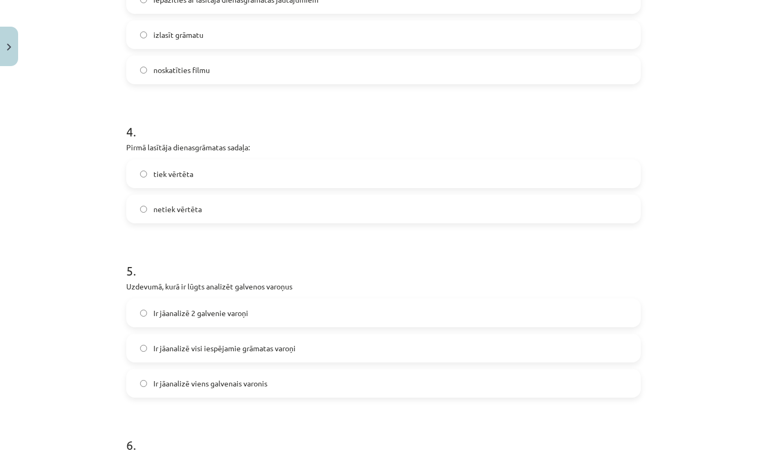
scroll to position [682, 0]
click at [283, 208] on label "netiek vērtēta" at bounding box center [383, 208] width 512 height 27
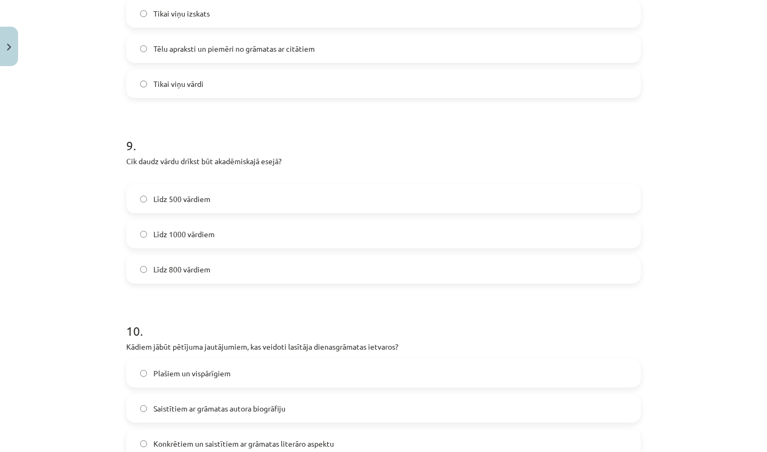
scroll to position [1506, 0]
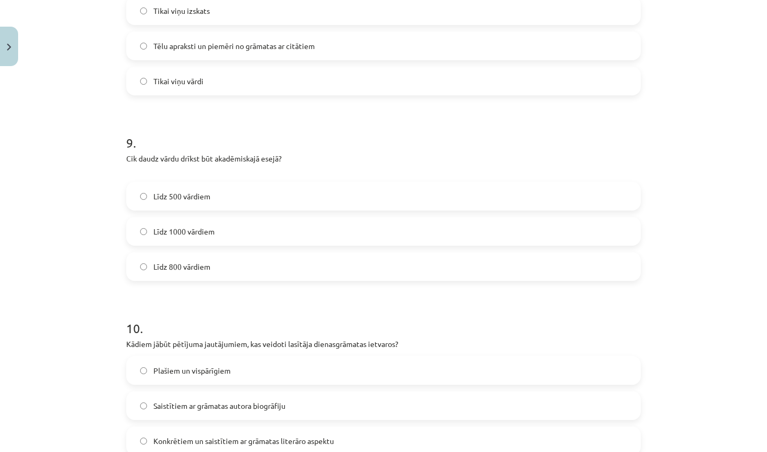
click at [319, 264] on label "Līdz 800 vārdiem" at bounding box center [383, 266] width 512 height 27
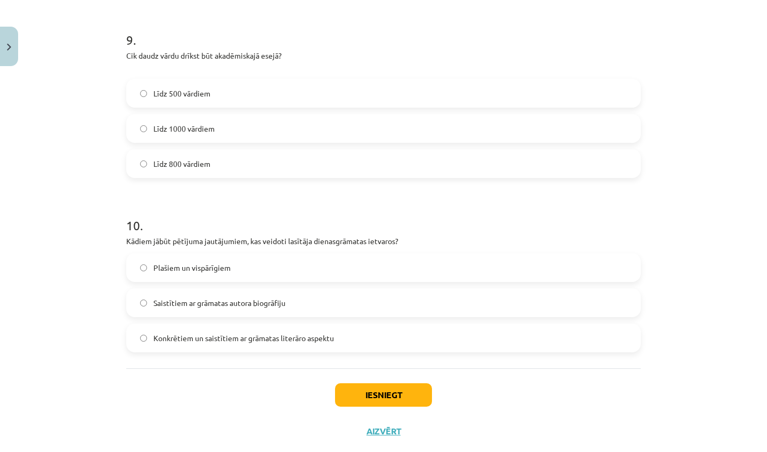
scroll to position [1620, 0]
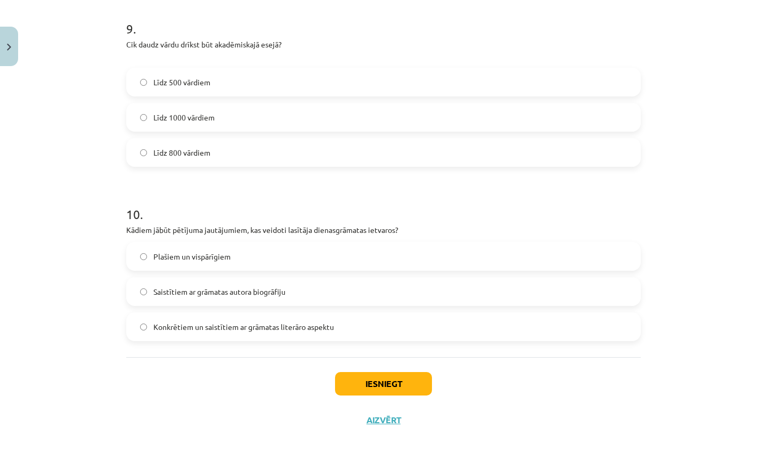
click at [295, 287] on label "Saistītiem ar grāmatas autora biogrāfiju" at bounding box center [383, 291] width 512 height 27
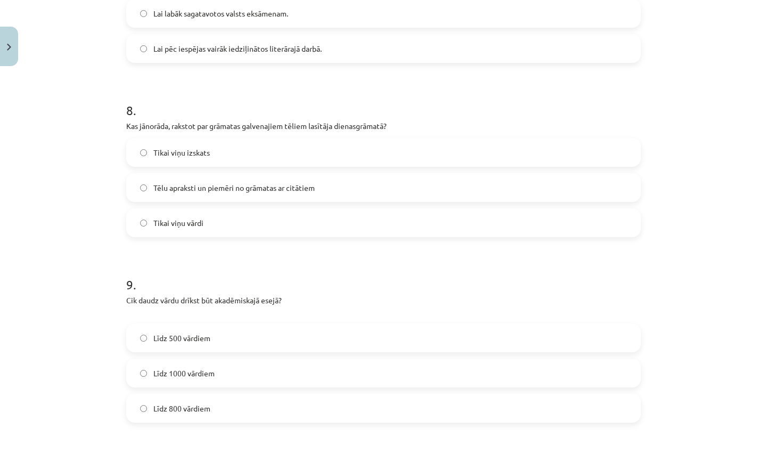
scroll to position [1359, 0]
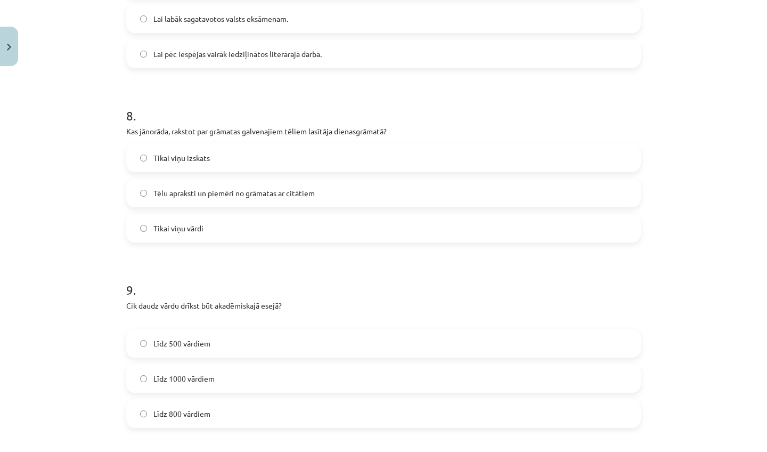
click at [331, 197] on label "Tēlu apraksti un piemēri no grāmatas ar citātiem" at bounding box center [383, 192] width 512 height 27
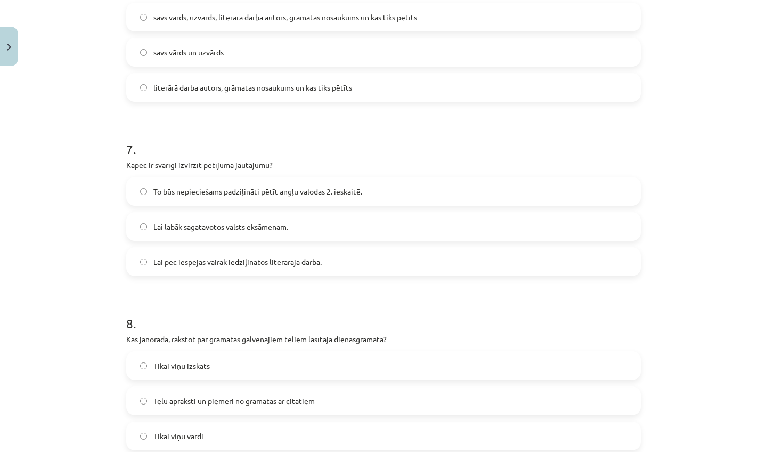
scroll to position [1150, 0]
click at [323, 270] on label "Lai pēc iespējas vairāk iedziļinātos literārajā darbā." at bounding box center [383, 262] width 512 height 27
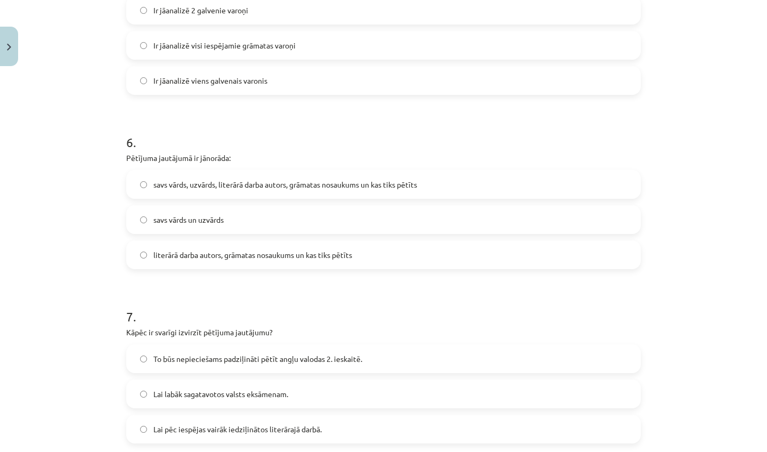
scroll to position [982, 0]
click at [347, 259] on span "literārā darba autors, grāmatas nosaukums un kas tiks pētīts" at bounding box center [252, 256] width 199 height 11
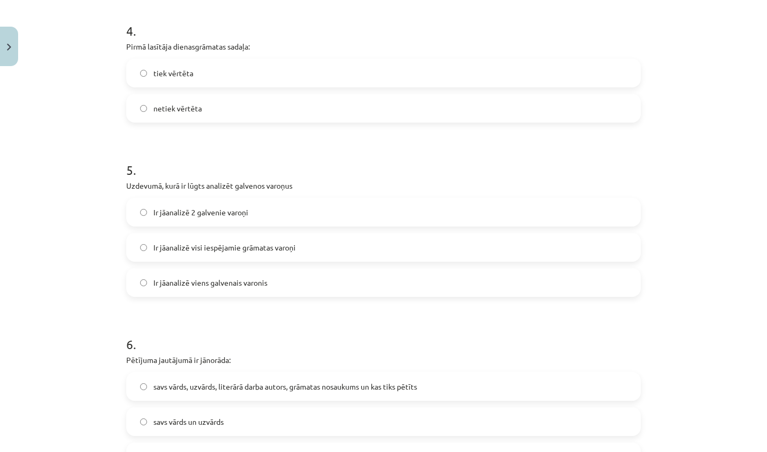
scroll to position [783, 0]
click at [265, 212] on label "Ir jāanalizē 2 galvenie varoņi" at bounding box center [383, 211] width 512 height 27
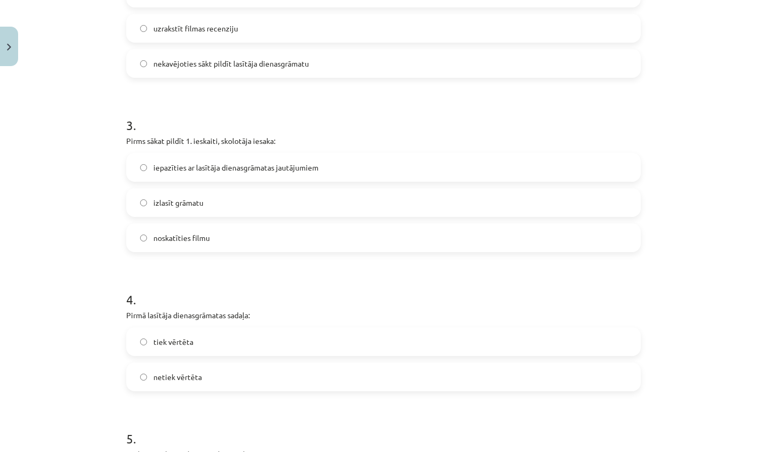
scroll to position [512, 0]
click at [292, 169] on span "iepazīties ar lasītāja dienasgrāmatas jautājumiem" at bounding box center [235, 169] width 165 height 11
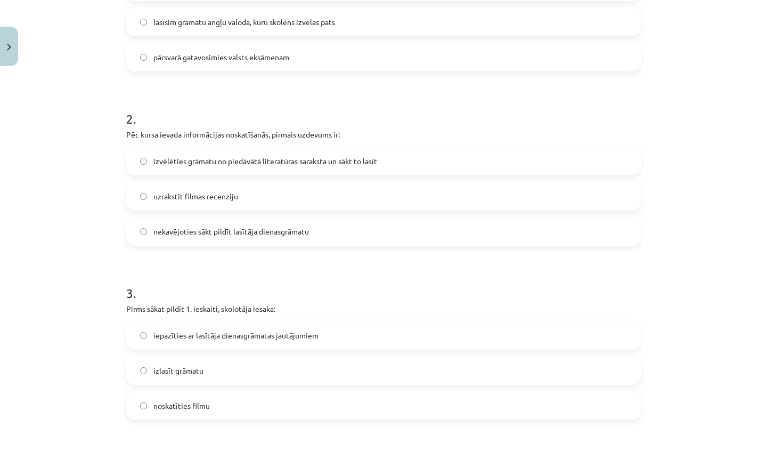
scroll to position [338, 0]
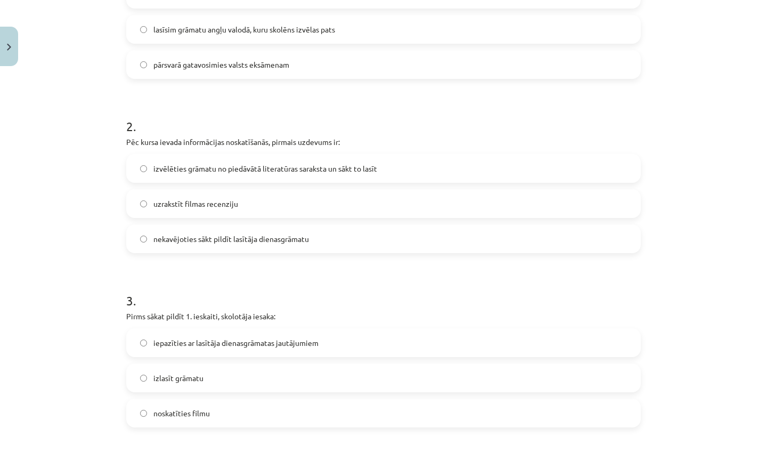
click at [347, 166] on span "izvēlēties grāmatu no piedāvātā literatūras saraksta un sākt to lasīt" at bounding box center [265, 168] width 224 height 11
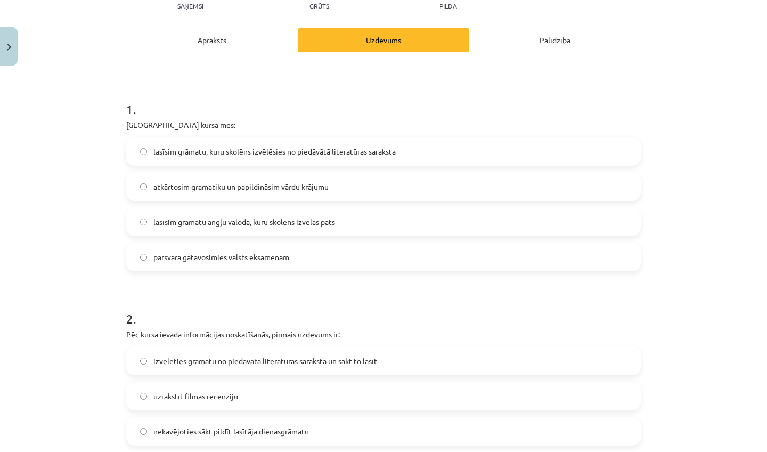
scroll to position [142, 0]
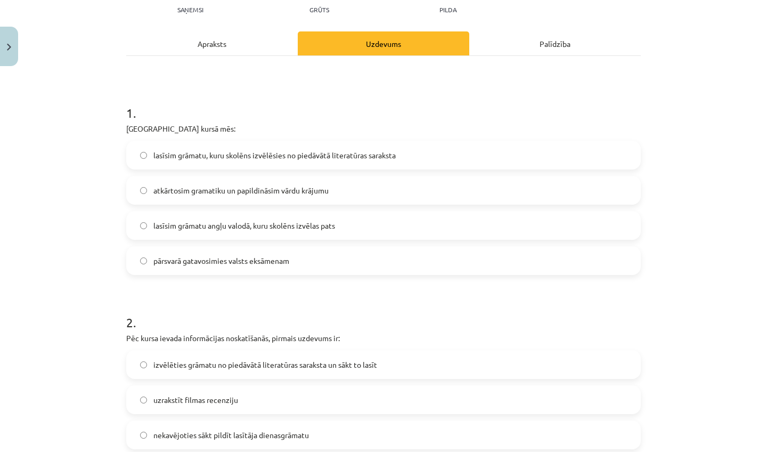
click at [366, 153] on span "lasīsim grāmatu, kuru skolēns izvēlēsies no piedāvātā literatūras saraksta" at bounding box center [274, 155] width 242 height 11
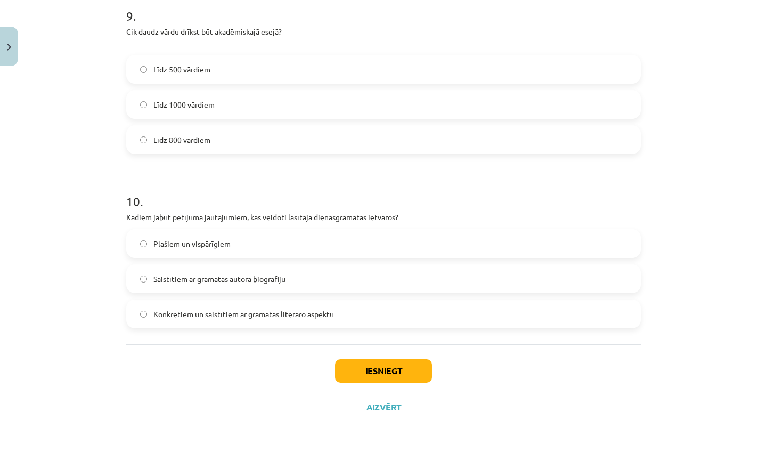
scroll to position [1634, 0]
click at [369, 369] on button "Iesniegt" at bounding box center [383, 370] width 97 height 23
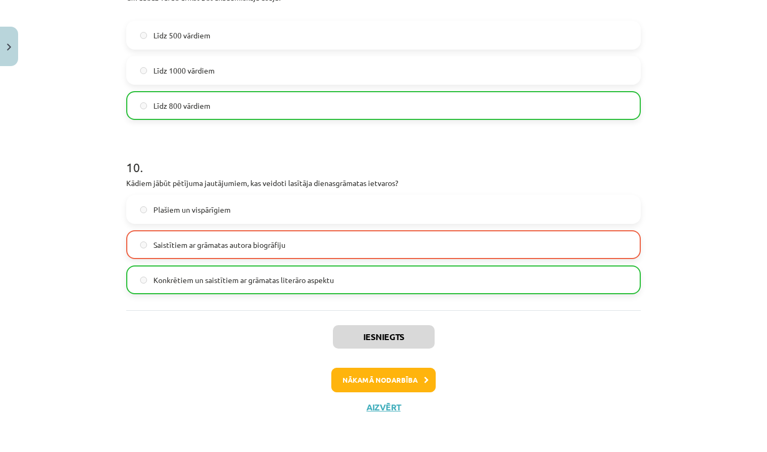
scroll to position [1668, 0]
click at [413, 375] on button "Nākamā nodarbība" at bounding box center [383, 380] width 104 height 25
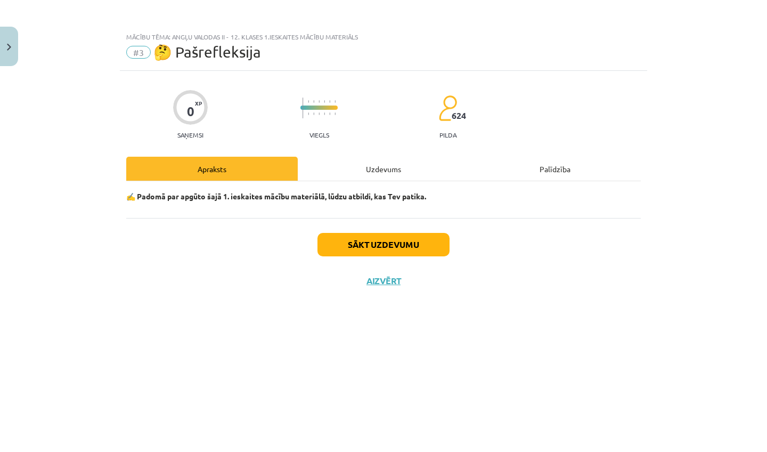
click at [394, 248] on button "Sākt uzdevumu" at bounding box center [383, 244] width 132 height 23
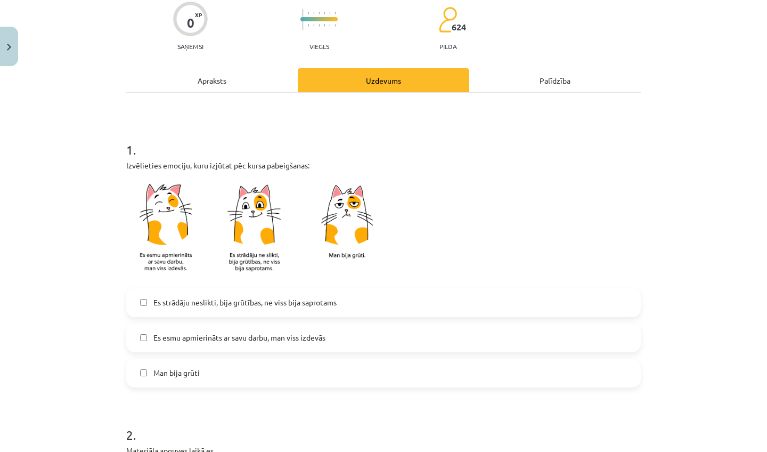
click at [251, 338] on span "Es esmu apmierināts ar savu darbu, man viss izdevās" at bounding box center [239, 337] width 172 height 11
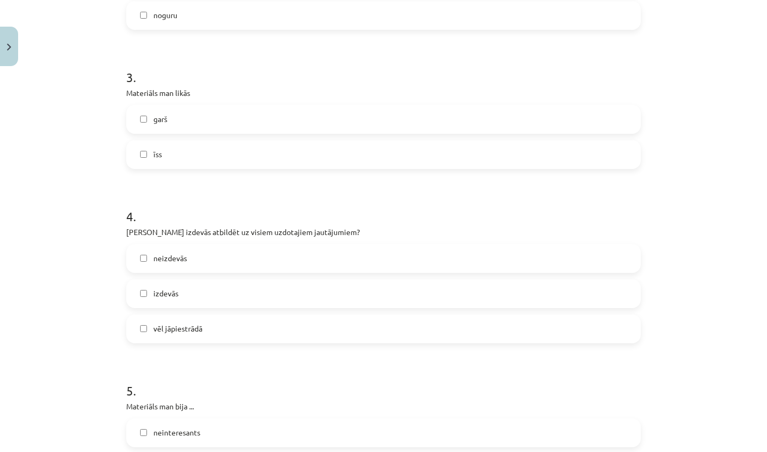
scroll to position [500, 0]
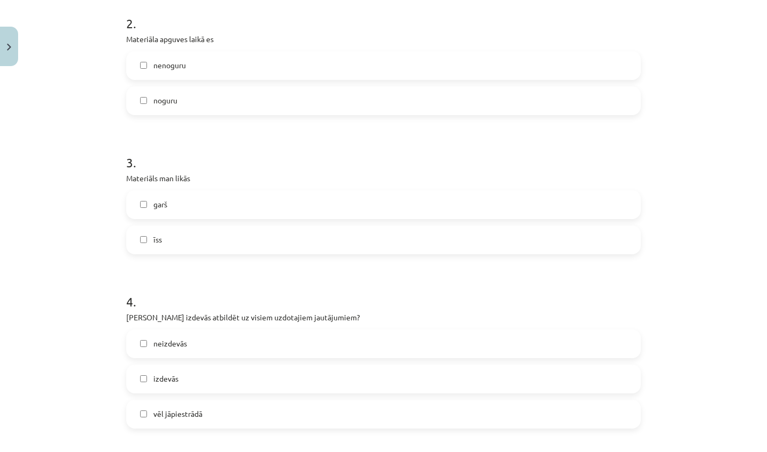
click at [255, 69] on label "nenoguru" at bounding box center [383, 65] width 512 height 27
click at [203, 206] on label "garš" at bounding box center [383, 204] width 512 height 27
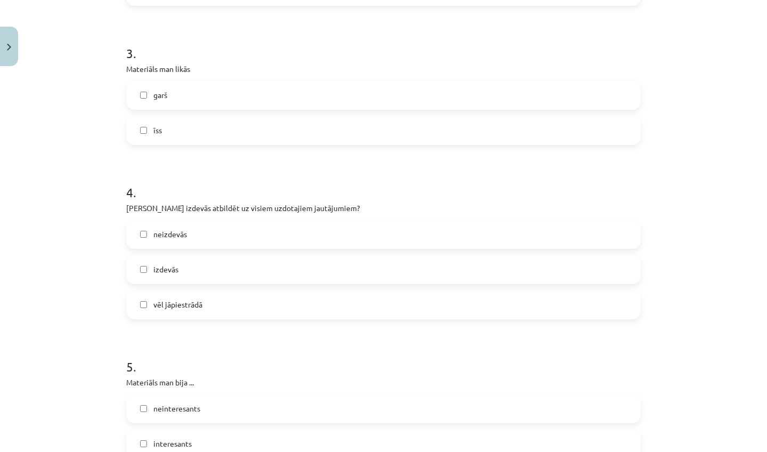
scroll to position [618, 0]
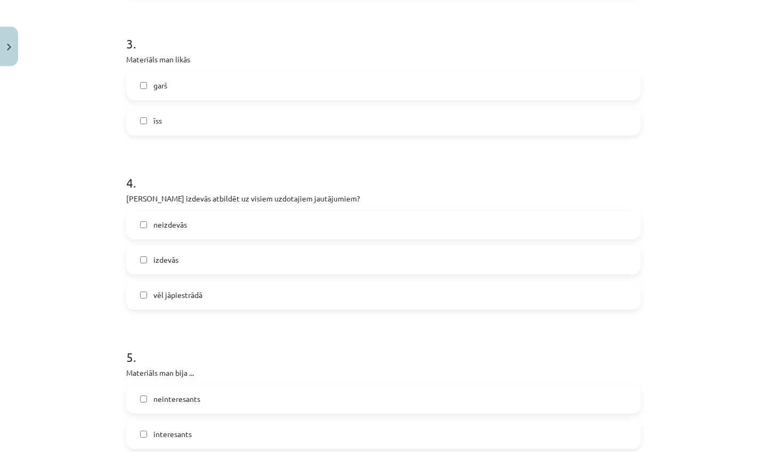
click at [204, 262] on label "izdevās" at bounding box center [383, 260] width 512 height 27
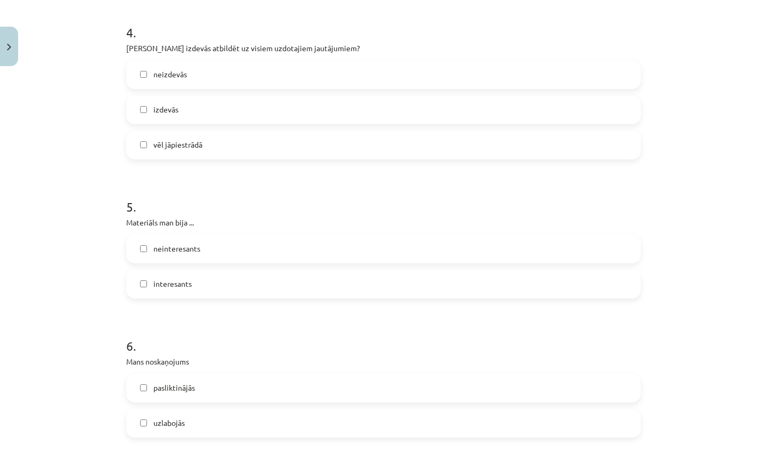
scroll to position [771, 0]
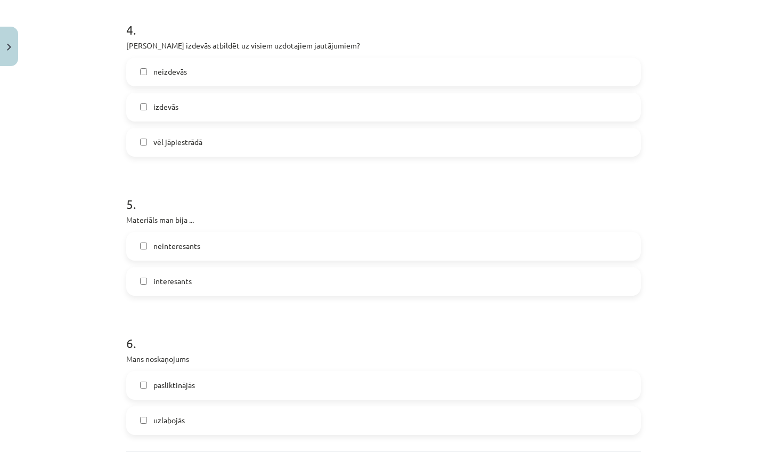
click at [265, 279] on label "interesants" at bounding box center [383, 281] width 512 height 27
click at [203, 422] on label "uzlabojās" at bounding box center [383, 420] width 512 height 27
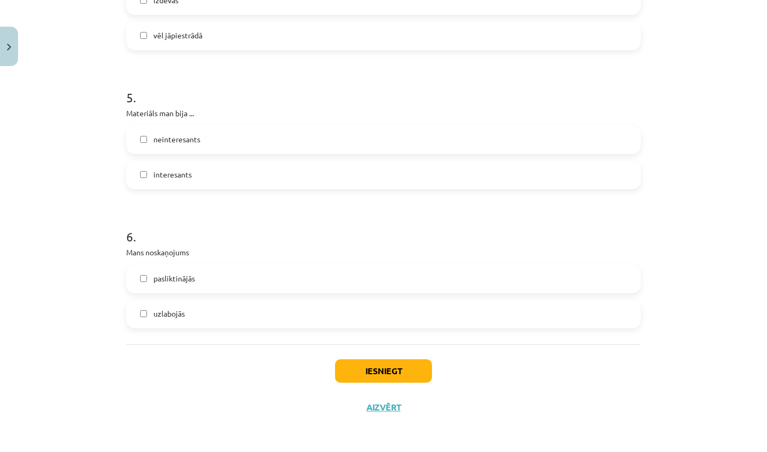
scroll to position [879, 0]
click at [409, 368] on button "Iesniegt" at bounding box center [383, 370] width 97 height 23
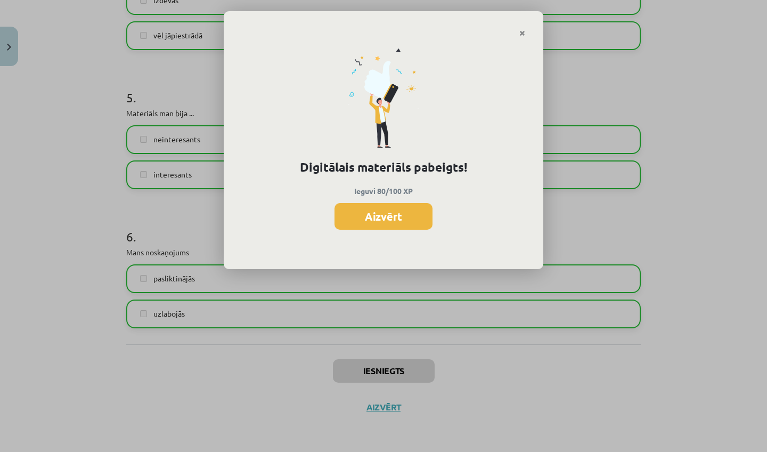
click at [405, 217] on button "Aizvērt" at bounding box center [383, 216] width 98 height 27
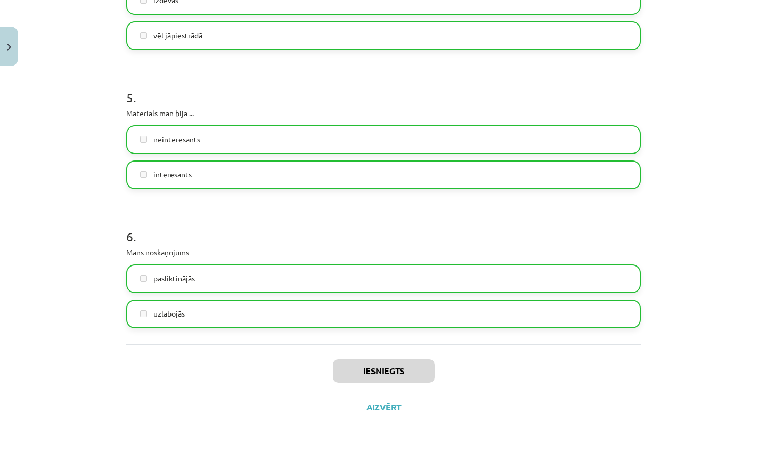
click at [374, 406] on button "Aizvērt" at bounding box center [383, 407] width 40 height 11
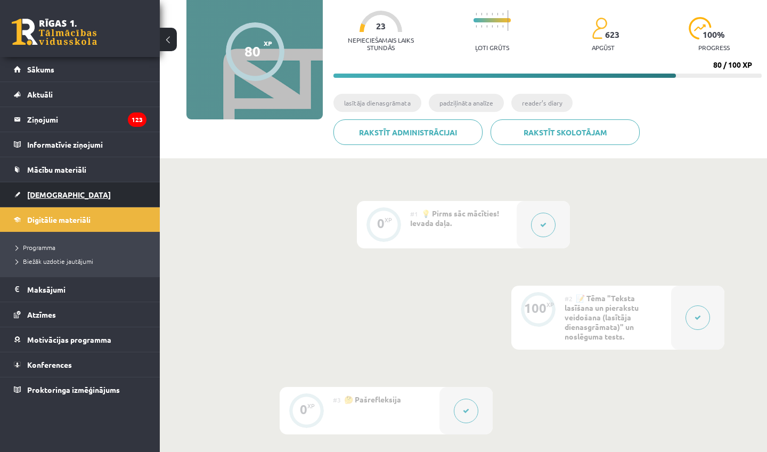
click at [34, 194] on span "[DEMOGRAPHIC_DATA]" at bounding box center [69, 195] width 84 height 10
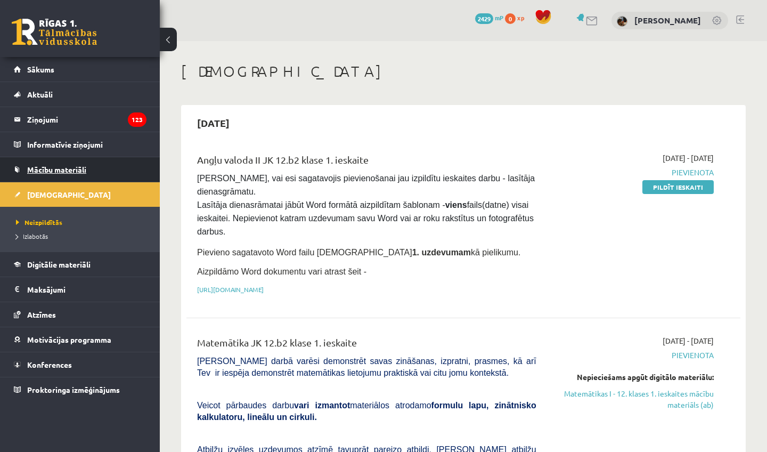
click at [62, 173] on span "Mācību materiāli" at bounding box center [56, 170] width 59 height 10
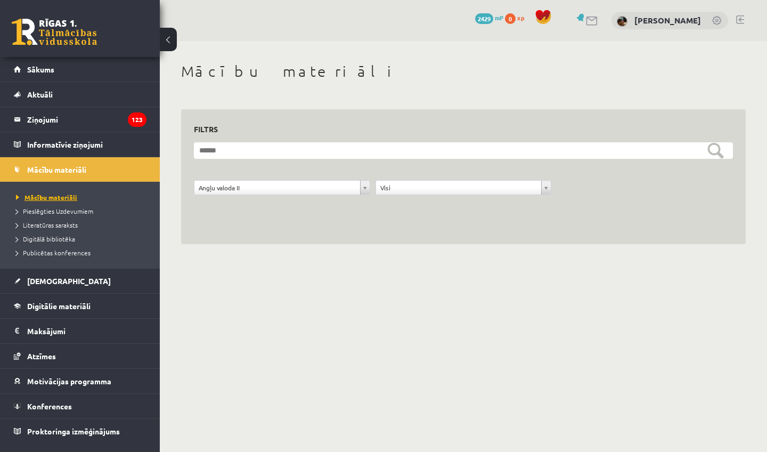
click at [56, 197] on span "Mācību materiāli" at bounding box center [46, 197] width 61 height 9
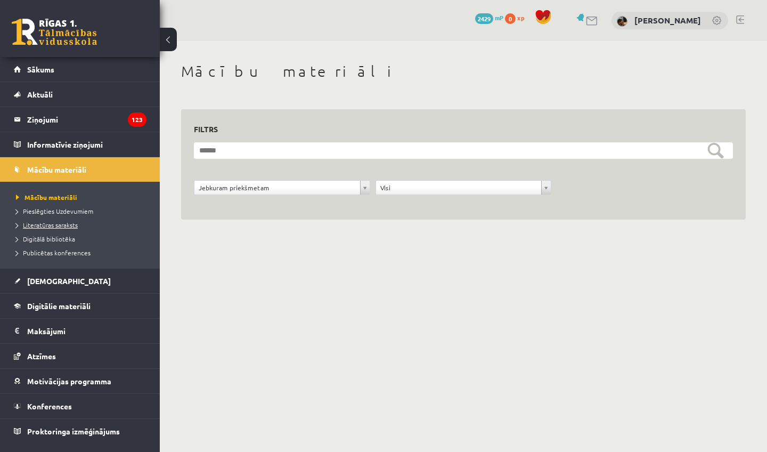
click at [62, 229] on link "Literatūras saraksts" at bounding box center [82, 225] width 133 height 10
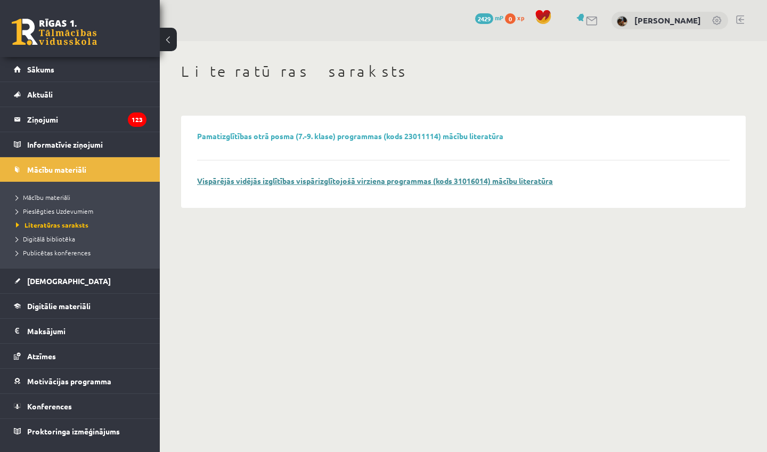
click at [370, 179] on link "Vispārējās vidējās izglītības vispārizglītojošā virziena programmas (kods 31016…" at bounding box center [375, 181] width 356 height 10
click at [66, 37] on link at bounding box center [54, 32] width 85 height 27
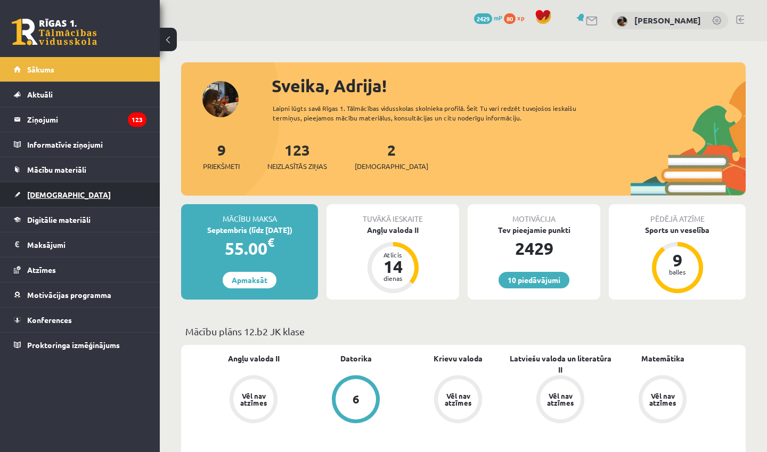
click at [38, 193] on span "[DEMOGRAPHIC_DATA]" at bounding box center [69, 195] width 84 height 10
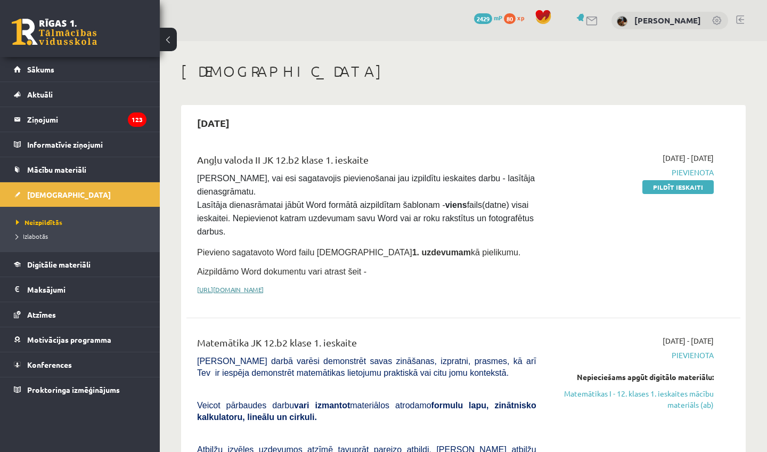
click at [264, 285] on link "[URL][DOMAIN_NAME]" at bounding box center [230, 289] width 67 height 9
